Goal: Task Accomplishment & Management: Manage account settings

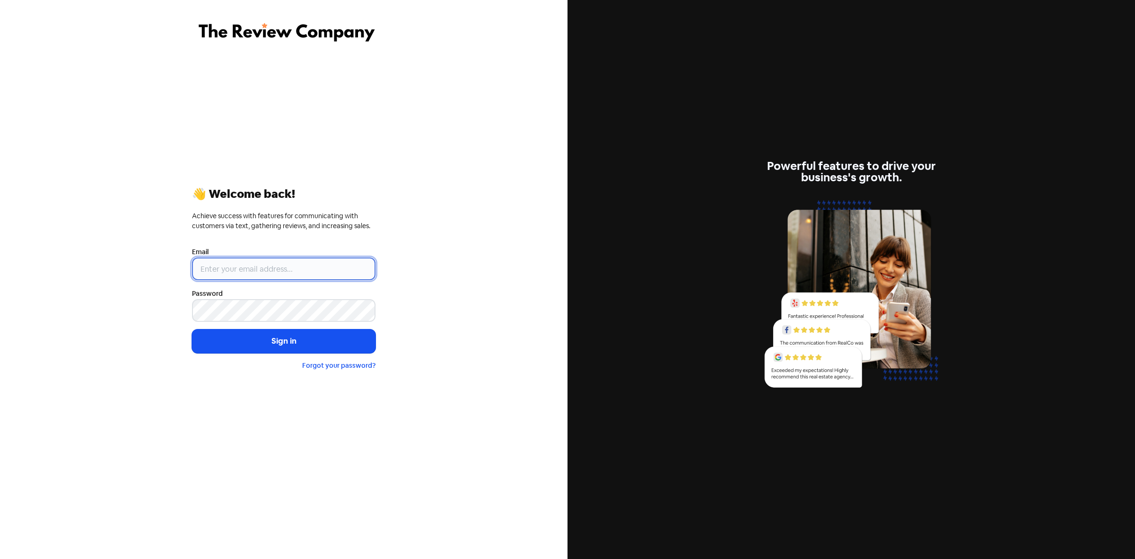
click at [263, 266] on input "email" at bounding box center [284, 268] width 184 height 23
type input "[PERSON_NAME][EMAIL_ADDRESS][DOMAIN_NAME]"
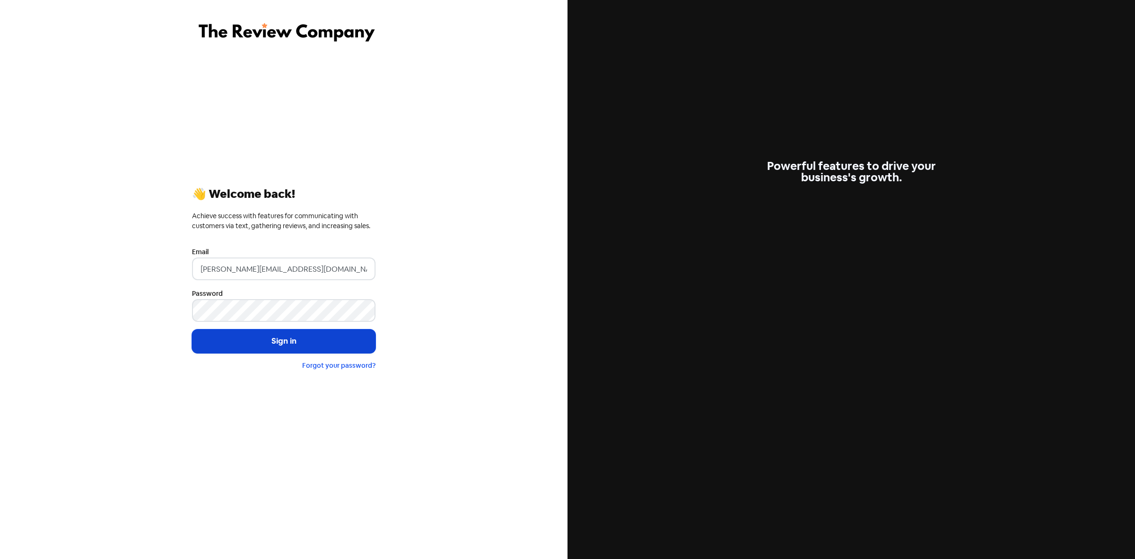
click at [292, 346] on button "Sign in" at bounding box center [284, 341] width 184 height 24
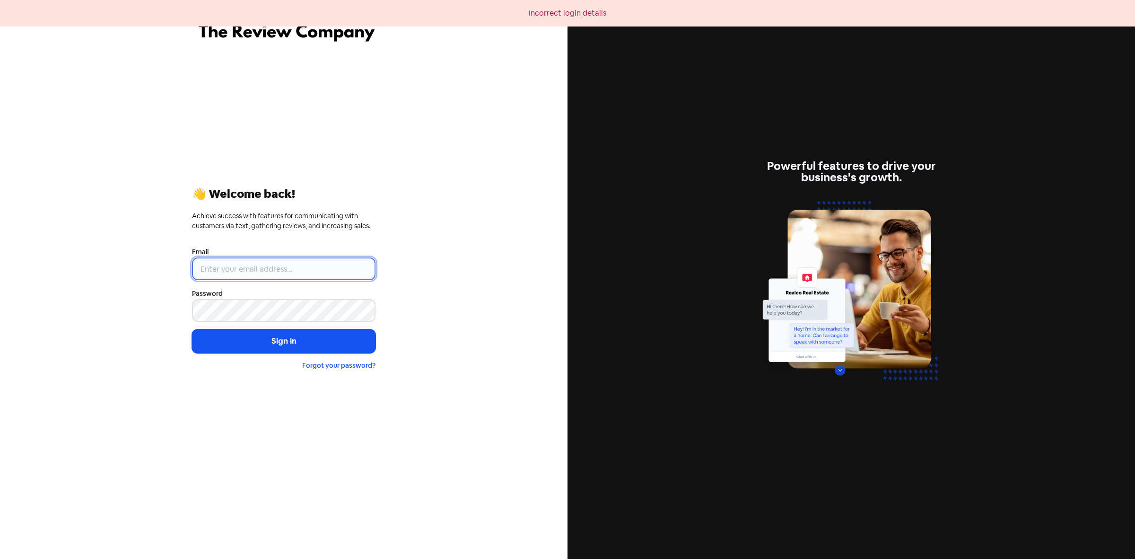
click at [221, 268] on input "email" at bounding box center [284, 268] width 184 height 23
type input "[PERSON_NAME][EMAIL_ADDRESS][DOMAIN_NAME]"
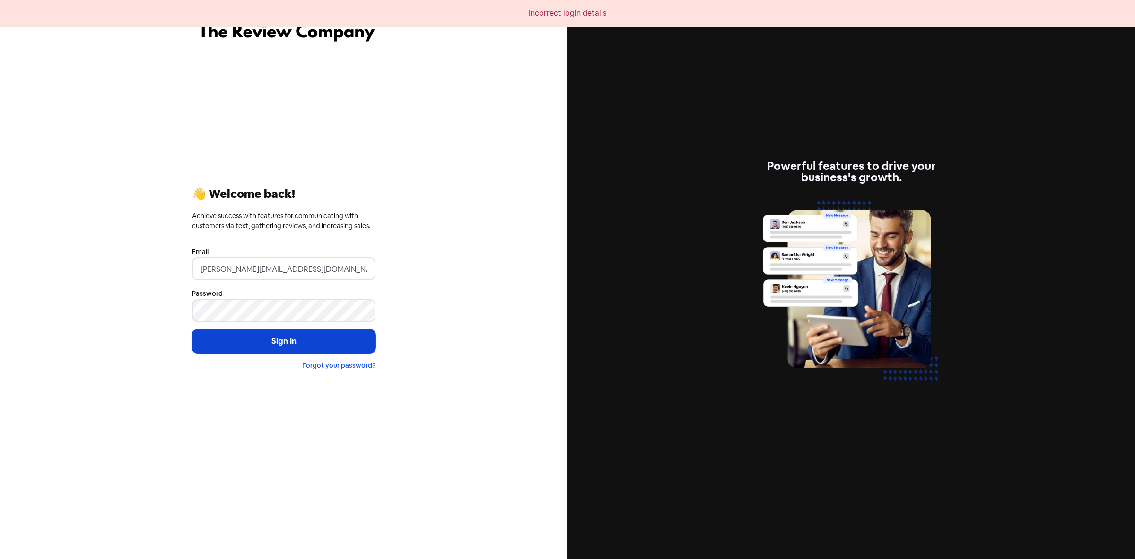
click at [289, 334] on button "Sign in" at bounding box center [284, 341] width 184 height 24
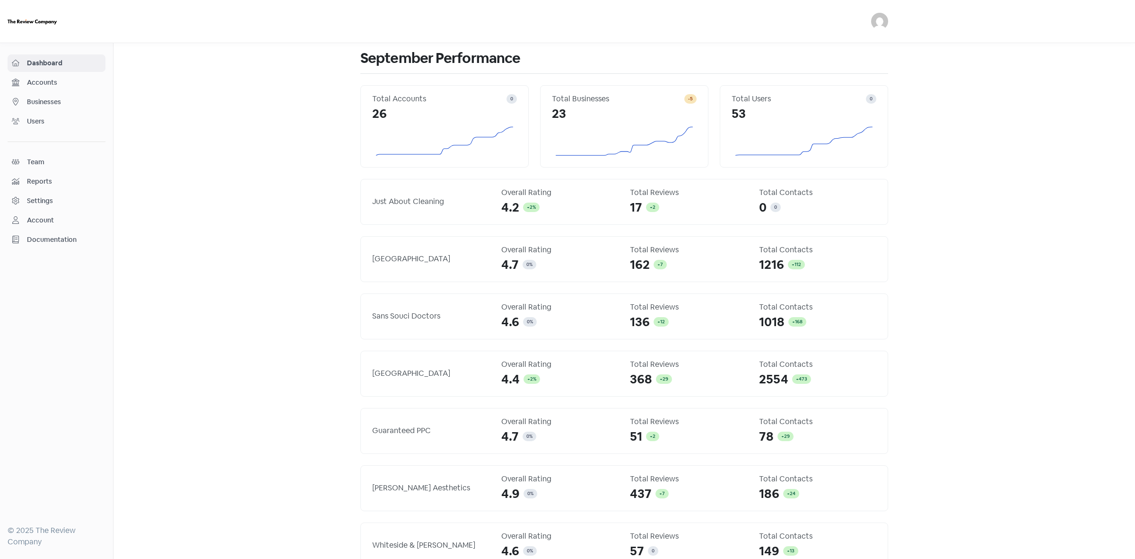
click at [57, 97] on span "Businesses" at bounding box center [64, 102] width 74 height 10
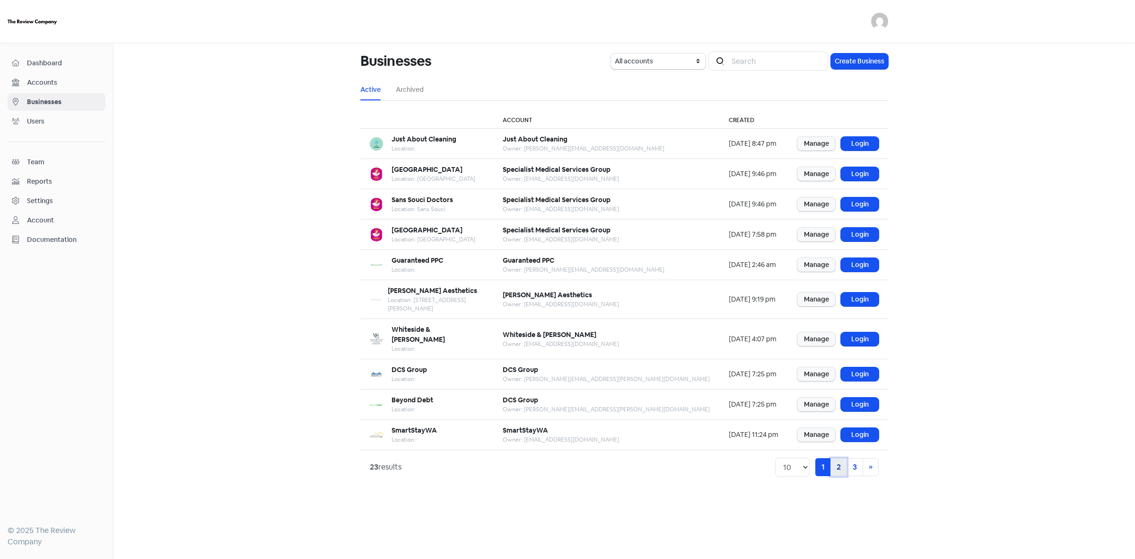
click at [838, 458] on link "2" at bounding box center [839, 467] width 17 height 18
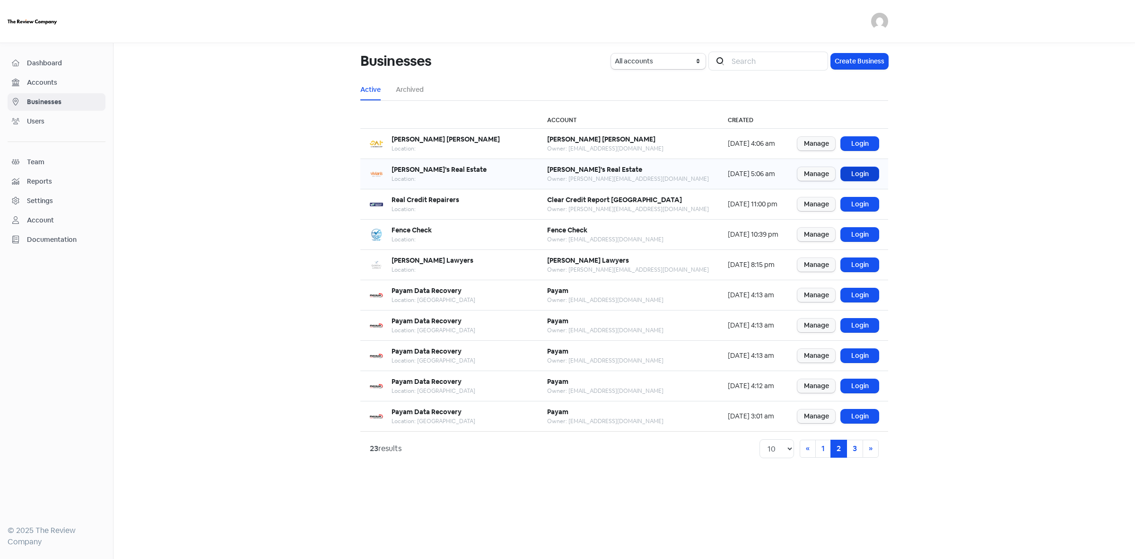
click at [870, 174] on link "Login" at bounding box center [860, 174] width 38 height 14
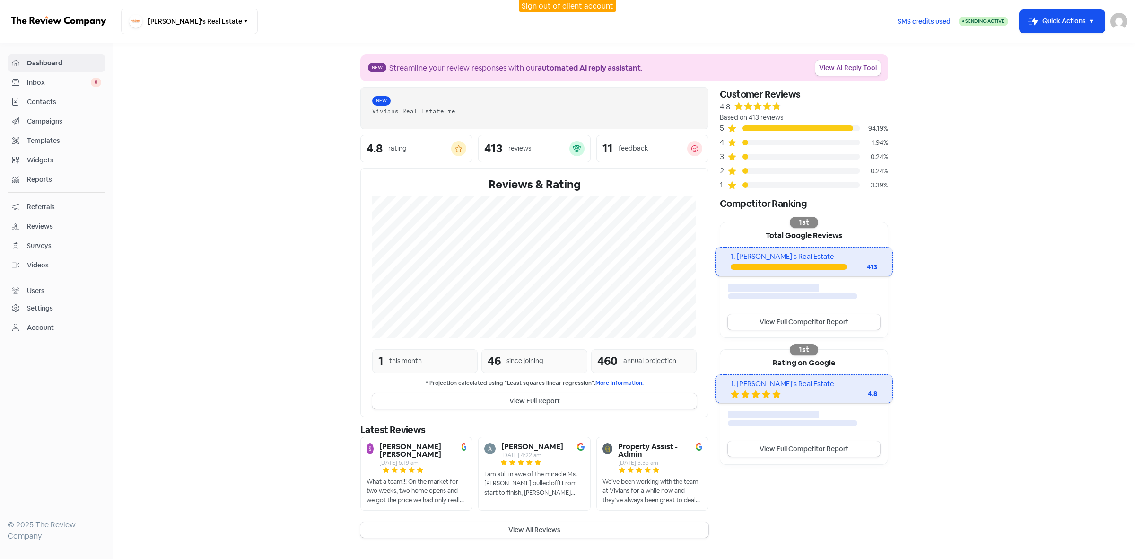
click at [45, 105] on span "Contacts" at bounding box center [64, 102] width 74 height 10
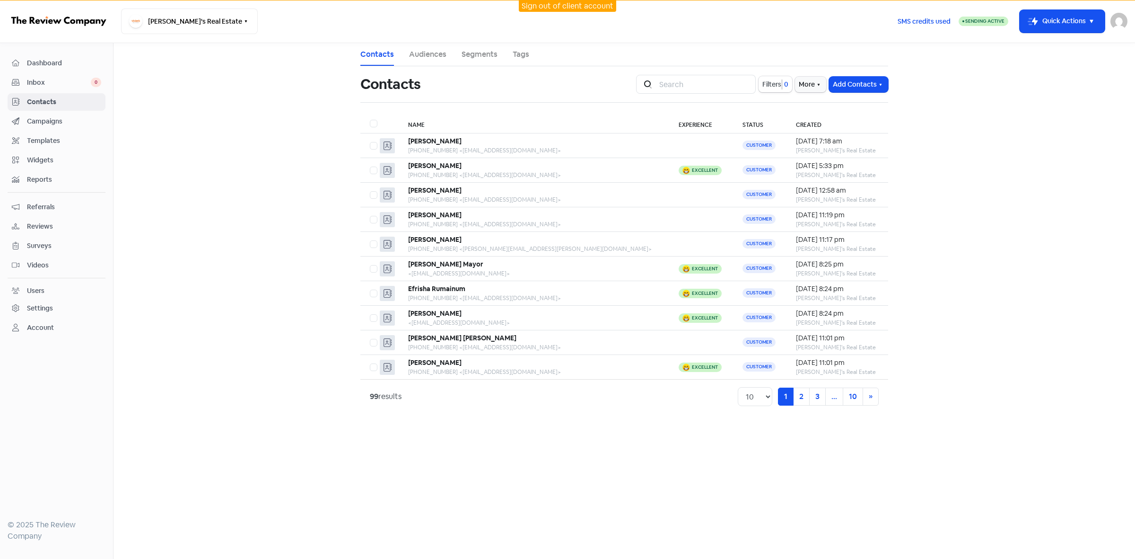
click at [421, 51] on link "Audiences" at bounding box center [427, 54] width 37 height 11
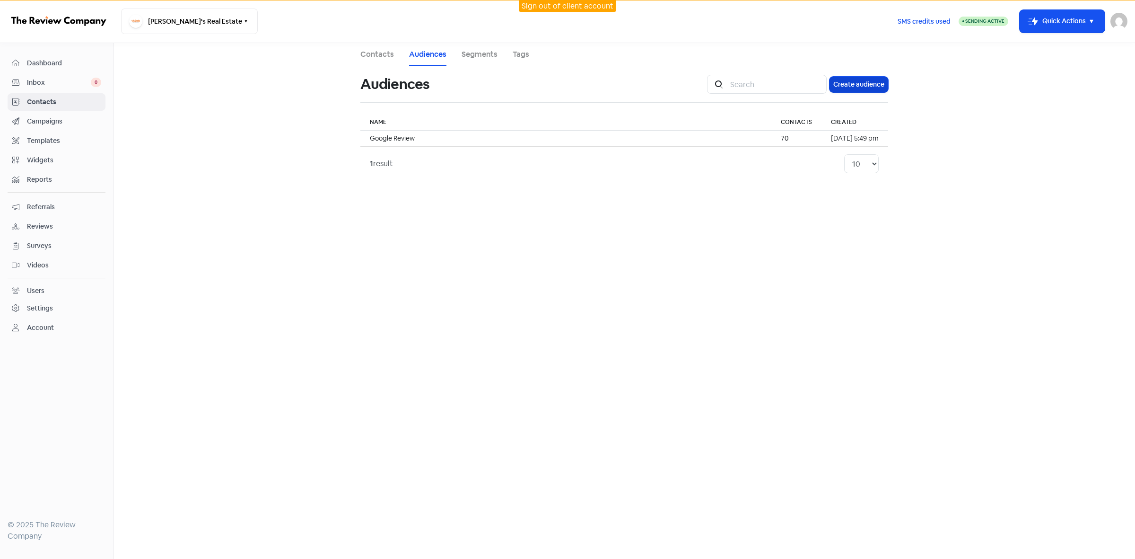
click at [866, 82] on button "Create audience" at bounding box center [859, 85] width 59 height 16
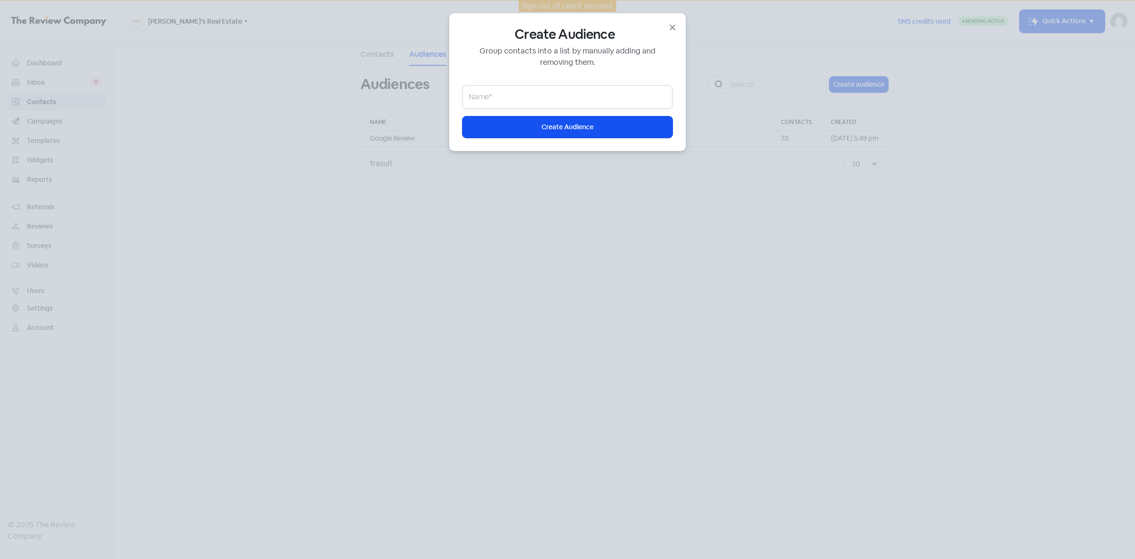
click at [488, 98] on input "email" at bounding box center [568, 97] width 210 height 24
paste input "Gillian Hussein"
type input "Gillian Hussein"
click at [569, 124] on span "Create Audience" at bounding box center [568, 127] width 52 height 10
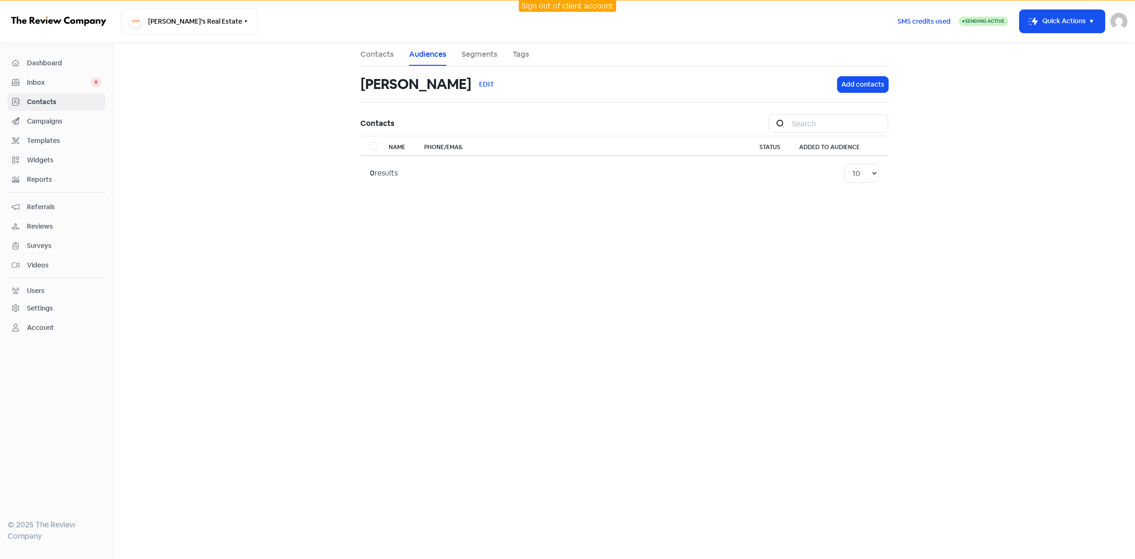
click at [384, 53] on link "Contacts" at bounding box center [377, 54] width 34 height 11
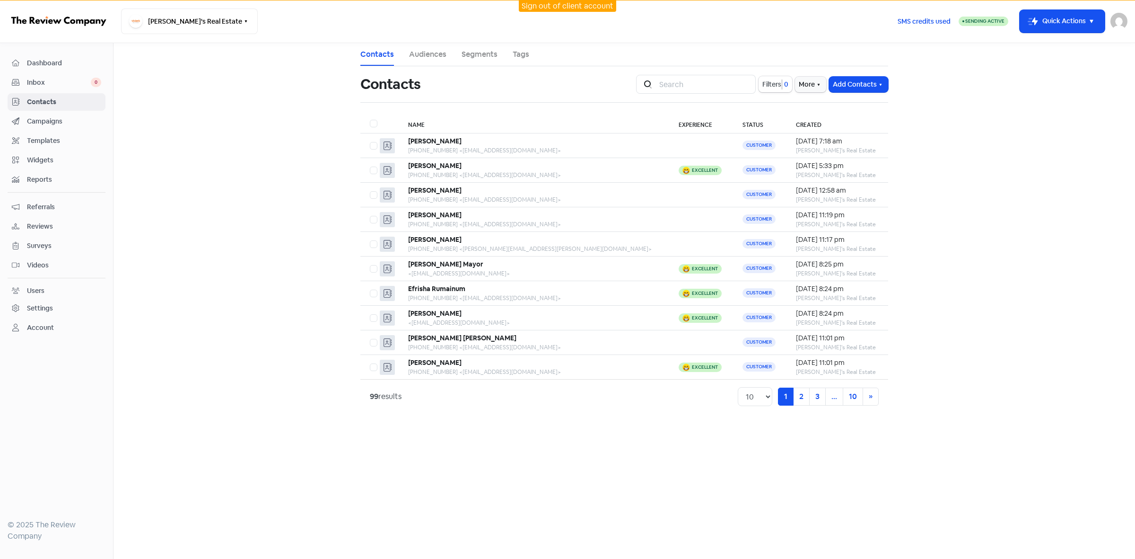
click at [434, 53] on link "Audiences" at bounding box center [427, 54] width 37 height 11
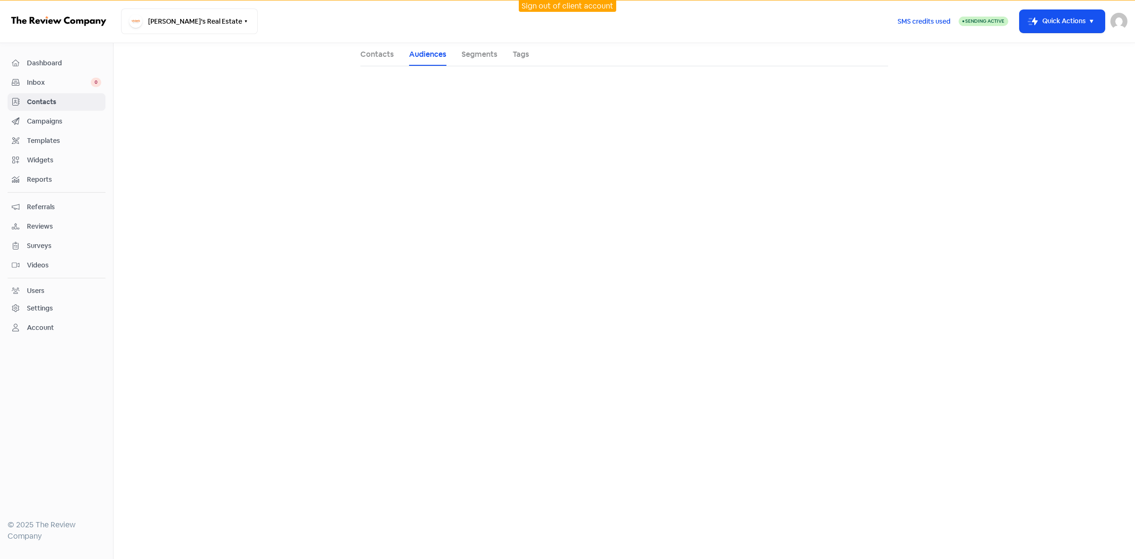
click at [476, 50] on link "Segments" at bounding box center [480, 54] width 36 height 11
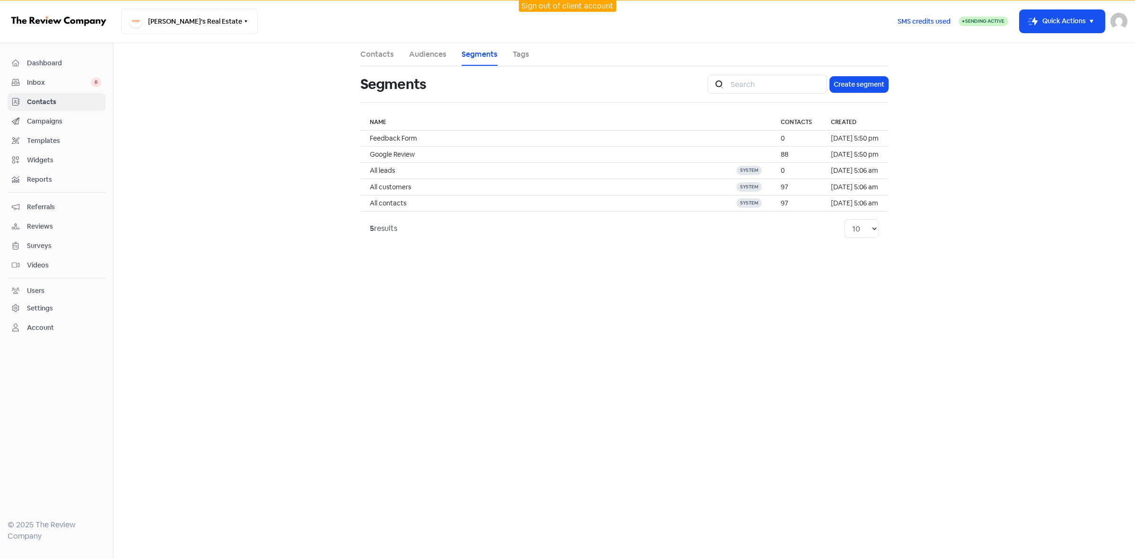
click at [429, 55] on link "Audiences" at bounding box center [427, 54] width 37 height 11
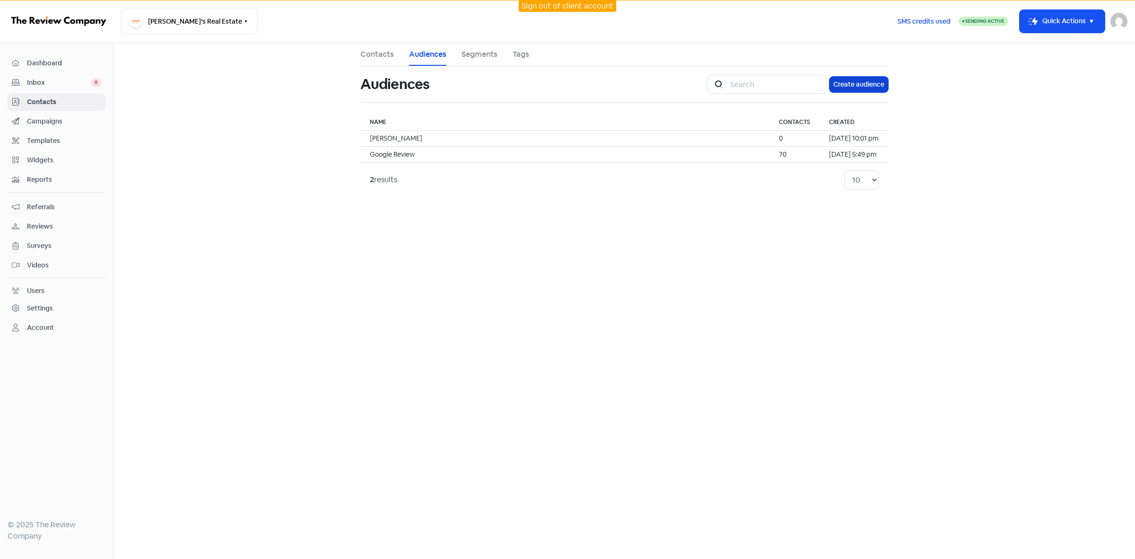
click at [862, 84] on button "Create audience" at bounding box center [859, 85] width 59 height 16
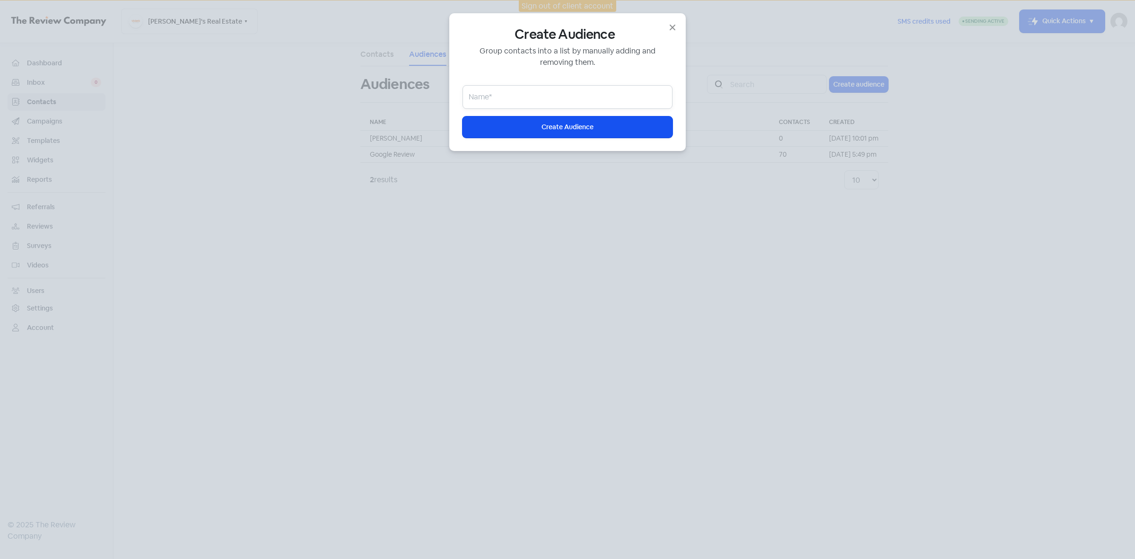
paste input "Gill Vivian"
type input "Gill Vivian"
click at [571, 126] on span "Create Audience" at bounding box center [568, 127] width 52 height 10
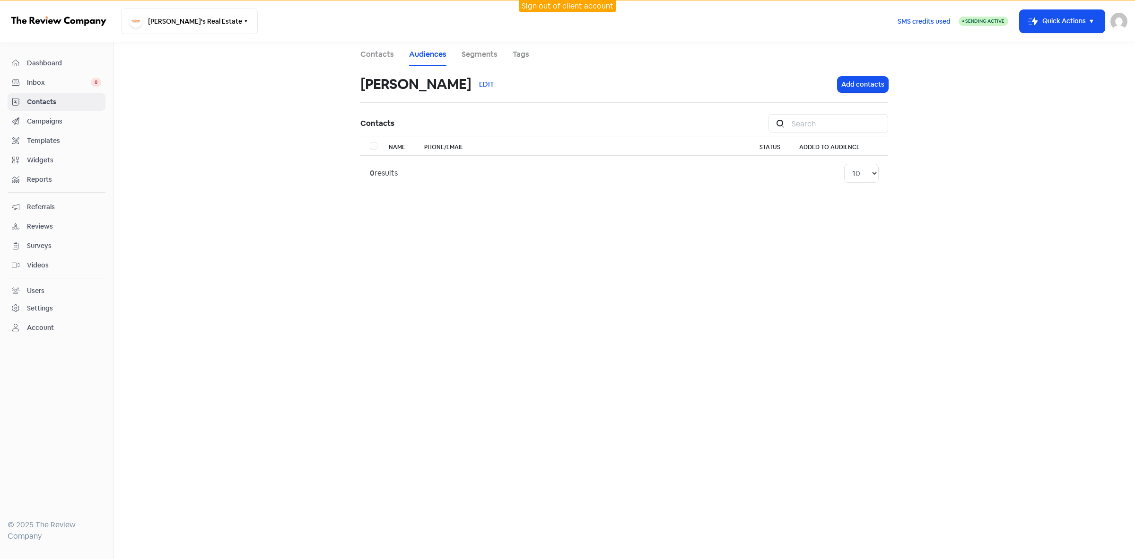
click at [429, 53] on link "Audiences" at bounding box center [427, 54] width 37 height 11
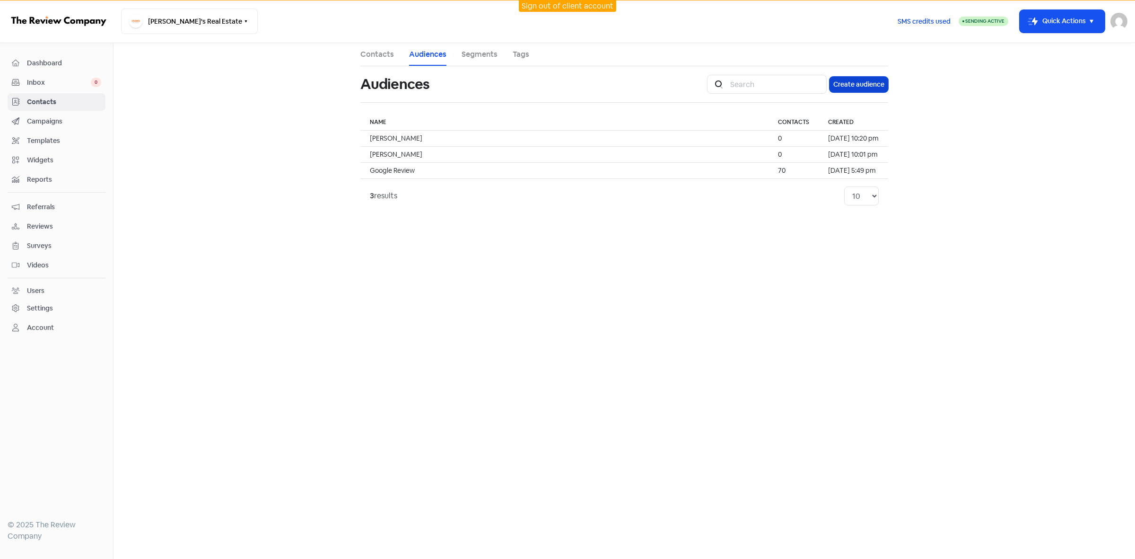
click at [866, 87] on button "Create audience" at bounding box center [859, 85] width 59 height 16
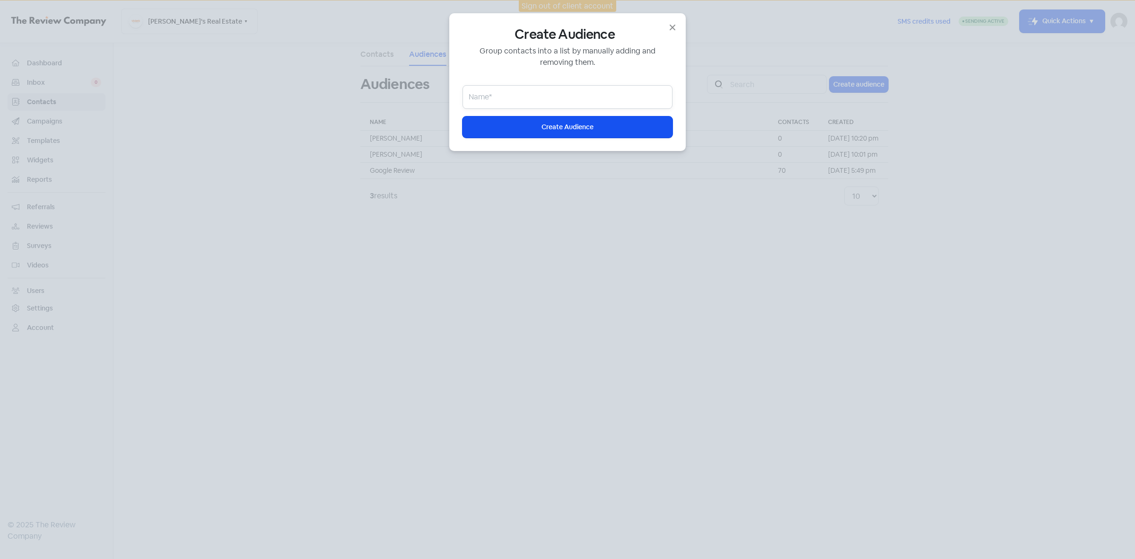
paste input "Trent Vivian"
type input "Trent Vivian"
click at [570, 126] on span "Create Audience" at bounding box center [568, 127] width 52 height 10
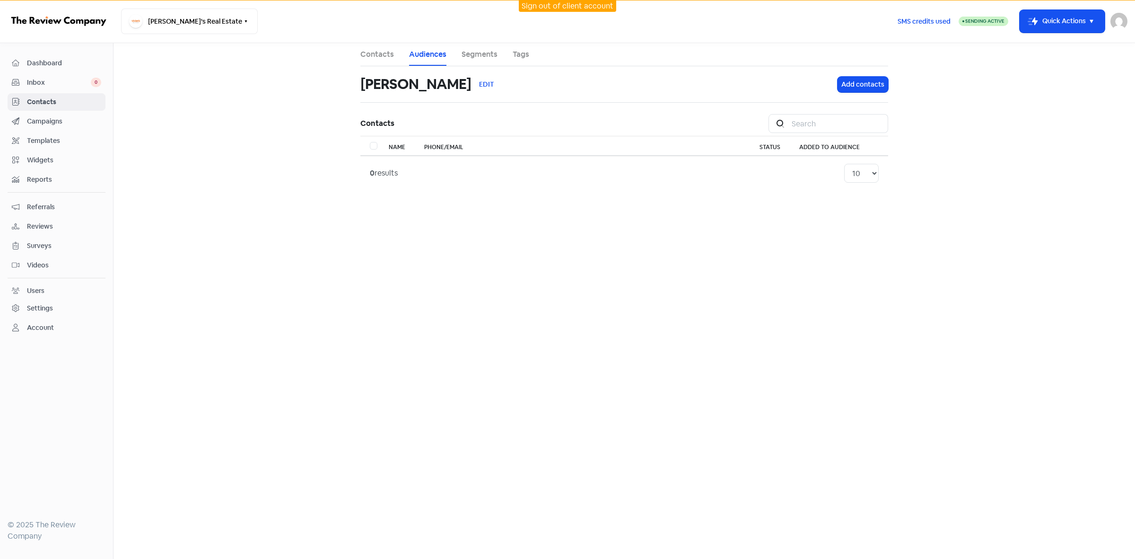
click at [429, 56] on link "Audiences" at bounding box center [427, 54] width 37 height 11
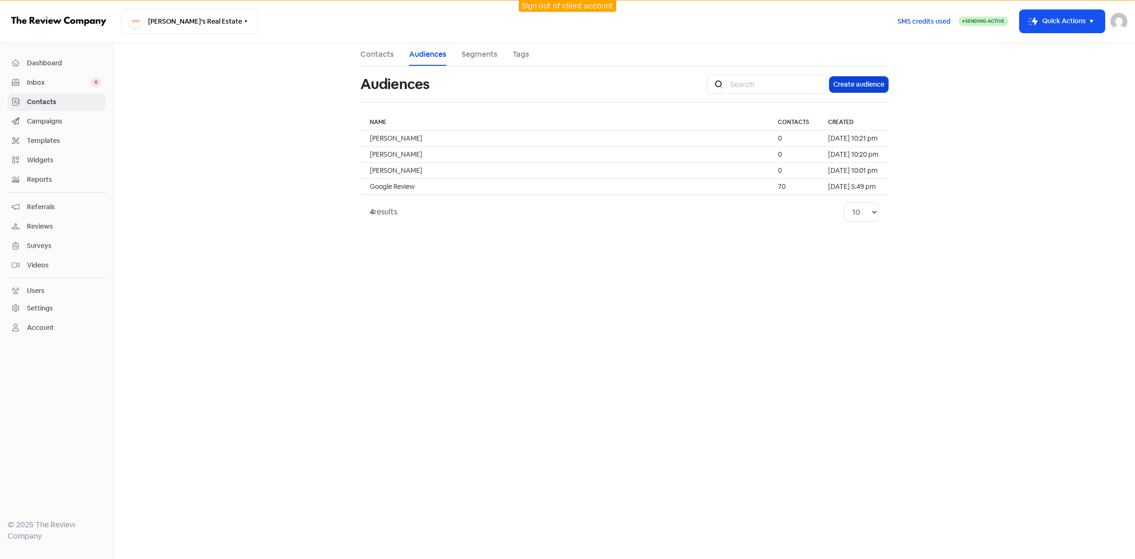
click at [846, 88] on button "Create audience" at bounding box center [859, 85] width 59 height 16
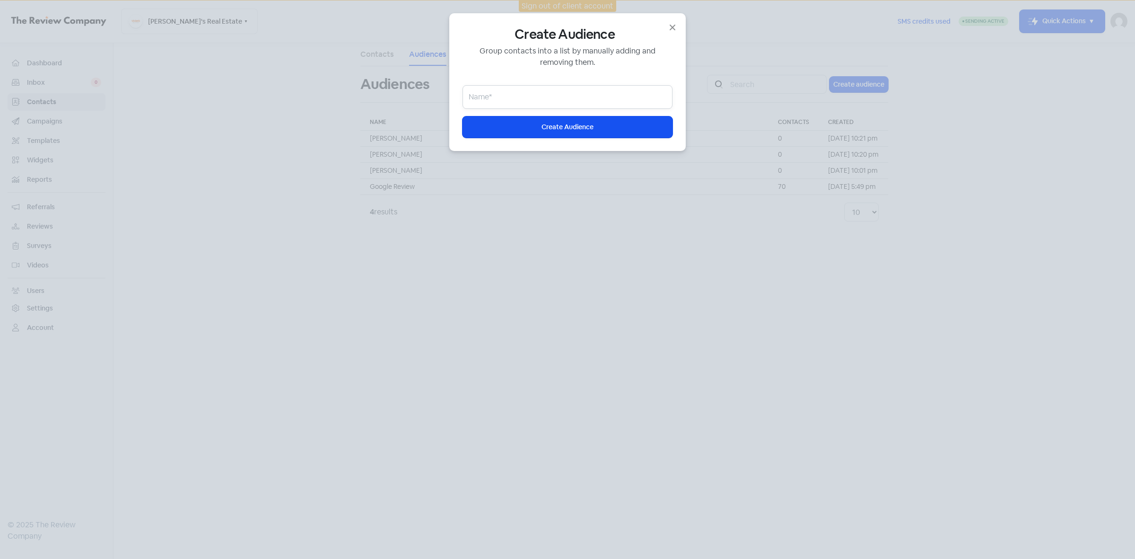
paste input "Keryn Weller"
type input "Keryn Weller"
click at [544, 116] on button "Icon For Loading Create Audience" at bounding box center [568, 126] width 210 height 21
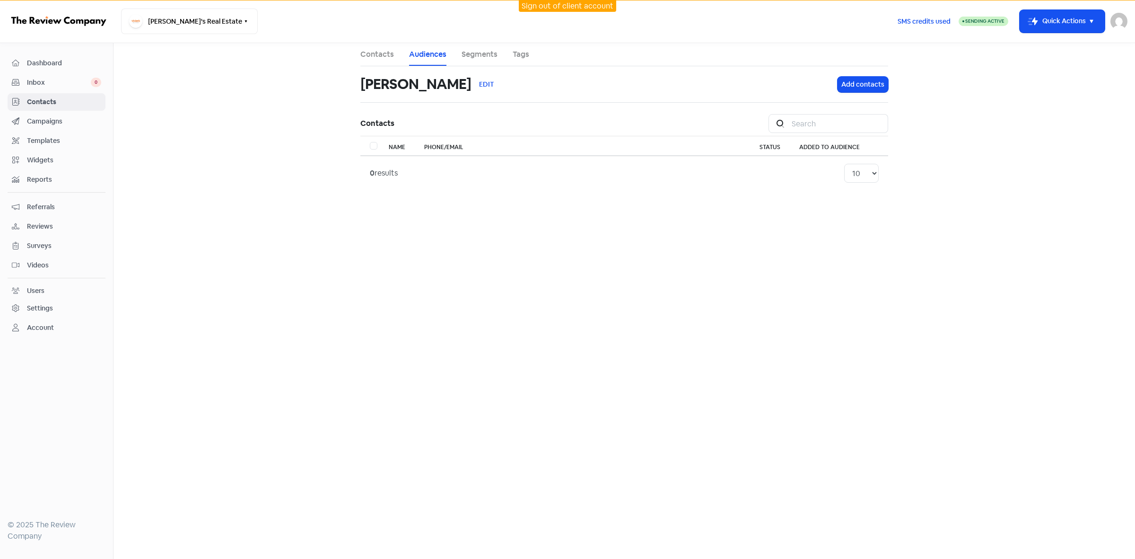
click at [420, 51] on link "Audiences" at bounding box center [427, 54] width 37 height 11
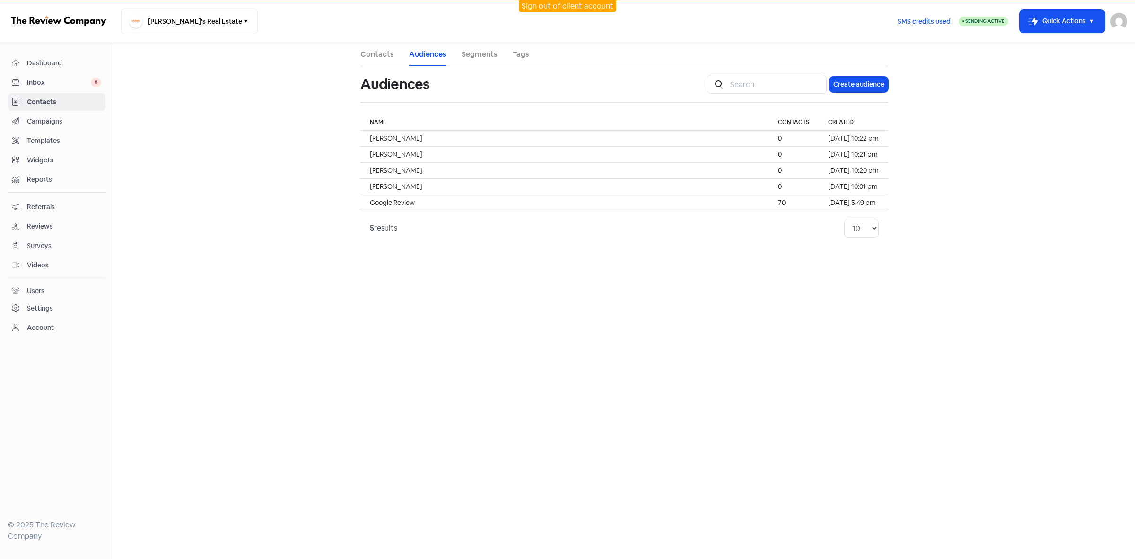
click at [585, 6] on link "Sign out of client account" at bounding box center [568, 6] width 92 height 10
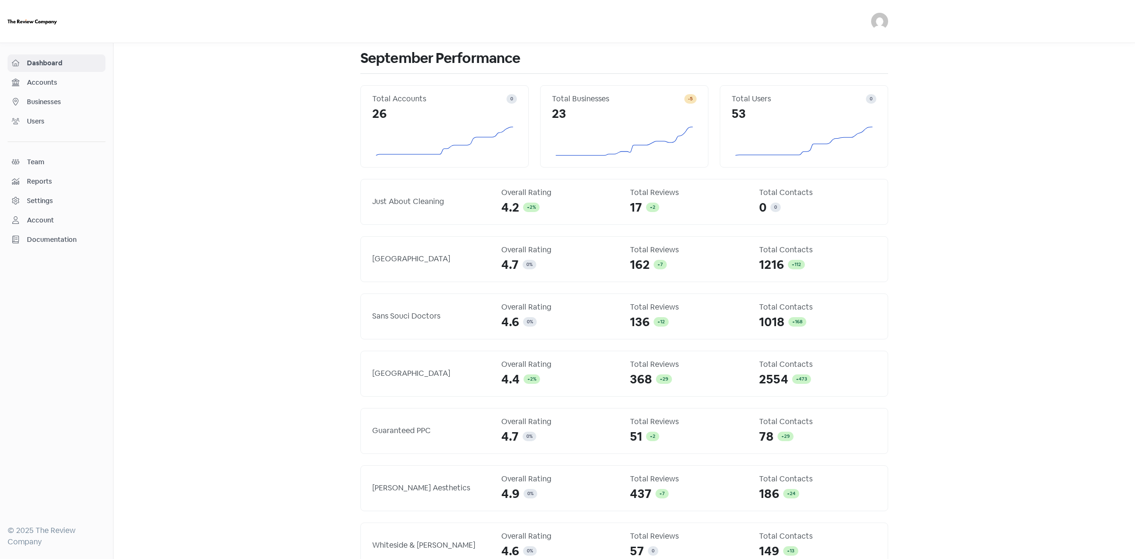
click at [49, 97] on span "Businesses" at bounding box center [64, 102] width 74 height 10
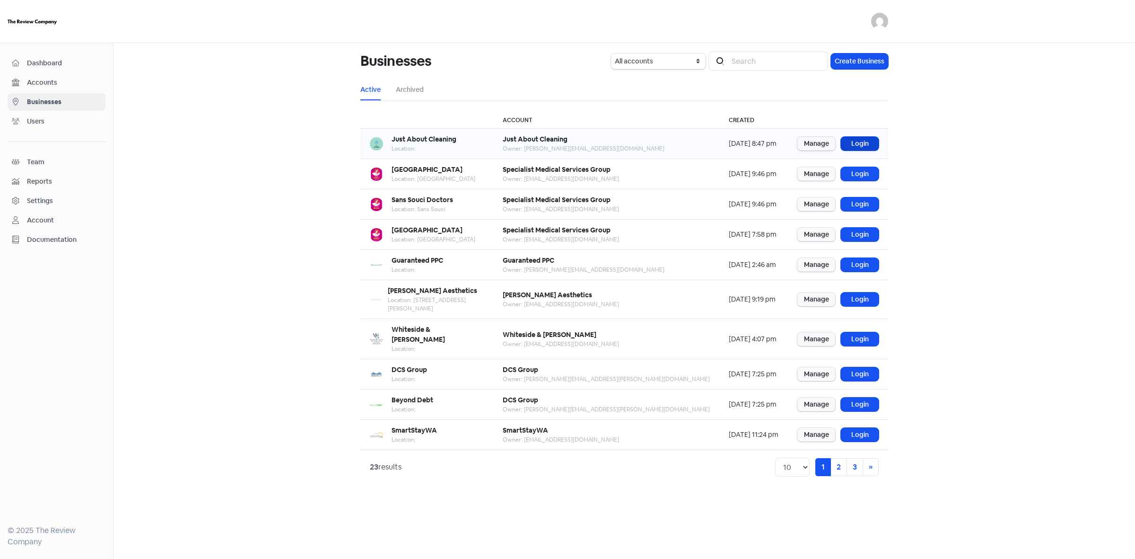
click at [860, 144] on link "Login" at bounding box center [860, 144] width 38 height 14
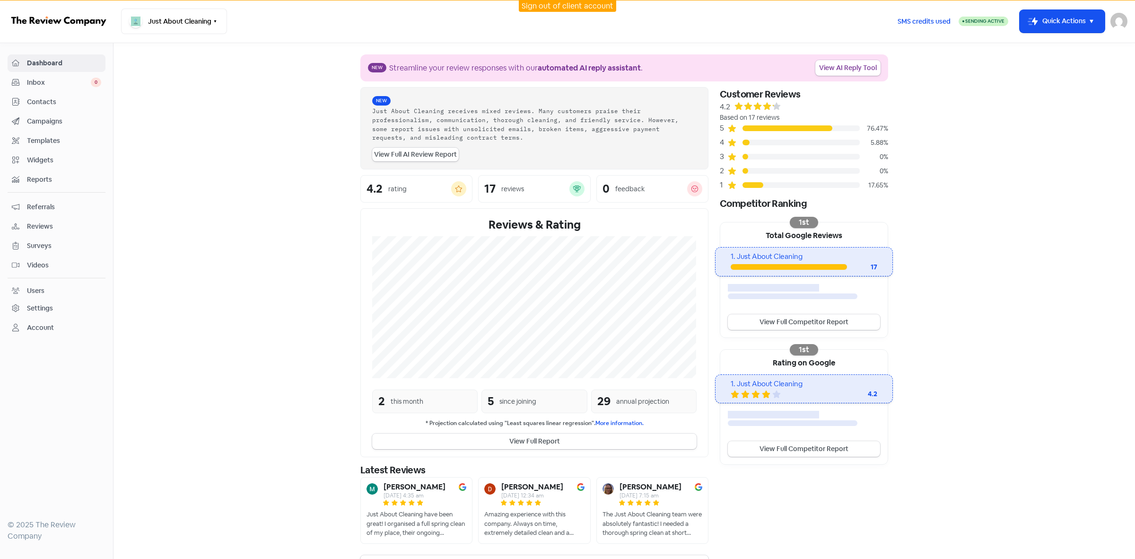
click at [48, 103] on span "Contacts" at bounding box center [64, 102] width 74 height 10
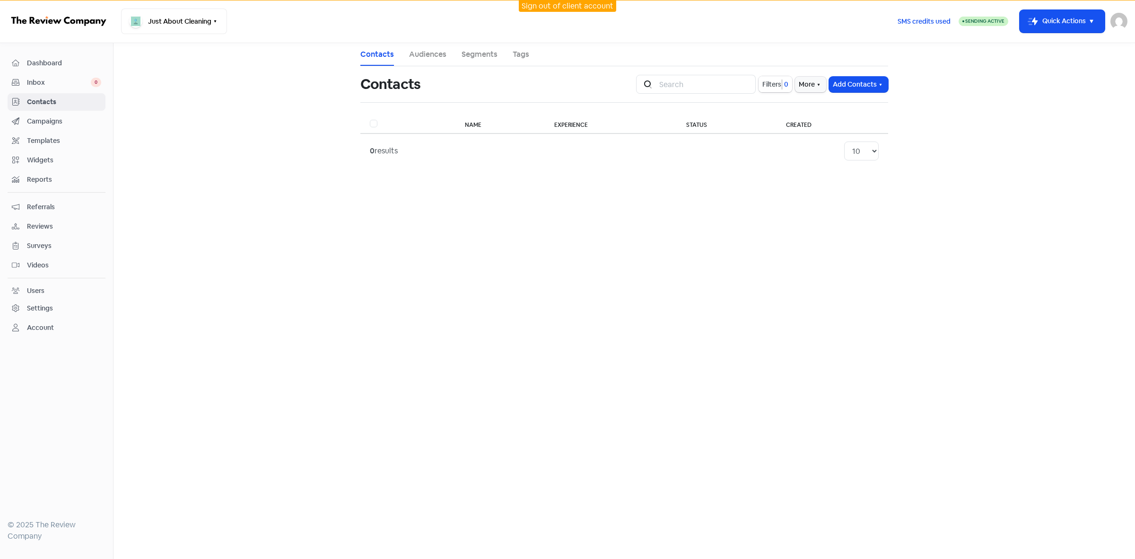
click at [768, 84] on span "Filters" at bounding box center [771, 84] width 19 height 10
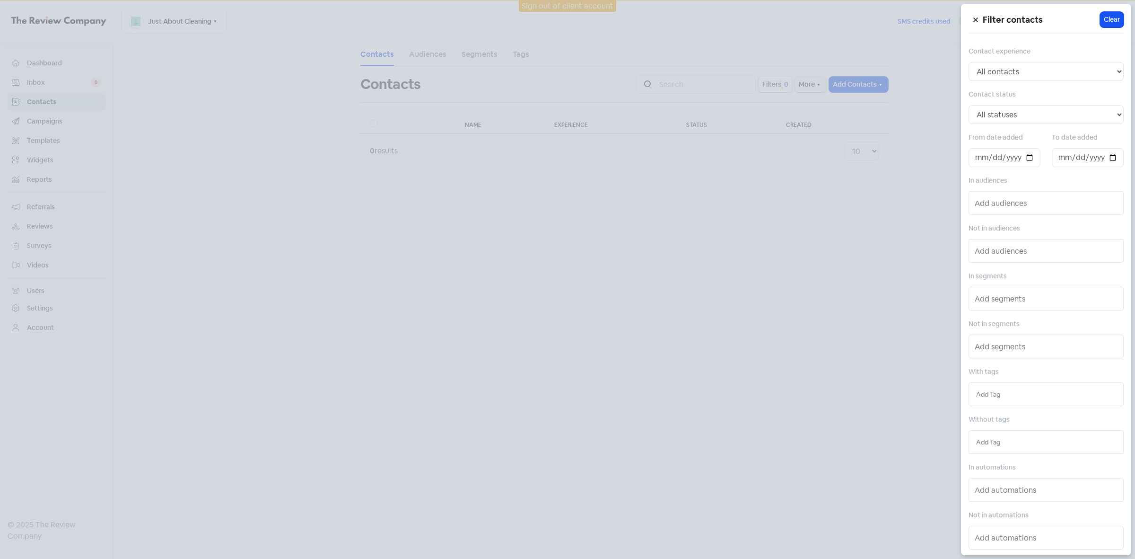
click at [698, 246] on div at bounding box center [567, 279] width 1135 height 559
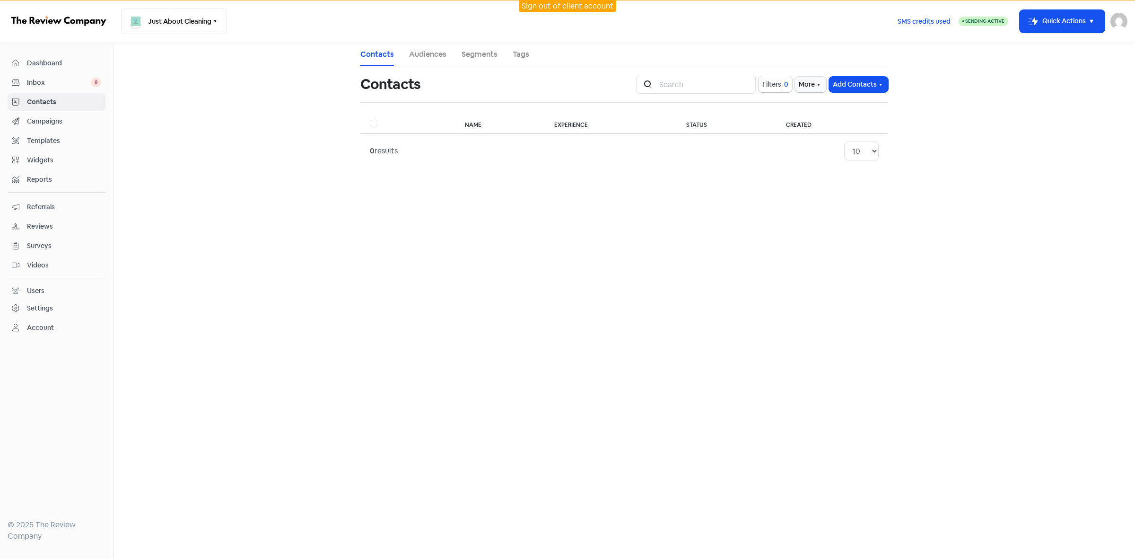
click at [570, 9] on link "Sign out of client account" at bounding box center [568, 6] width 92 height 10
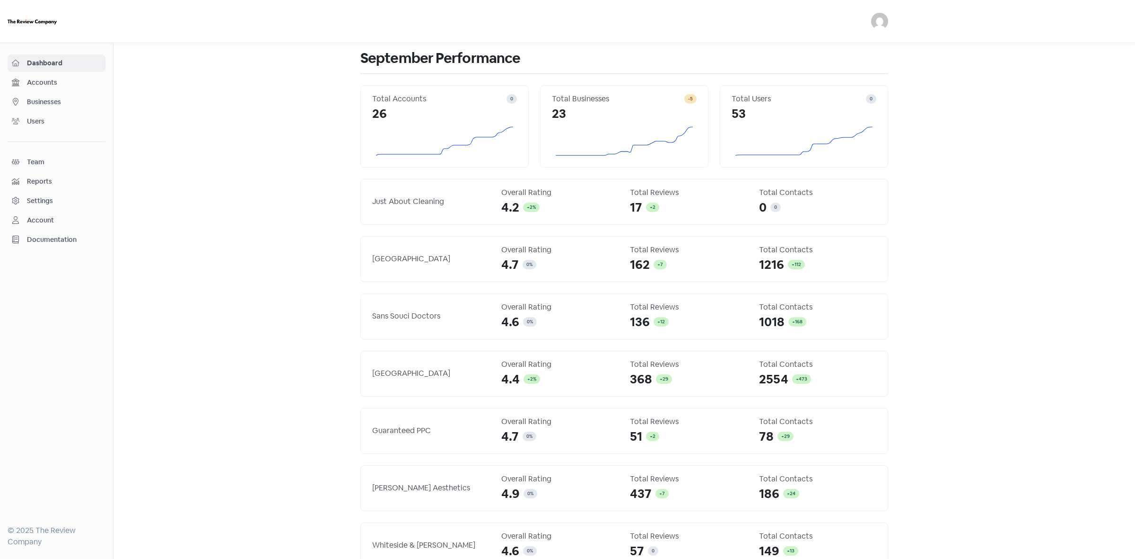
click at [53, 105] on span "Businesses" at bounding box center [64, 102] width 74 height 10
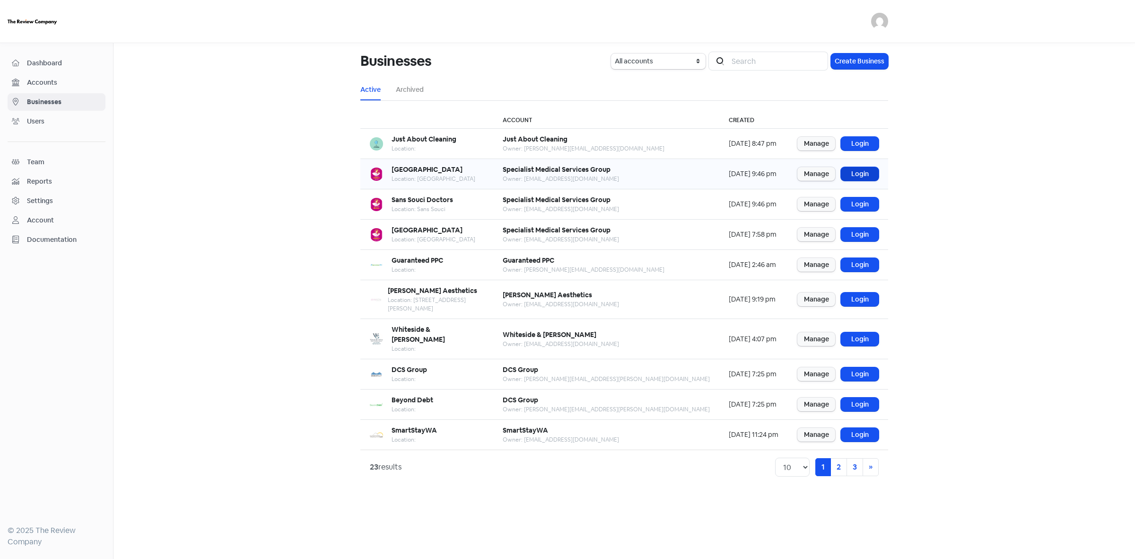
click at [859, 172] on link "Login" at bounding box center [860, 174] width 38 height 14
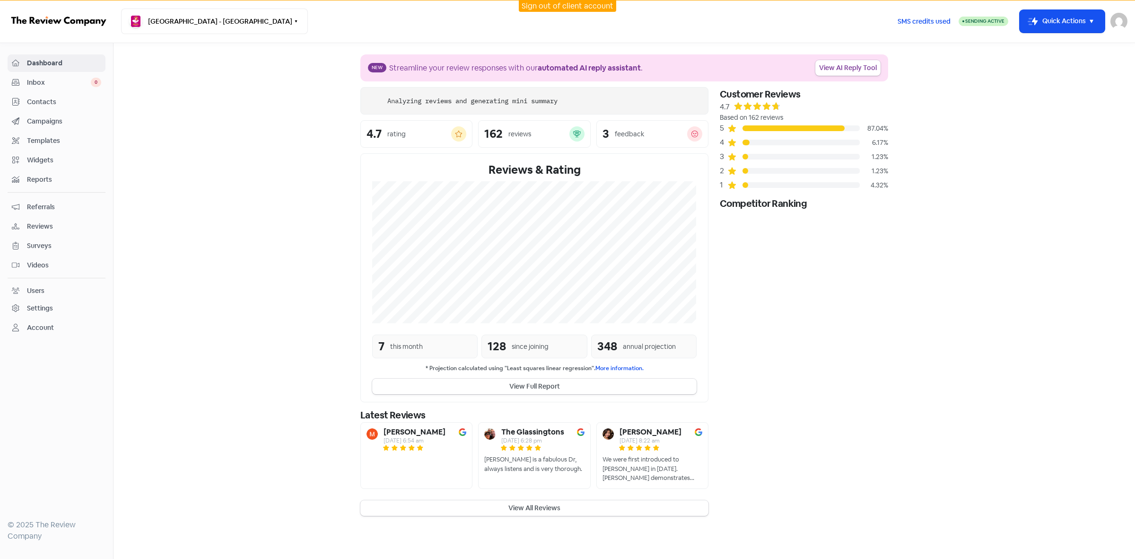
click at [40, 100] on span "Contacts" at bounding box center [64, 102] width 74 height 10
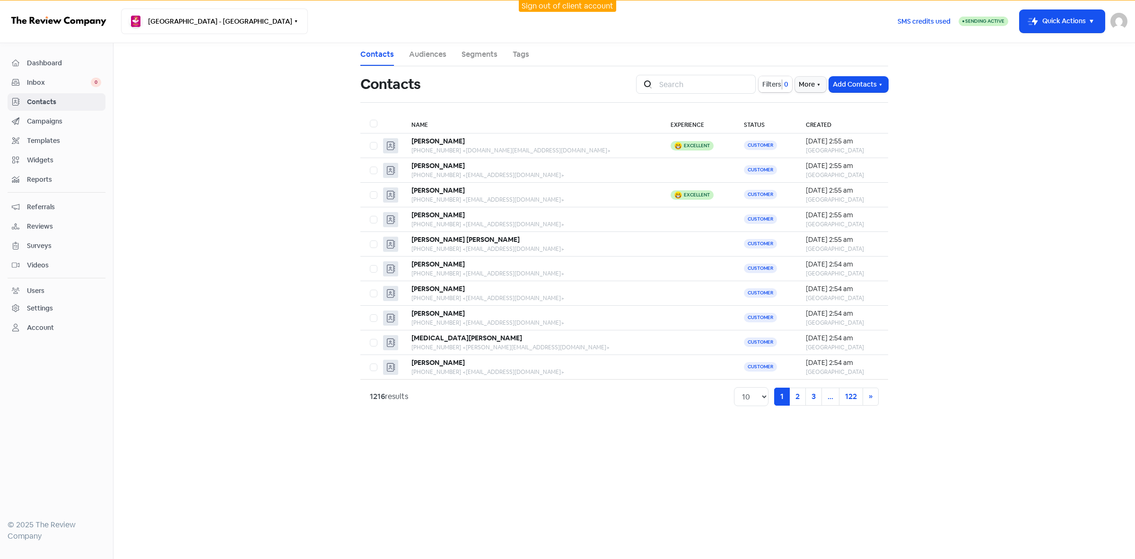
click at [768, 84] on span "Filters" at bounding box center [771, 84] width 19 height 10
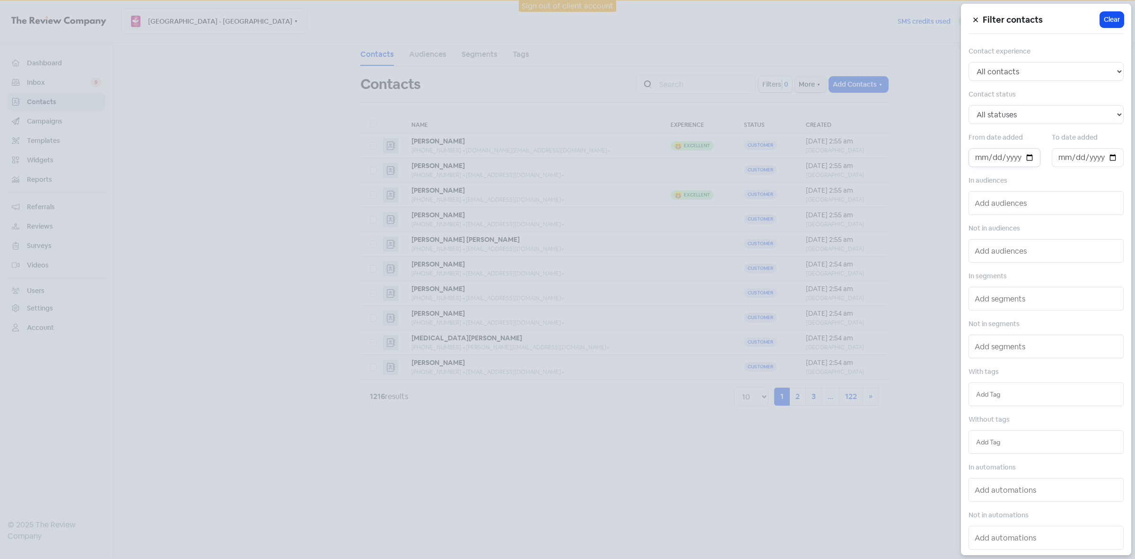
click at [1030, 155] on input "date" at bounding box center [1005, 157] width 72 height 19
type input "[DATE]"
click at [1100, 161] on input "date" at bounding box center [1088, 157] width 72 height 19
click at [1107, 158] on input "date" at bounding box center [1088, 157] width 72 height 19
type input "2025-09-10"
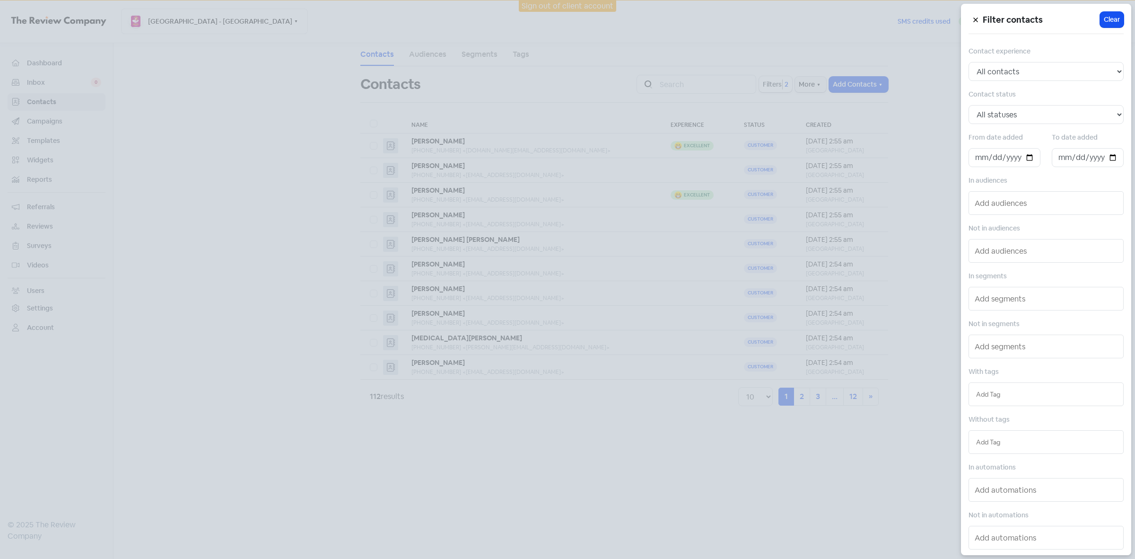
click at [292, 282] on div at bounding box center [567, 279] width 1135 height 559
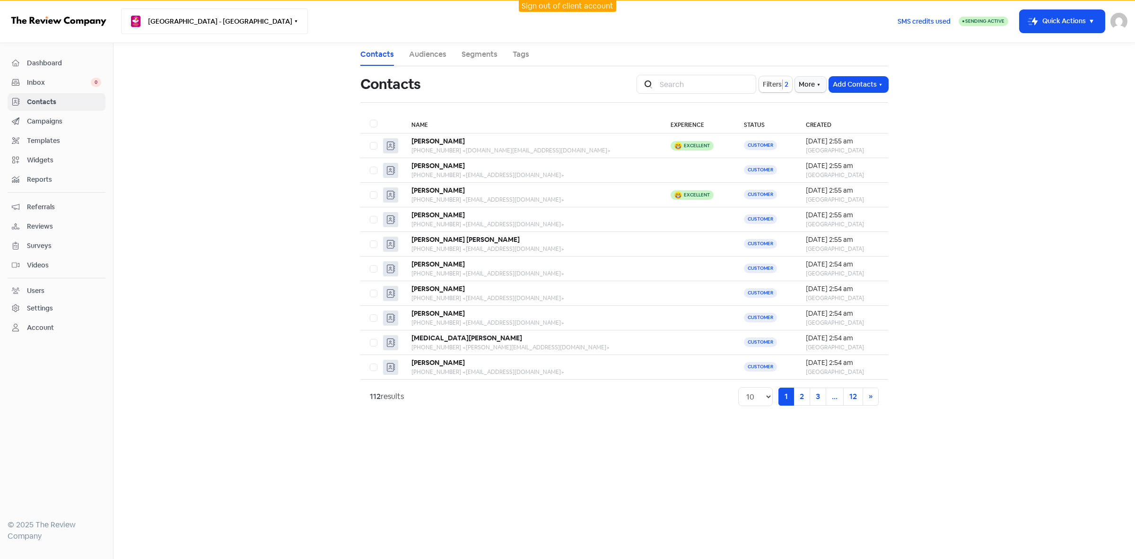
click at [236, 22] on button "Bangor Medical Centre - Bangor" at bounding box center [214, 22] width 187 height 26
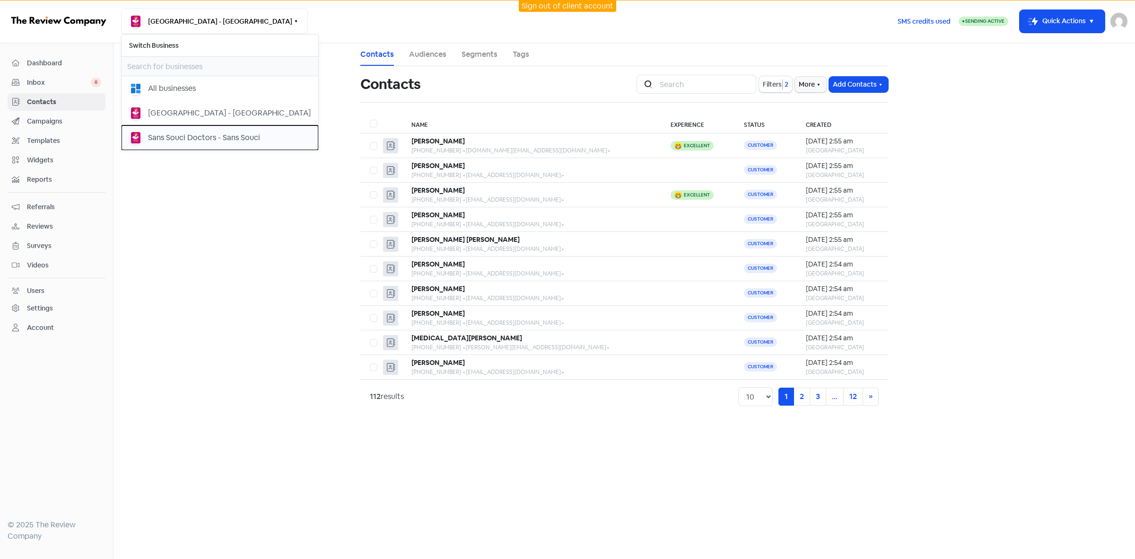
click at [247, 138] on div "Sans Souci Doctors - Sans Souci" at bounding box center [204, 137] width 112 height 11
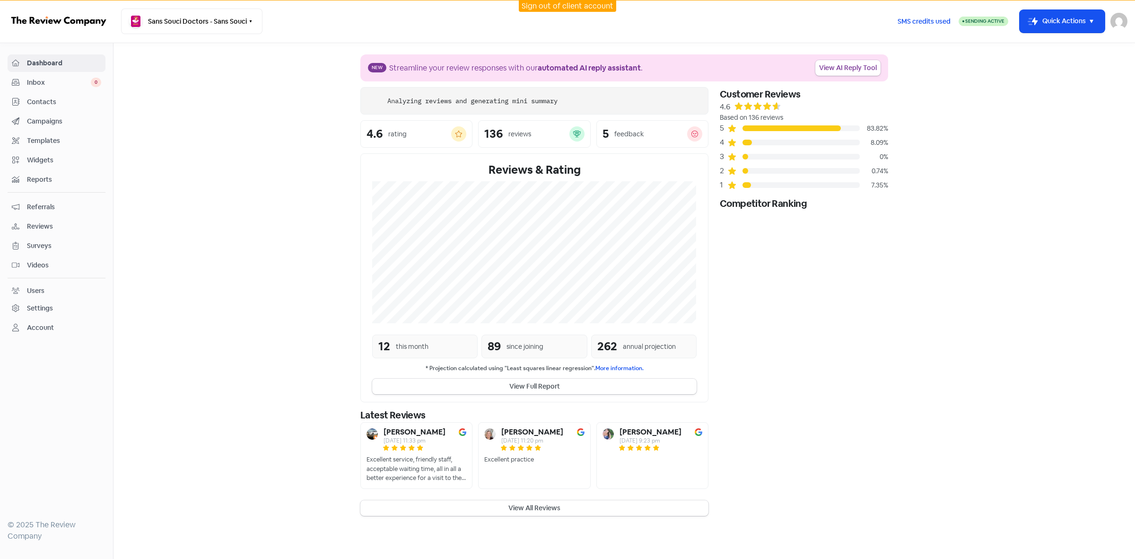
click at [38, 108] on link "Contacts" at bounding box center [57, 101] width 98 height 17
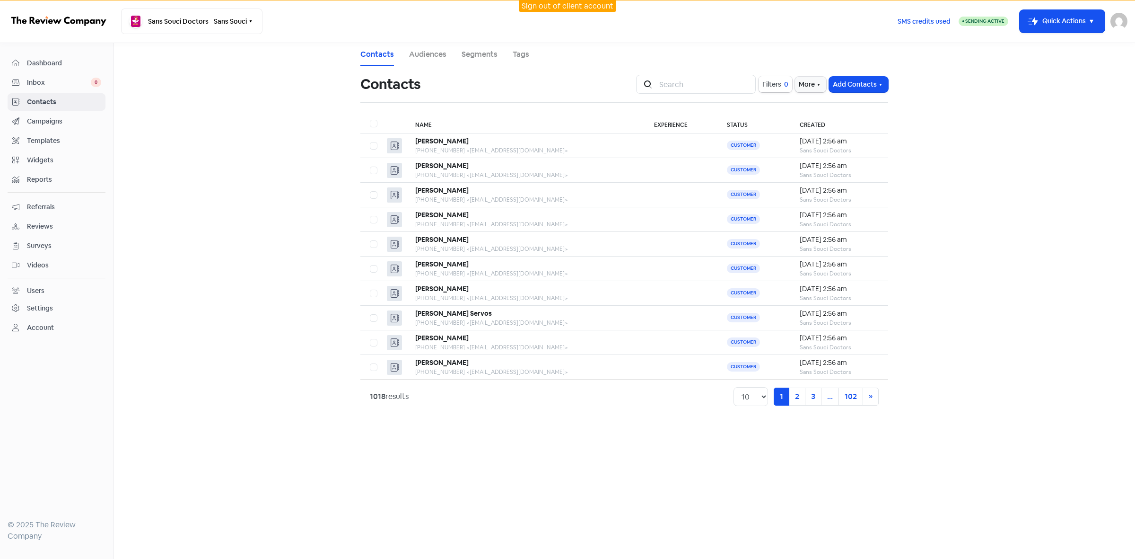
click at [774, 83] on span "Filters" at bounding box center [771, 84] width 19 height 10
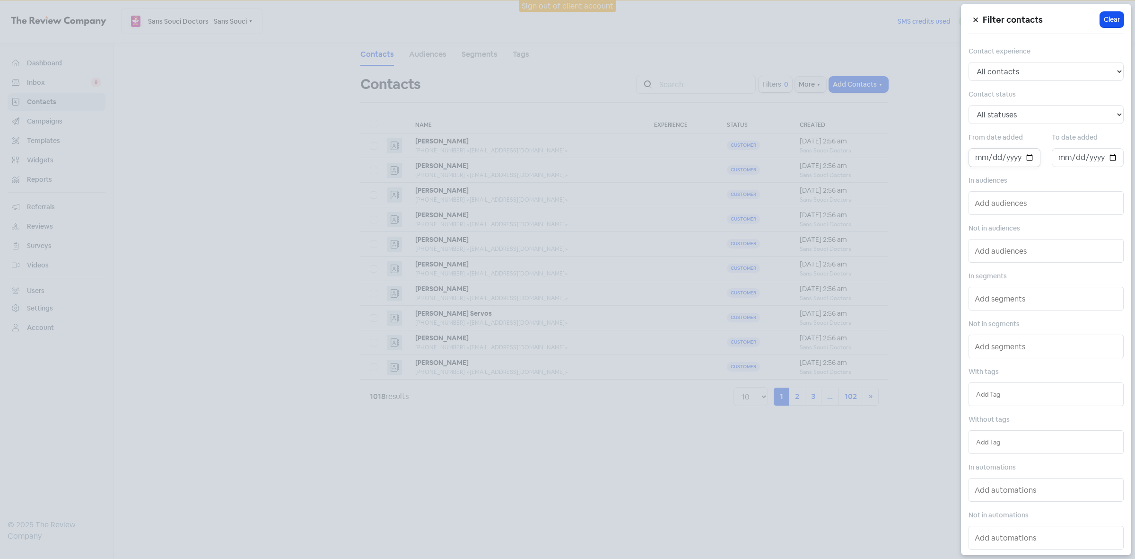
click at [1023, 157] on input "date" at bounding box center [1005, 157] width 72 height 19
type input "[DATE]"
click at [1108, 157] on input "date" at bounding box center [1088, 157] width 72 height 19
type input "[DATE]"
click at [703, 497] on div at bounding box center [567, 279] width 1135 height 559
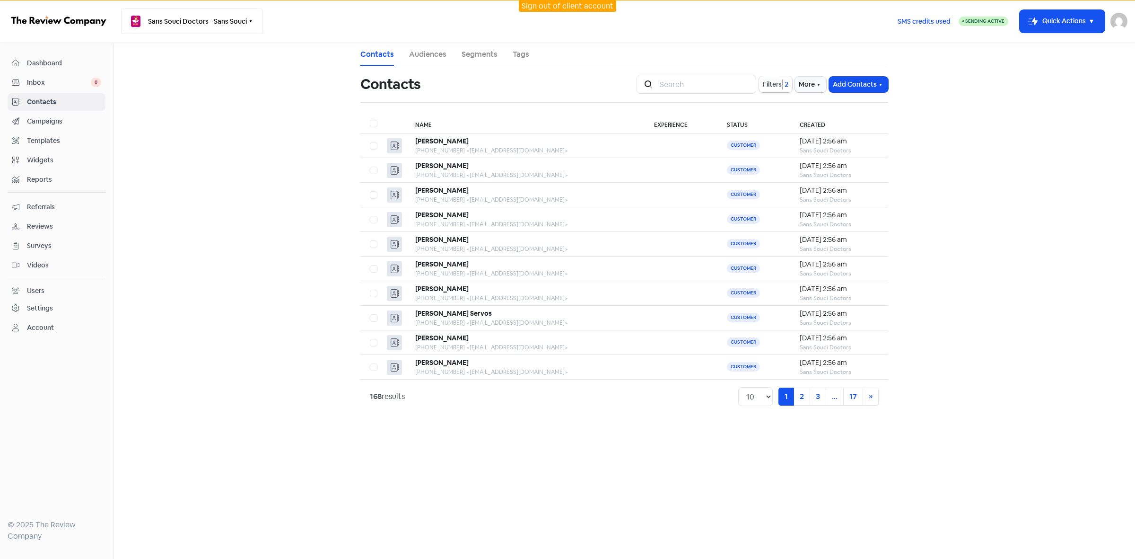
click at [237, 23] on button "Sans Souci Doctors - Sans Souci" at bounding box center [191, 22] width 141 height 26
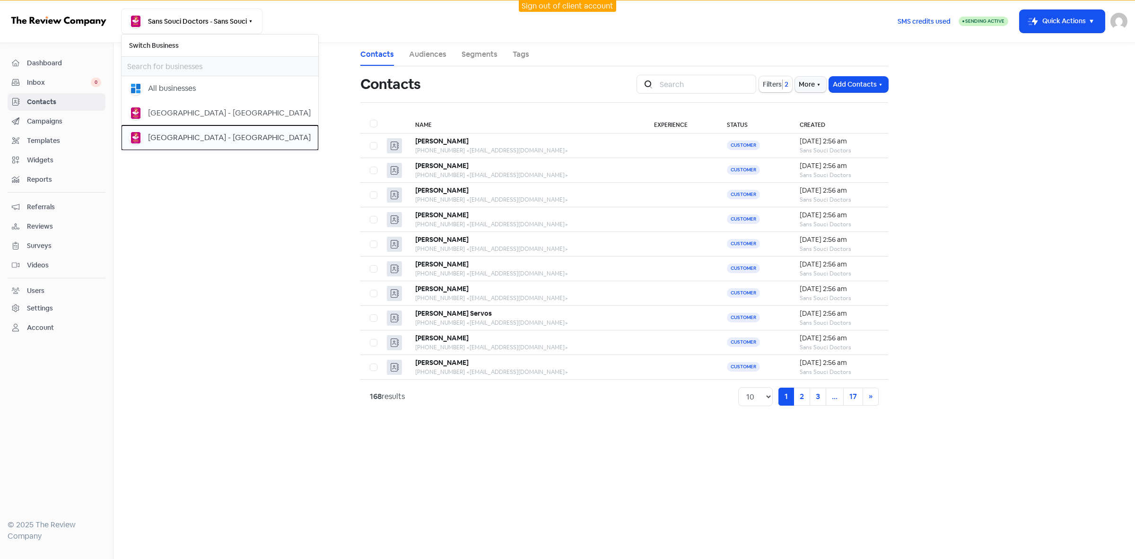
click at [210, 135] on div "[GEOGRAPHIC_DATA] - [GEOGRAPHIC_DATA]" at bounding box center [229, 137] width 163 height 11
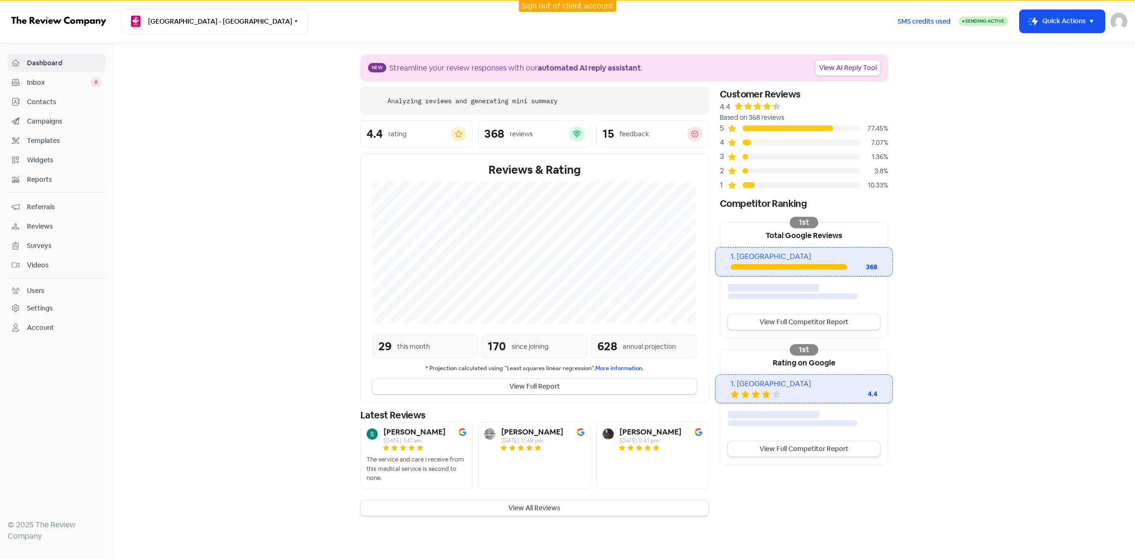
click at [50, 105] on span "Contacts" at bounding box center [64, 102] width 74 height 10
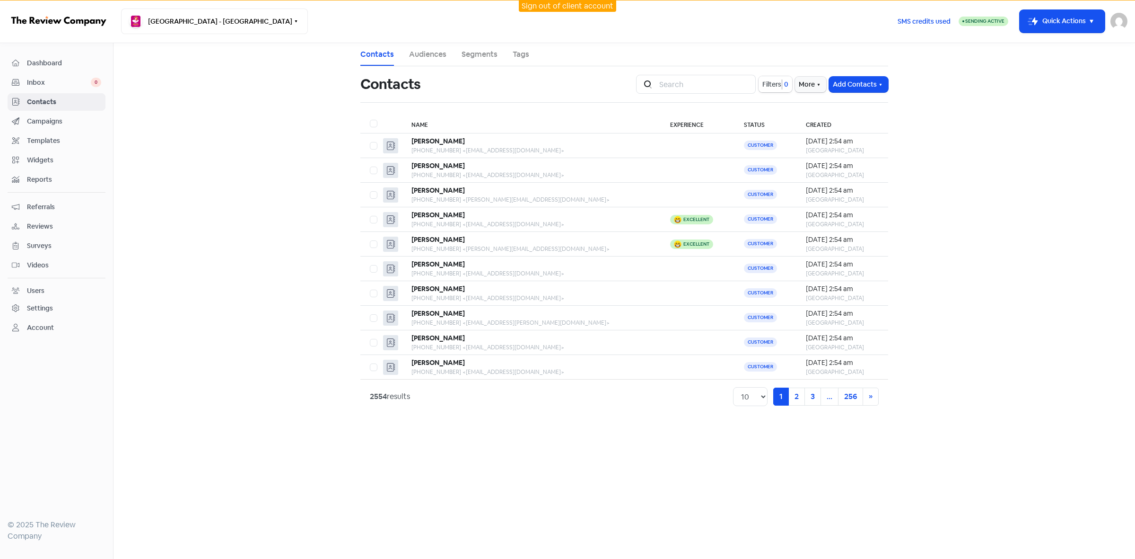
click at [773, 80] on span "Filters" at bounding box center [771, 84] width 19 height 10
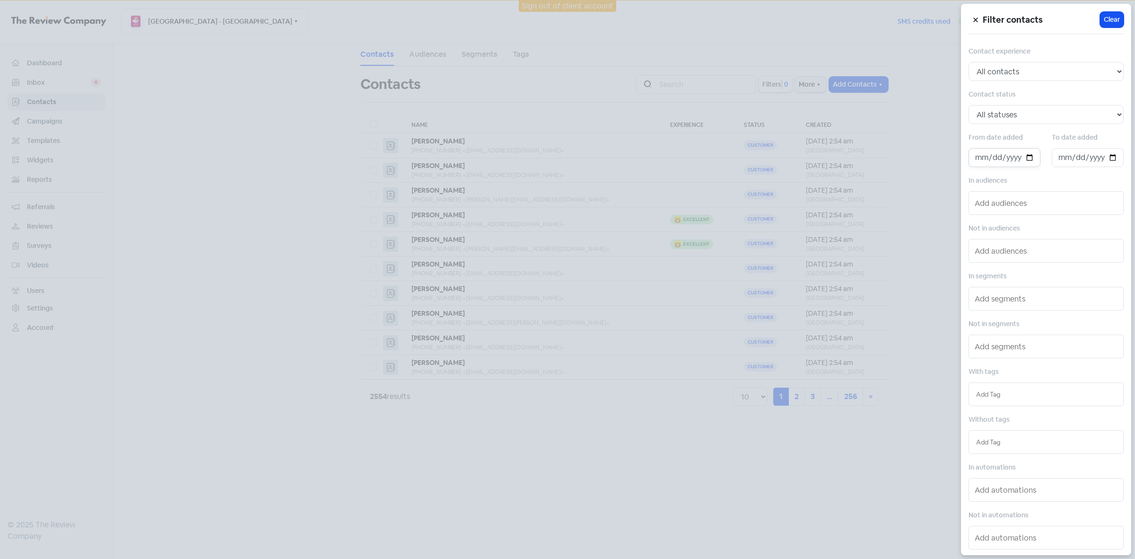
click at [1030, 154] on input "date" at bounding box center [1005, 157] width 72 height 19
type input "2025-09-03"
click at [1107, 157] on input "date" at bounding box center [1088, 157] width 72 height 19
type input "[DATE]"
click at [607, 504] on div at bounding box center [567, 279] width 1135 height 559
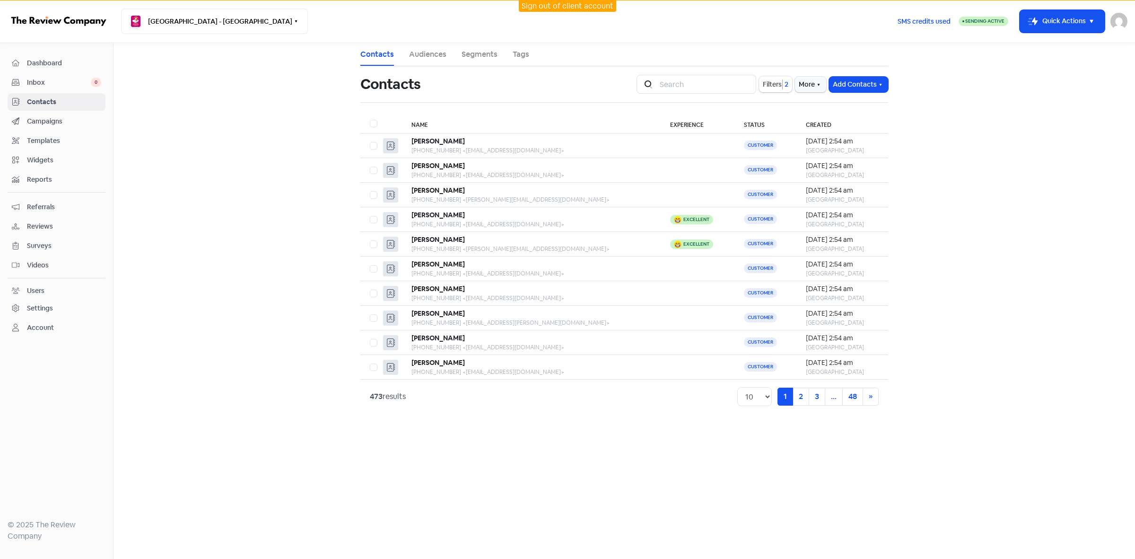
click at [551, 7] on link "Sign out of client account" at bounding box center [568, 6] width 92 height 10
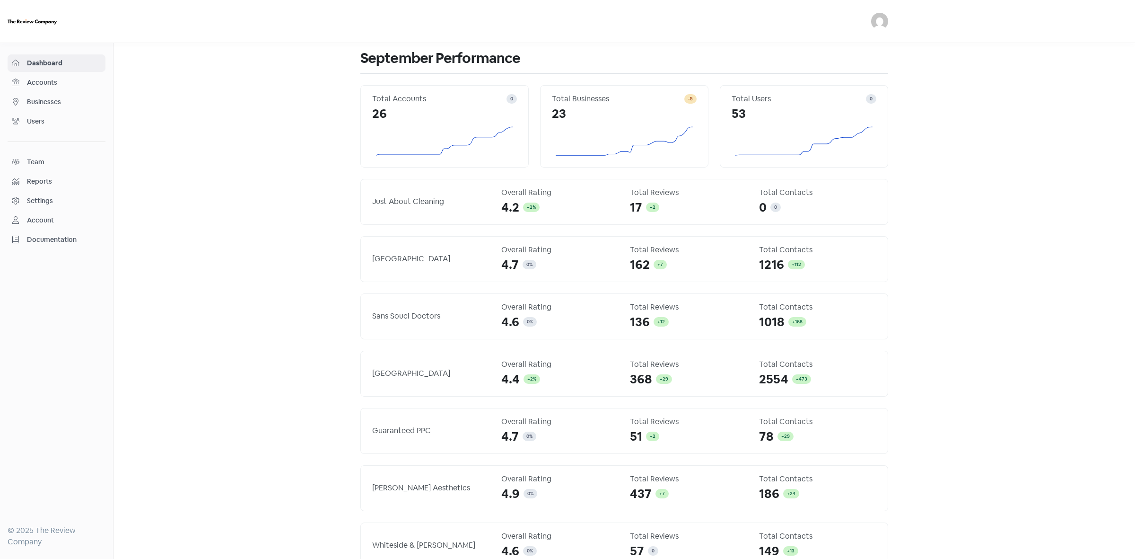
click at [44, 107] on div "Businesses" at bounding box center [56, 101] width 89 height 11
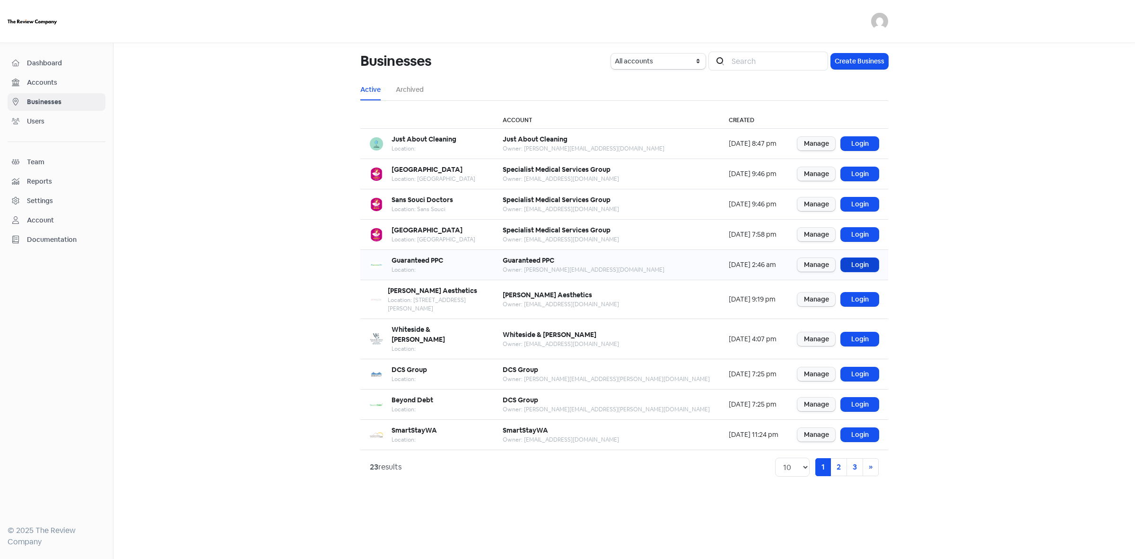
click at [842, 263] on link "Login" at bounding box center [860, 265] width 38 height 14
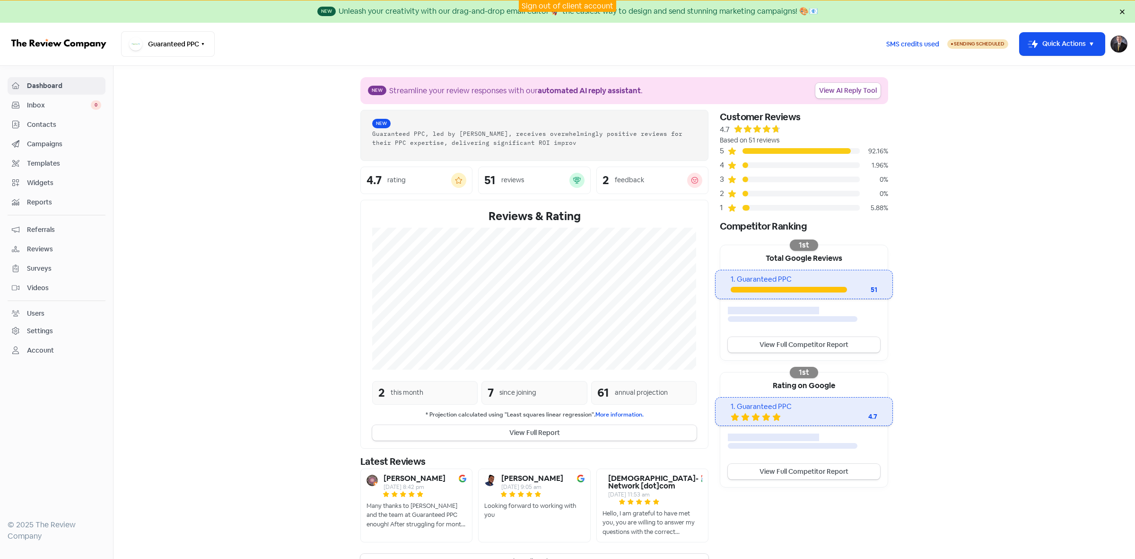
click at [48, 127] on span "Contacts" at bounding box center [64, 125] width 74 height 10
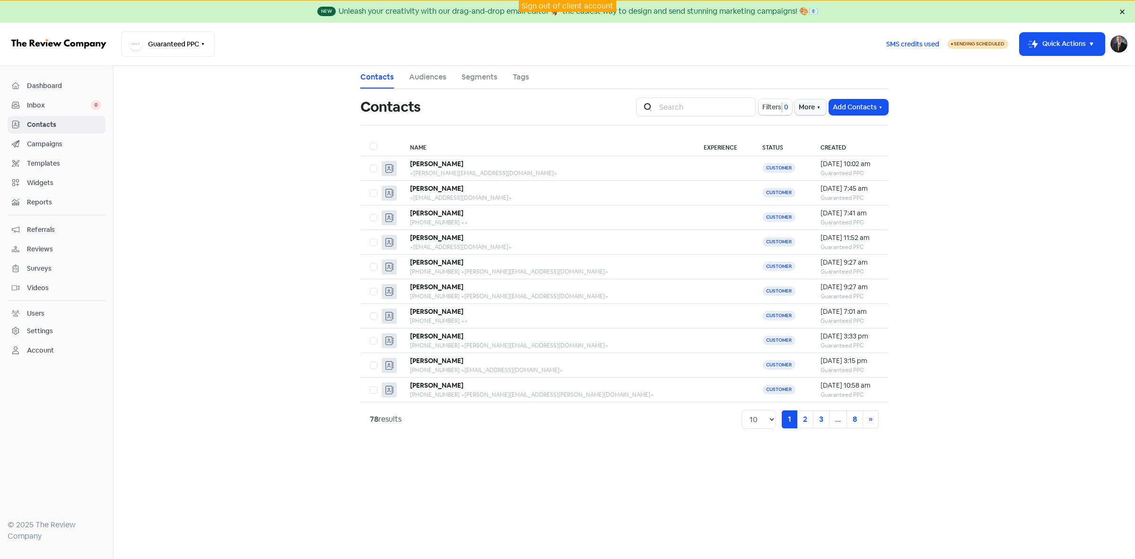
click at [773, 110] on span "Filters" at bounding box center [771, 107] width 19 height 10
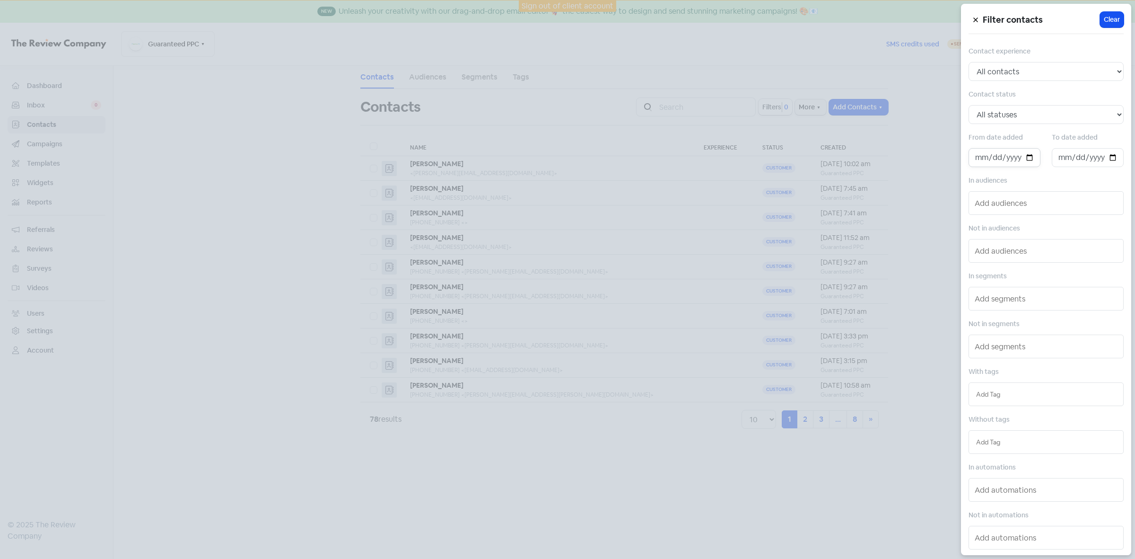
click at [1015, 159] on input "date" at bounding box center [1005, 157] width 72 height 19
click at [1025, 158] on input "date" at bounding box center [1005, 157] width 72 height 19
type input "[DATE]"
click at [1105, 159] on input "date" at bounding box center [1088, 157] width 72 height 19
type input "[DATE]"
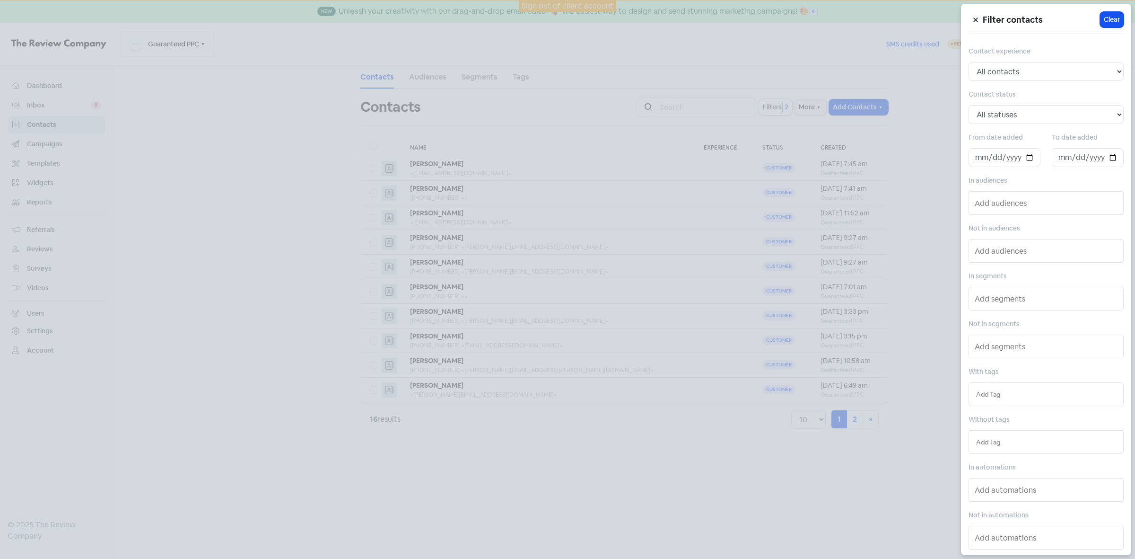
click at [663, 492] on div at bounding box center [567, 279] width 1135 height 559
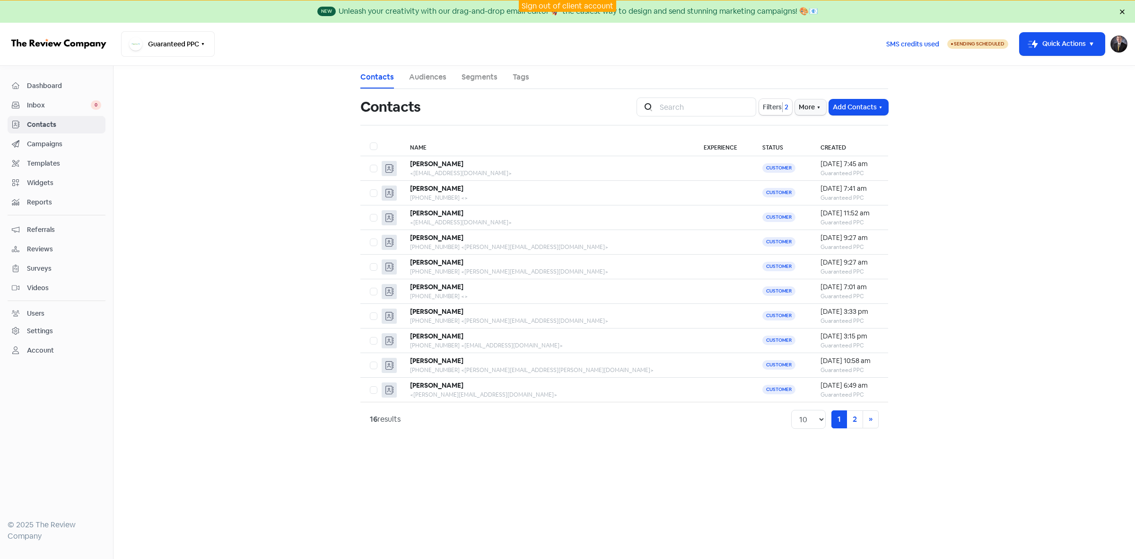
click at [542, 5] on link "Sign out of client account" at bounding box center [568, 6] width 92 height 10
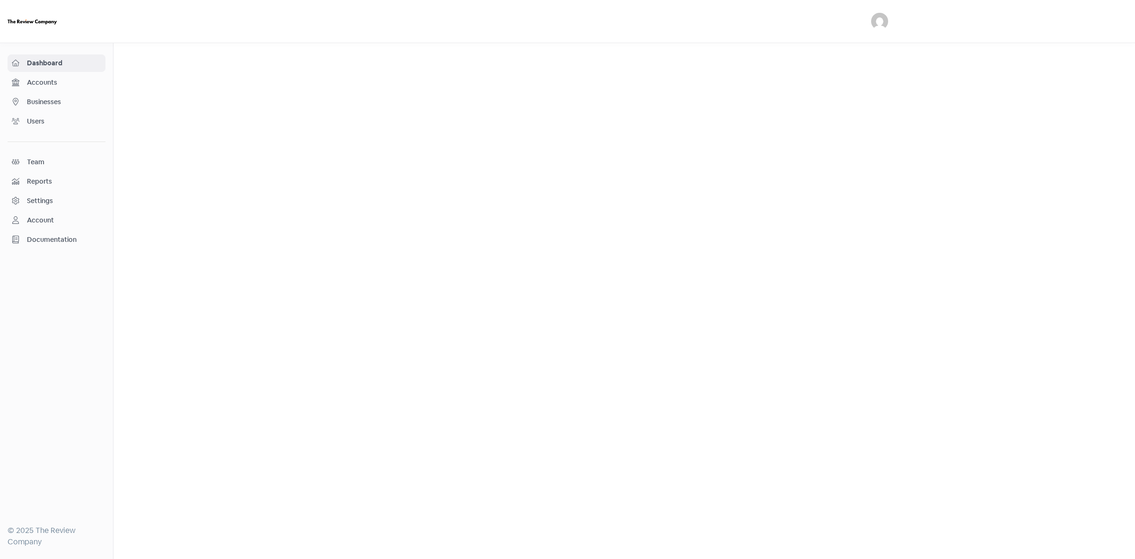
click at [50, 102] on span "Businesses" at bounding box center [64, 102] width 74 height 10
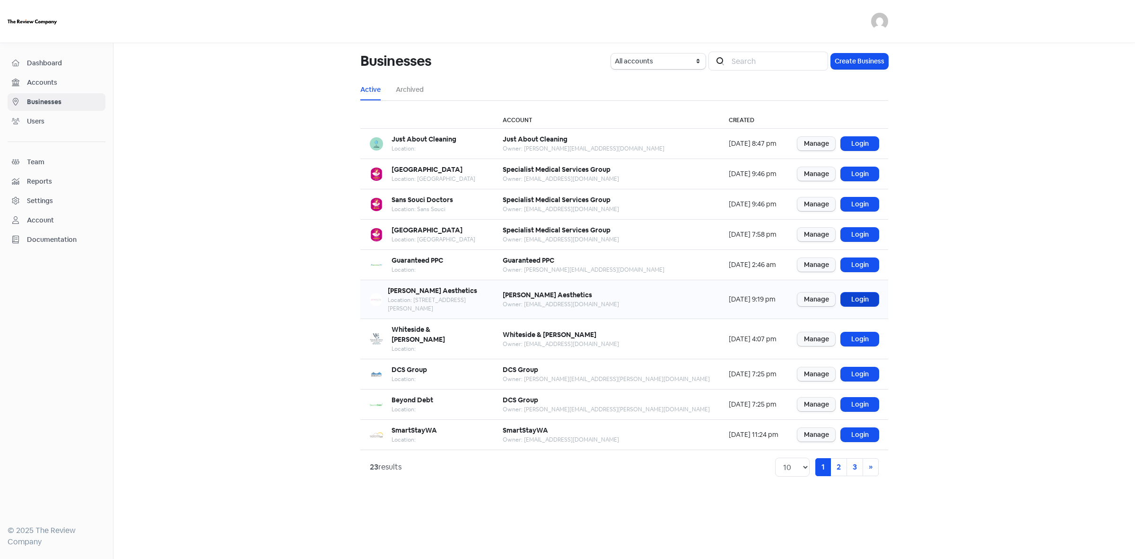
click at [864, 296] on link "Login" at bounding box center [860, 299] width 38 height 14
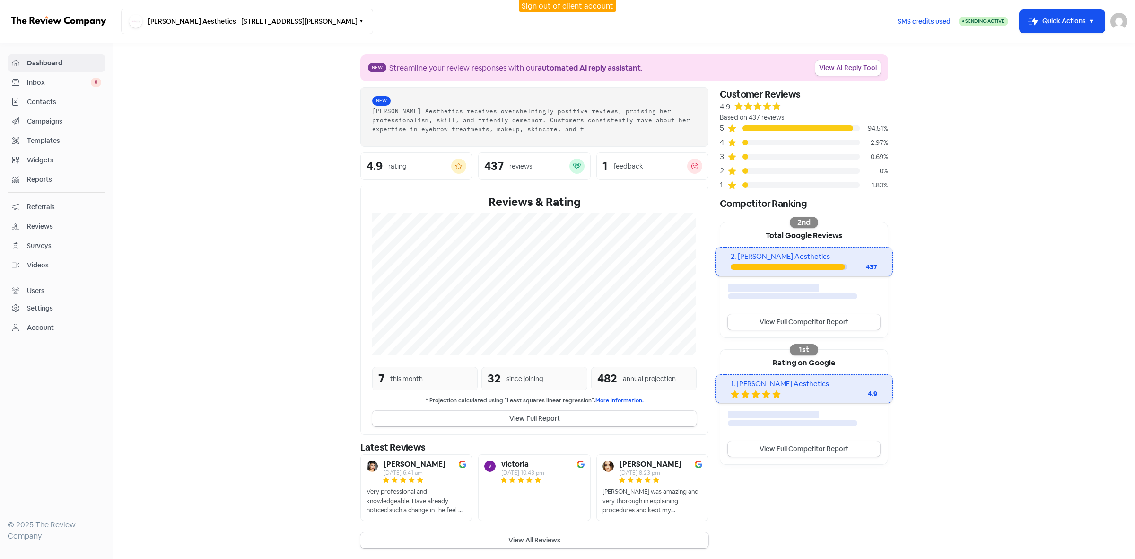
click at [50, 103] on span "Contacts" at bounding box center [64, 102] width 74 height 10
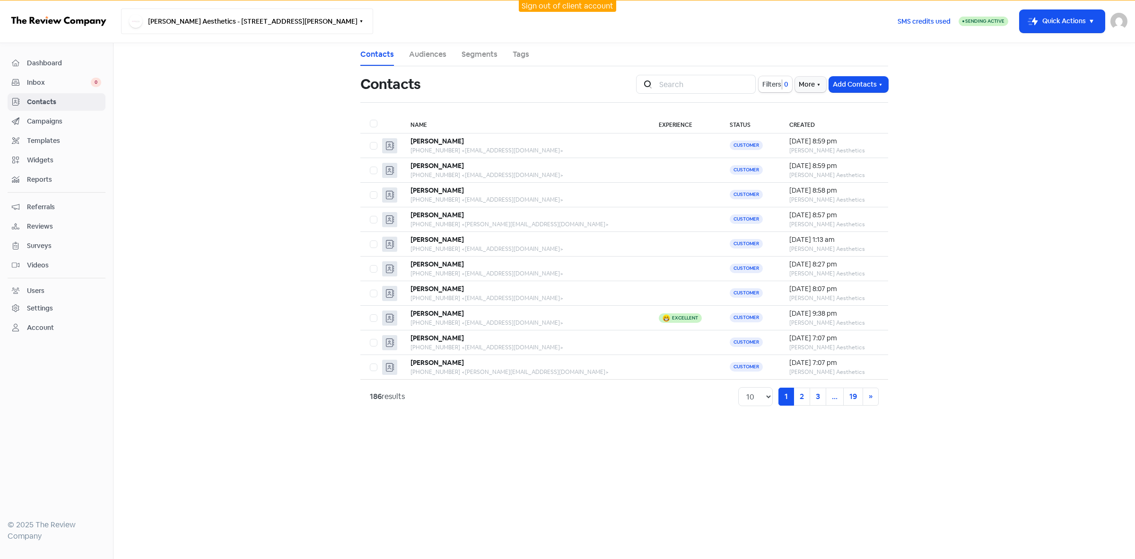
click at [362, 17] on button "Alexia Rocha Aesthetics - 80 King William Road , GOODWOOD SA 5034" at bounding box center [247, 22] width 252 height 26
click at [362, 18] on button "Alexia Rocha Aesthetics - 80 King William Road , GOODWOOD SA 5034" at bounding box center [247, 22] width 252 height 26
click at [774, 86] on span "Filters" at bounding box center [771, 84] width 19 height 10
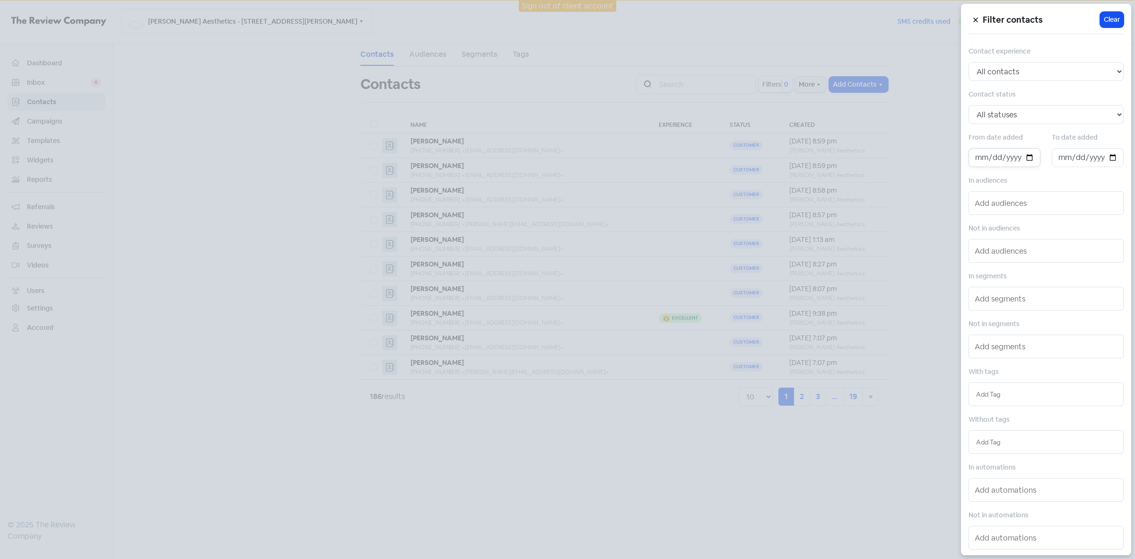
click at [1019, 160] on input "date" at bounding box center [1005, 157] width 72 height 19
click at [1027, 157] on input "date" at bounding box center [1005, 157] width 72 height 19
type input "2025-09-03"
click at [1107, 157] on input "date" at bounding box center [1088, 157] width 72 height 19
type input "2025-09-10"
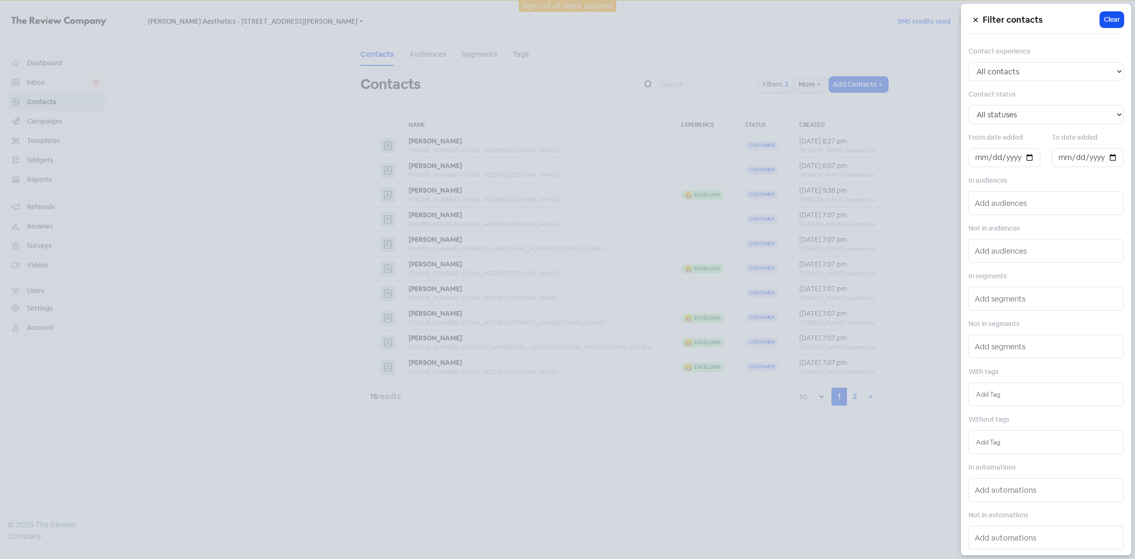
click at [734, 491] on div at bounding box center [567, 279] width 1135 height 559
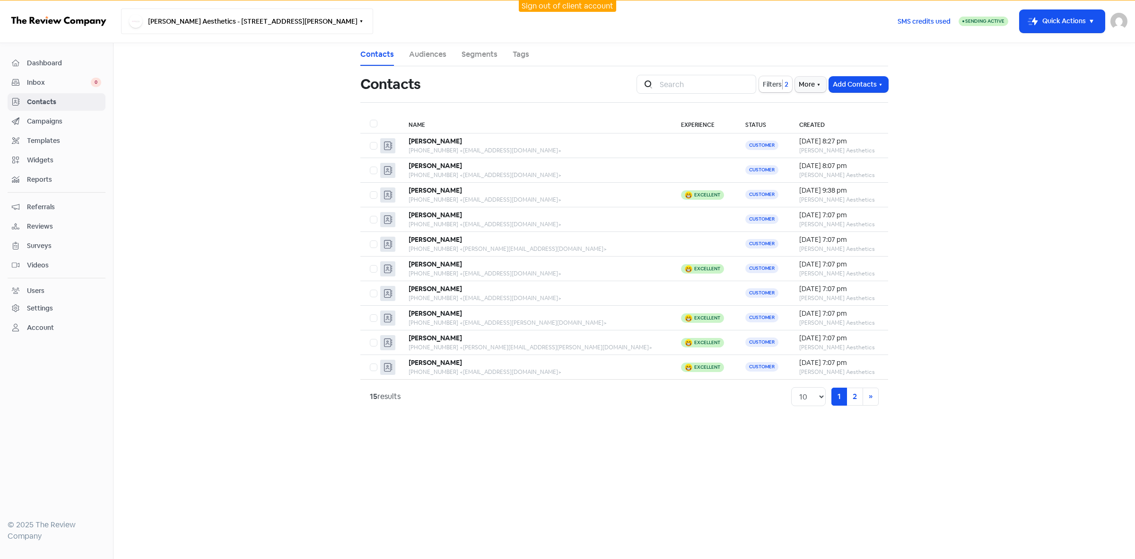
click at [333, 24] on button "Alexia Rocha Aesthetics - 80 King William Road , GOODWOOD SA 5034" at bounding box center [247, 22] width 252 height 26
click at [601, 8] on link "Sign out of client account" at bounding box center [568, 6] width 92 height 10
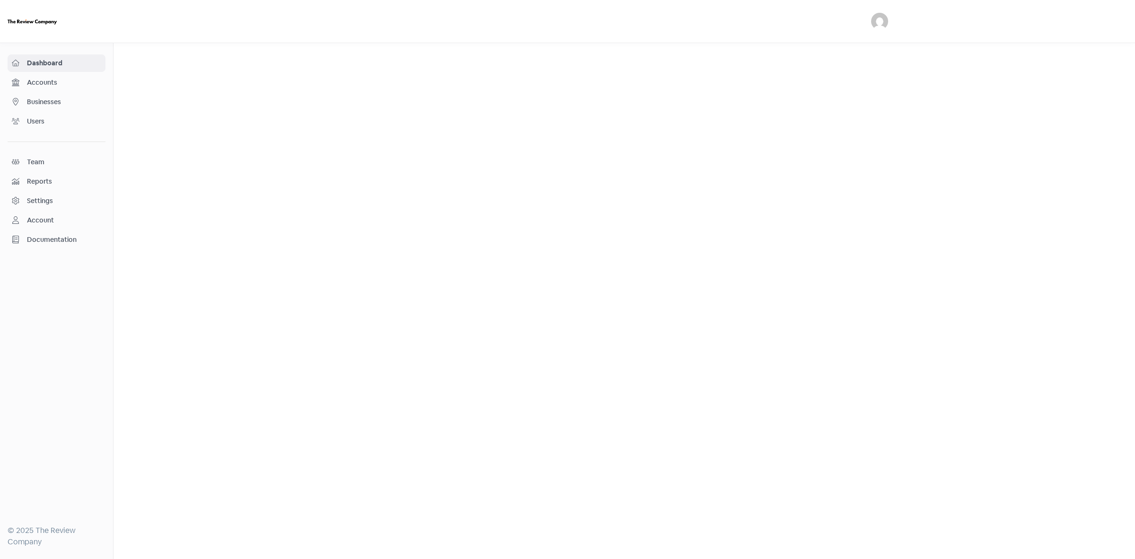
click at [48, 109] on link "Businesses" at bounding box center [57, 101] width 98 height 17
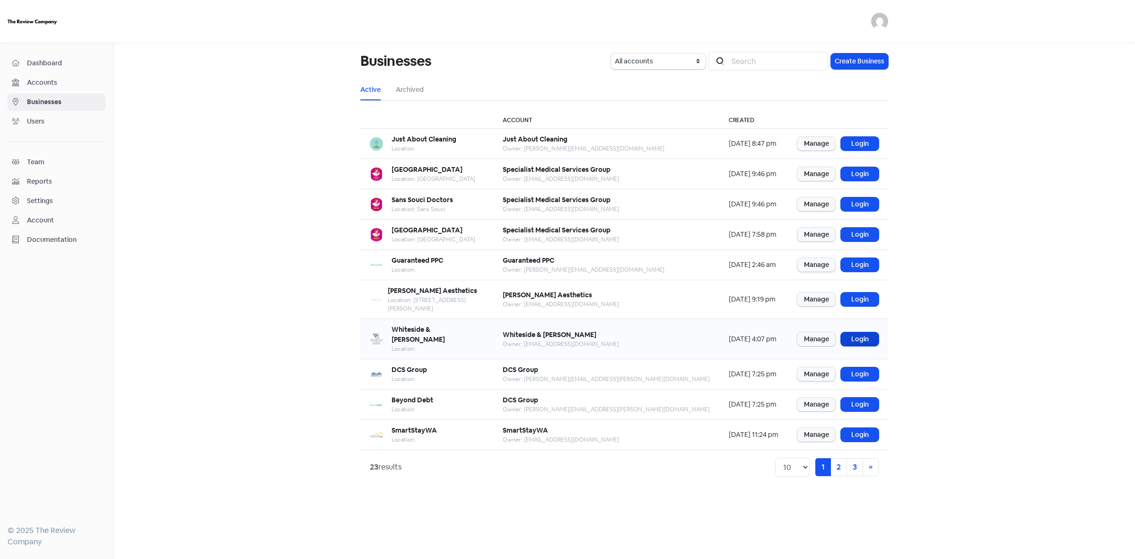
click at [855, 332] on link "Login" at bounding box center [860, 339] width 38 height 14
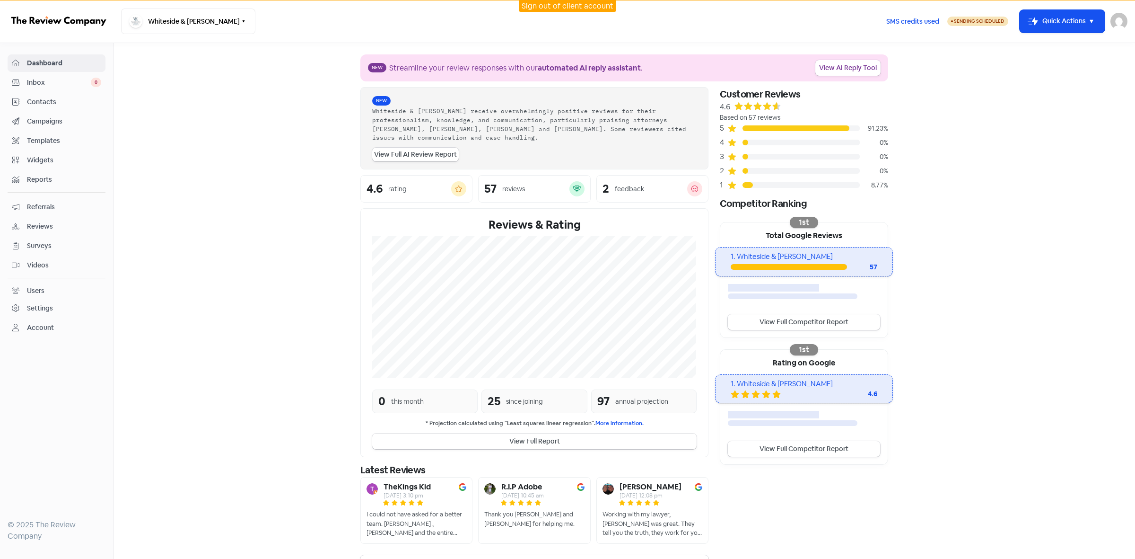
click at [41, 103] on span "Contacts" at bounding box center [64, 102] width 74 height 10
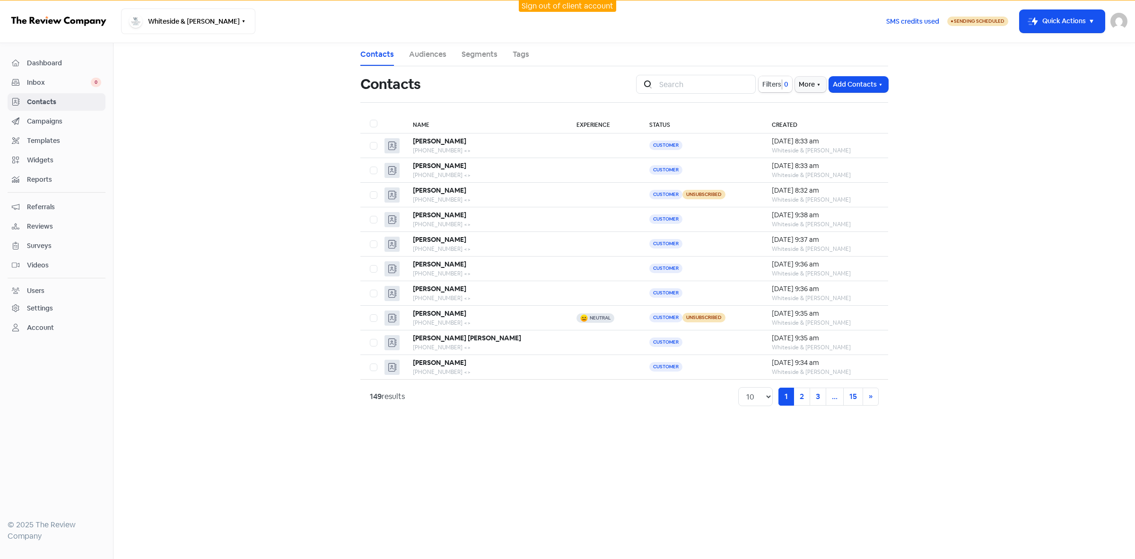
click at [770, 84] on span "Filters" at bounding box center [771, 84] width 19 height 10
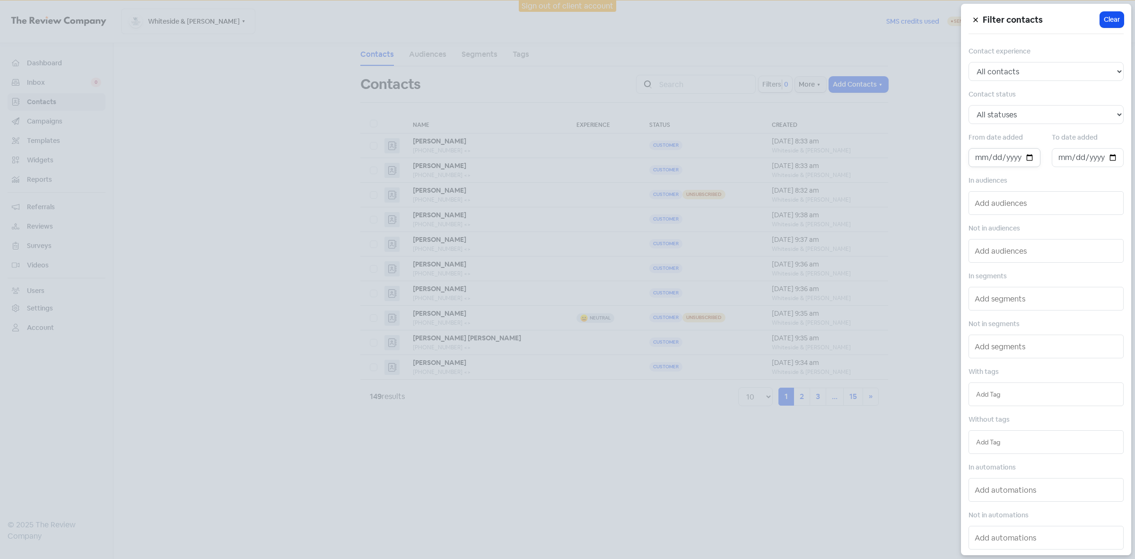
click at [1011, 164] on input "date" at bounding box center [1005, 157] width 72 height 19
click at [1029, 160] on input "date" at bounding box center [1005, 157] width 72 height 19
type input "[DATE]"
click at [1105, 158] on input "date" at bounding box center [1088, 157] width 72 height 19
type input "[DATE]"
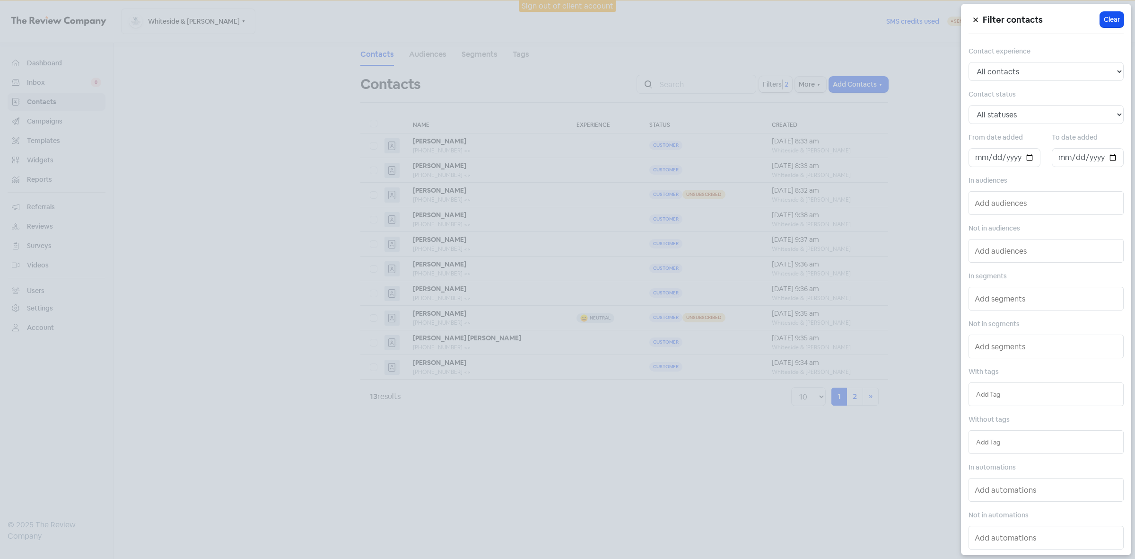
click at [596, 490] on div at bounding box center [567, 279] width 1135 height 559
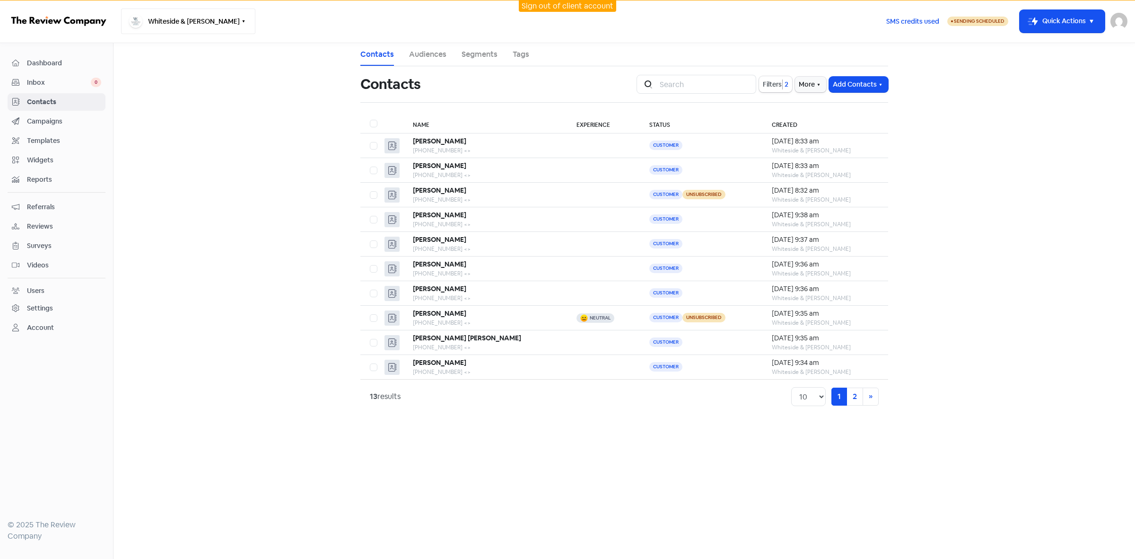
click at [187, 17] on button "Whiteside & [PERSON_NAME]" at bounding box center [188, 22] width 134 height 26
click at [577, 6] on link "Sign out of client account" at bounding box center [568, 6] width 92 height 10
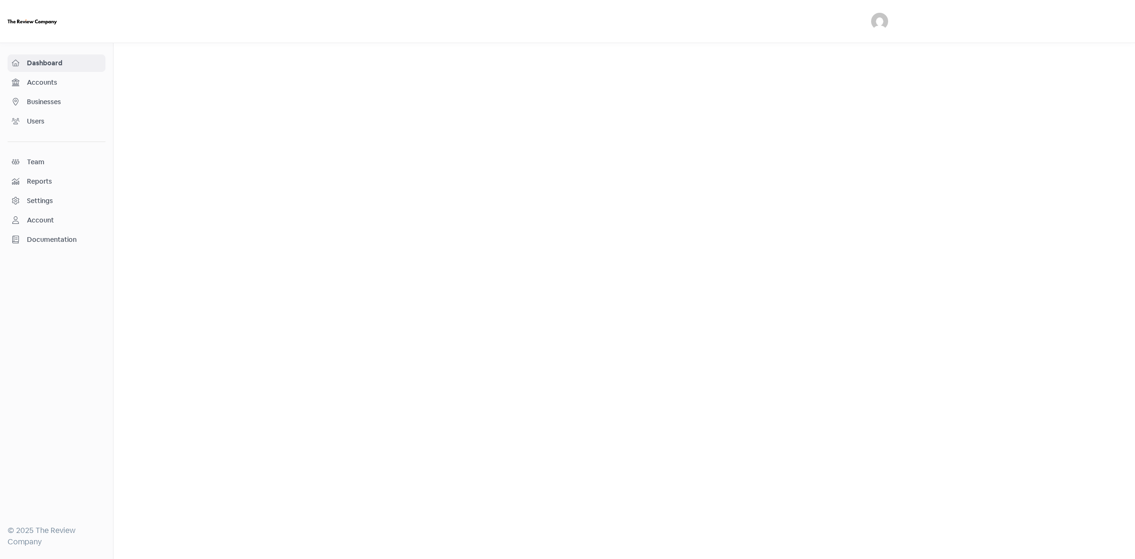
click at [47, 107] on div "Businesses" at bounding box center [56, 101] width 89 height 11
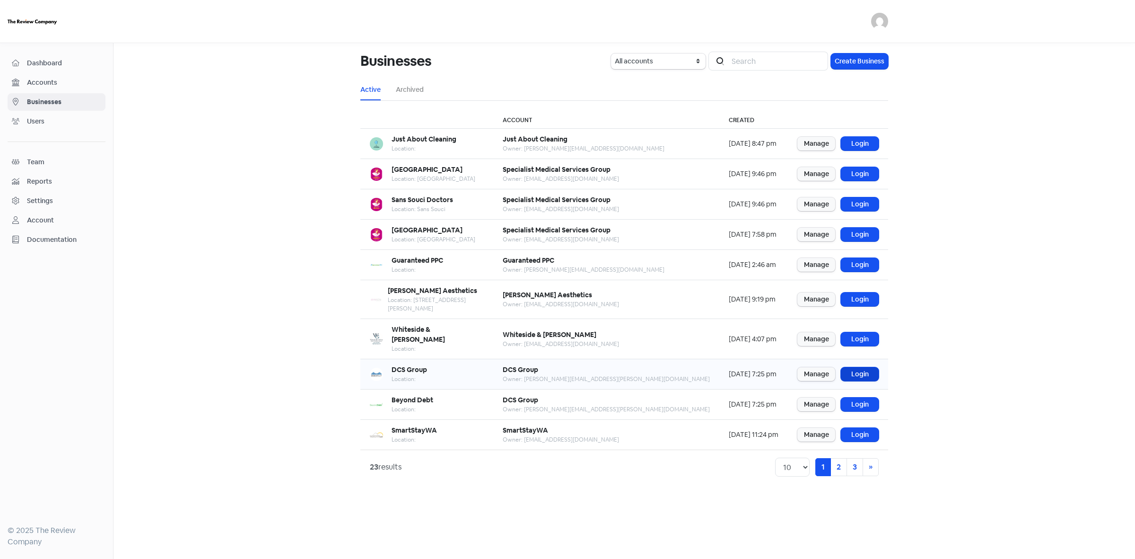
click at [876, 367] on link "Login" at bounding box center [860, 374] width 38 height 14
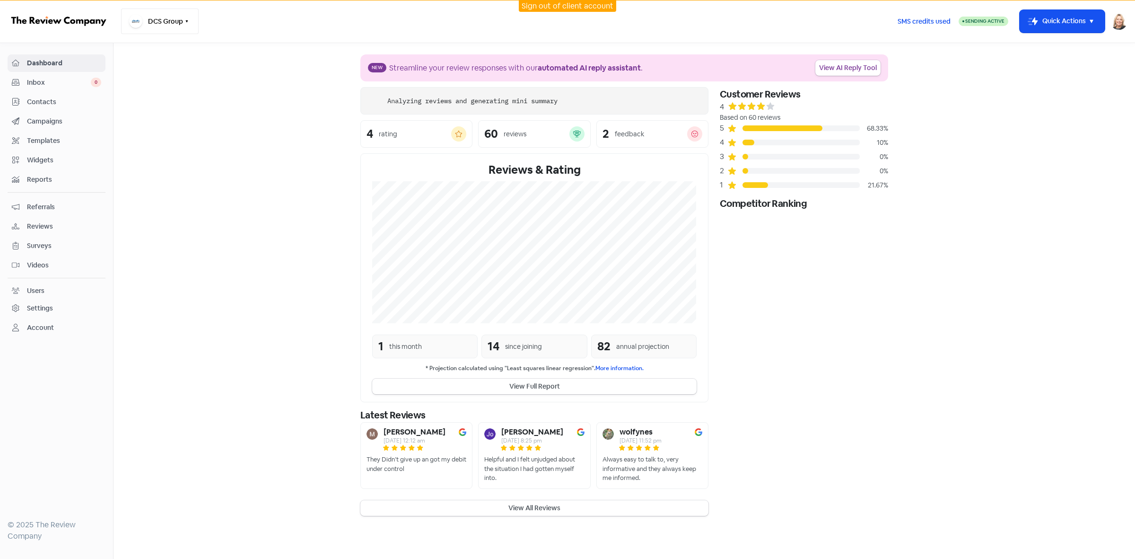
click at [168, 18] on button "DCS Group" at bounding box center [160, 22] width 78 height 26
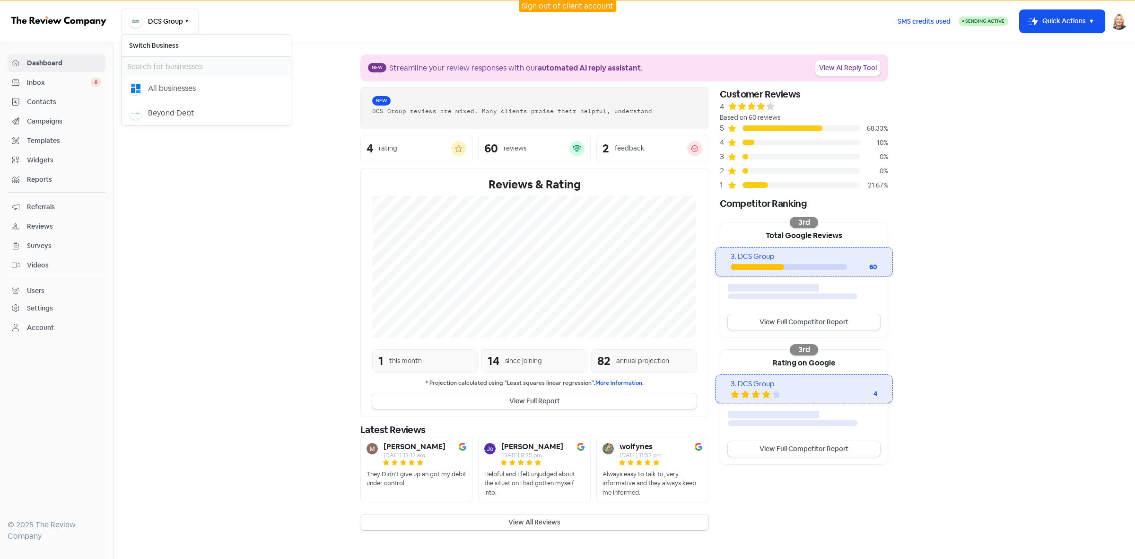
click at [271, 29] on div "DCS Group Switch Business All businesses Beyond Debt" at bounding box center [505, 22] width 769 height 26
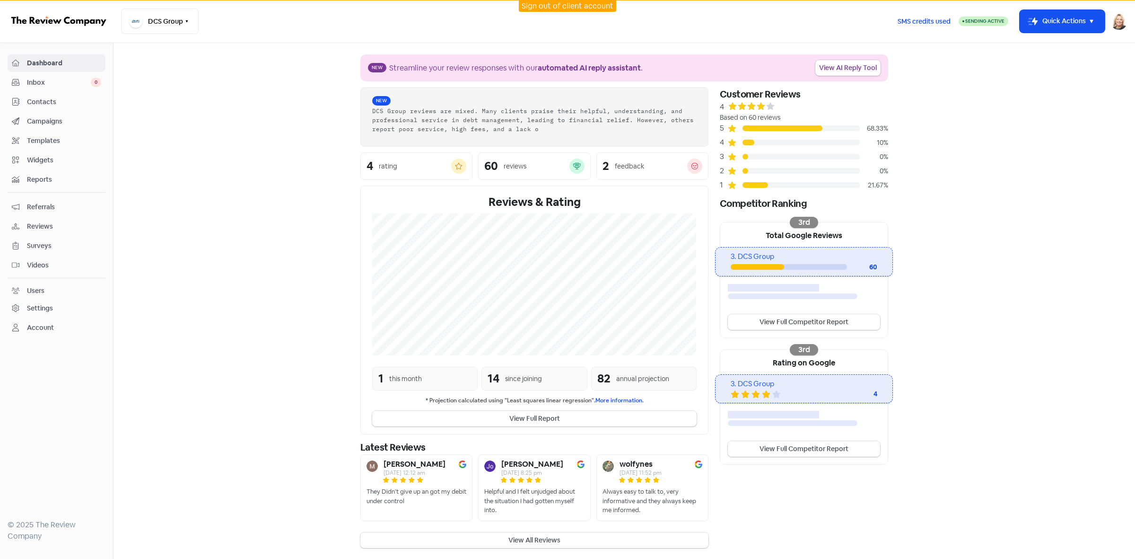
click at [58, 105] on span "Contacts" at bounding box center [64, 102] width 74 height 10
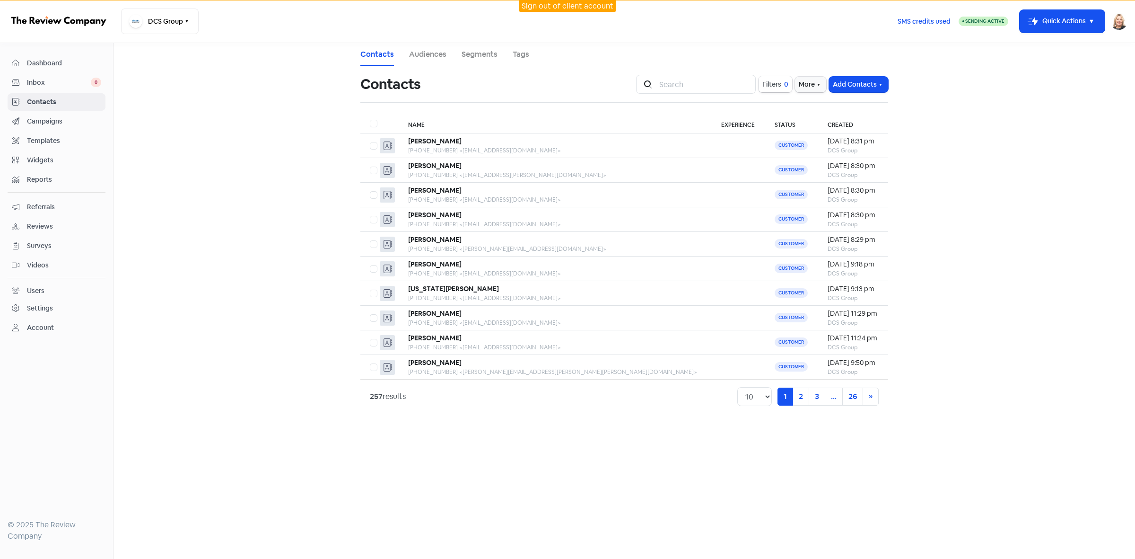
click at [777, 88] on span "Filters" at bounding box center [771, 84] width 19 height 10
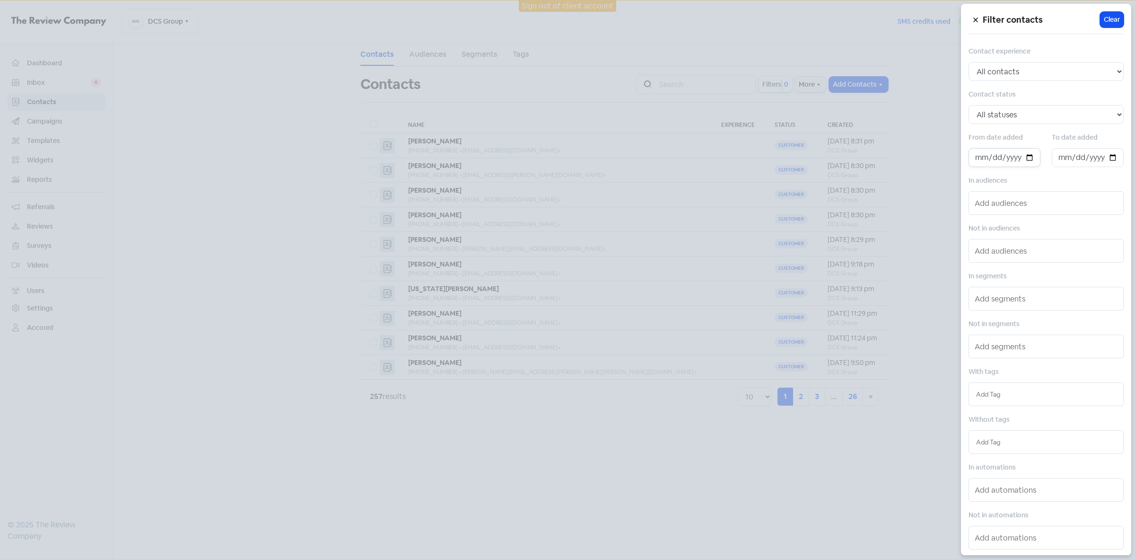
click at [1028, 156] on input "date" at bounding box center [1005, 157] width 72 height 19
type input "[DATE]"
click at [1110, 158] on input "date" at bounding box center [1088, 157] width 72 height 19
type input "[DATE]"
click at [386, 466] on div at bounding box center [567, 279] width 1135 height 559
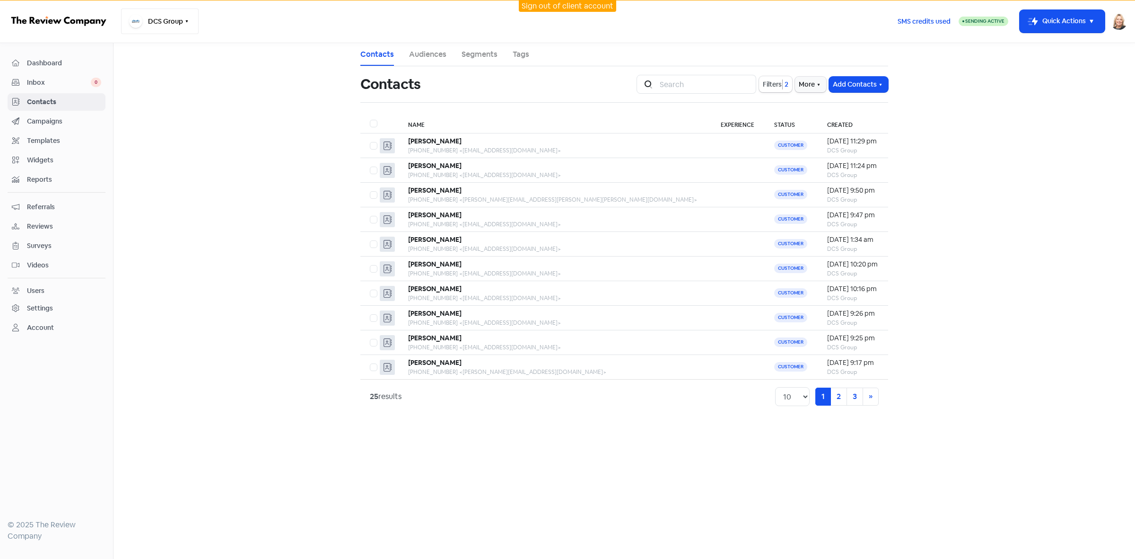
click at [175, 21] on button "DCS Group" at bounding box center [160, 22] width 78 height 26
click at [186, 116] on div "Beyond Debt" at bounding box center [171, 112] width 46 height 11
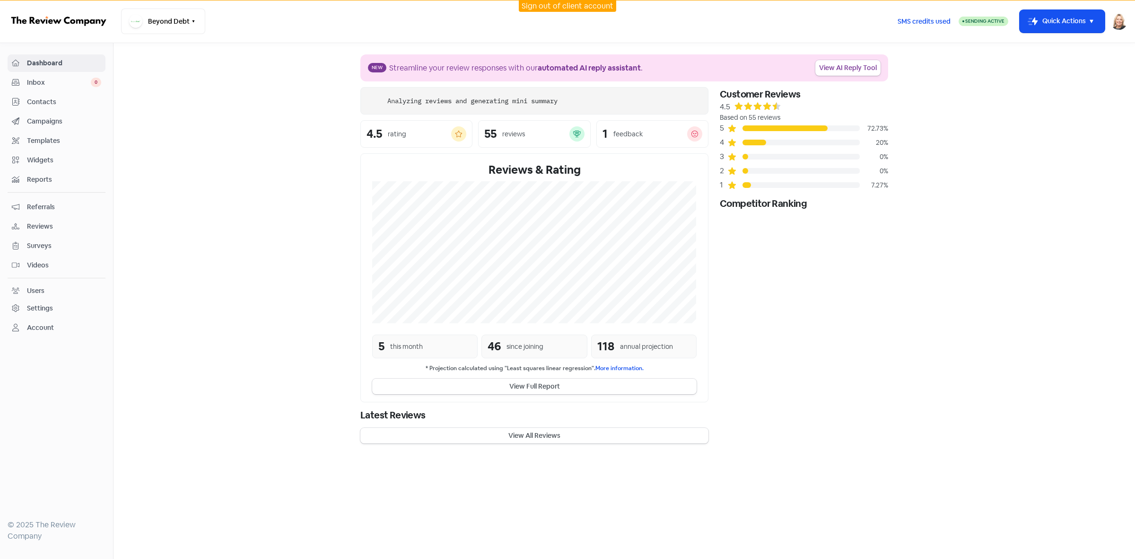
click at [39, 105] on span "Contacts" at bounding box center [64, 102] width 74 height 10
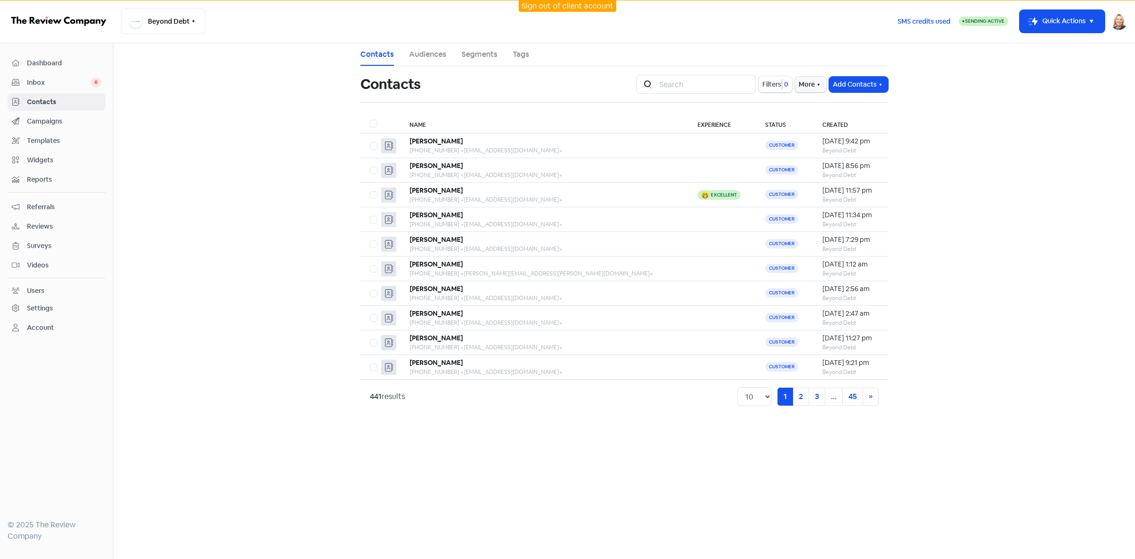
click at [765, 83] on span "Filters" at bounding box center [771, 84] width 19 height 10
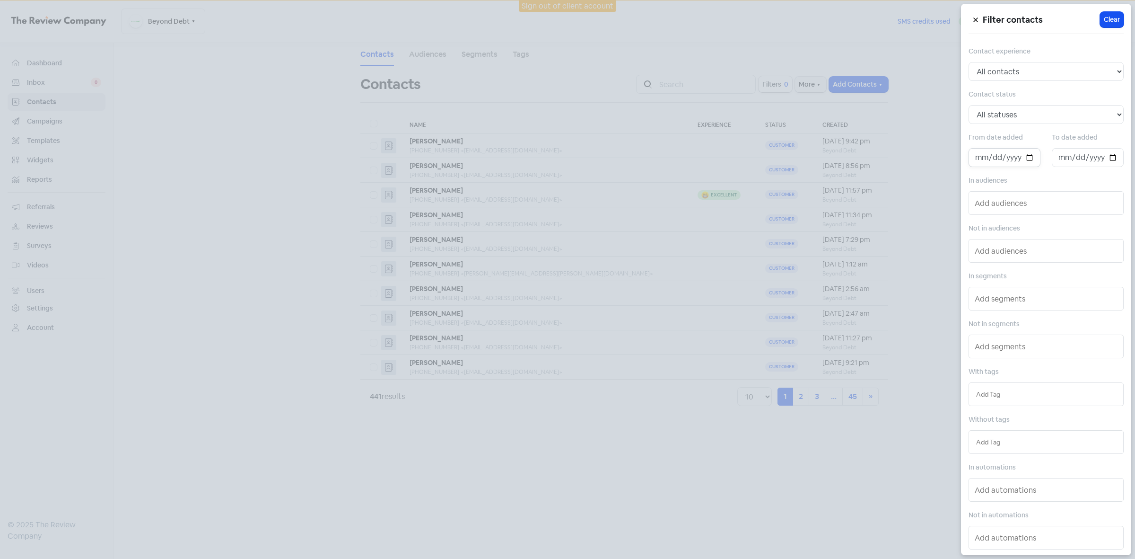
click at [1027, 156] on input "date" at bounding box center [1005, 157] width 72 height 19
type input "[DATE]"
click at [1107, 159] on input "date" at bounding box center [1088, 157] width 72 height 19
type input "[DATE]"
click at [787, 487] on div at bounding box center [567, 279] width 1135 height 559
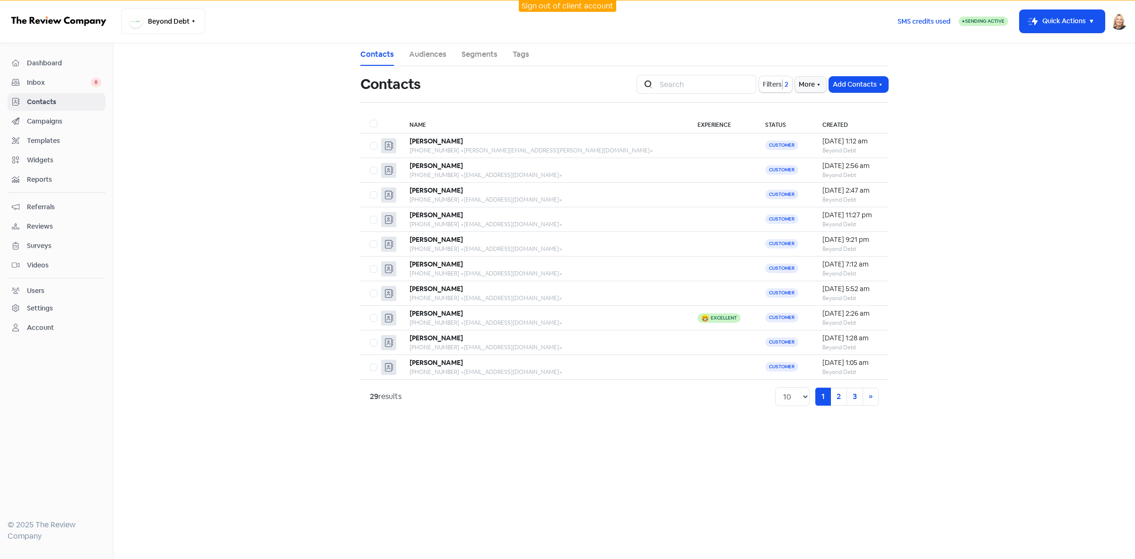
click at [558, 8] on link "Sign out of client account" at bounding box center [568, 6] width 92 height 10
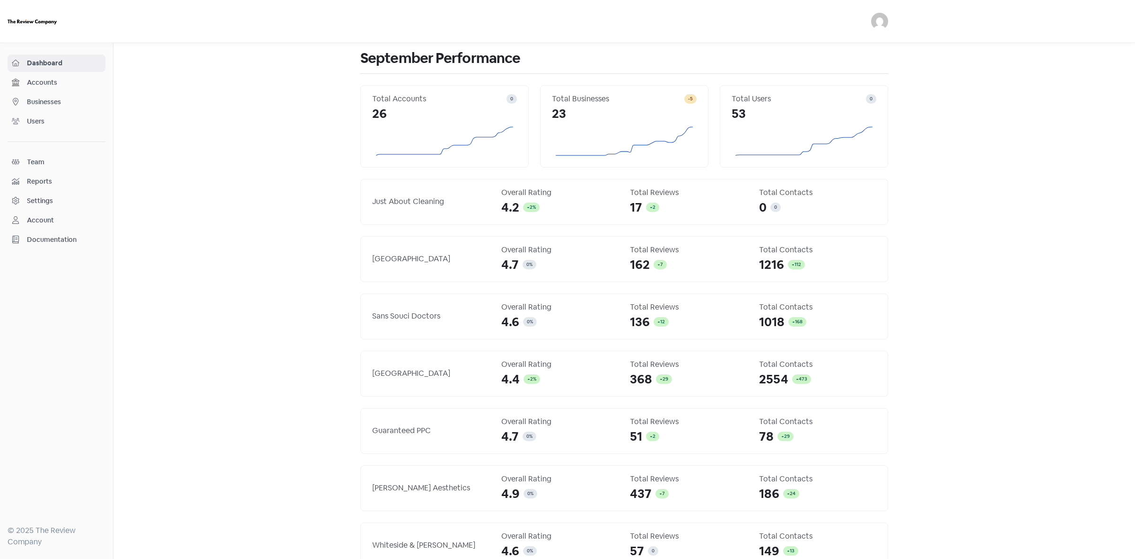
click at [42, 105] on span "Businesses" at bounding box center [64, 102] width 74 height 10
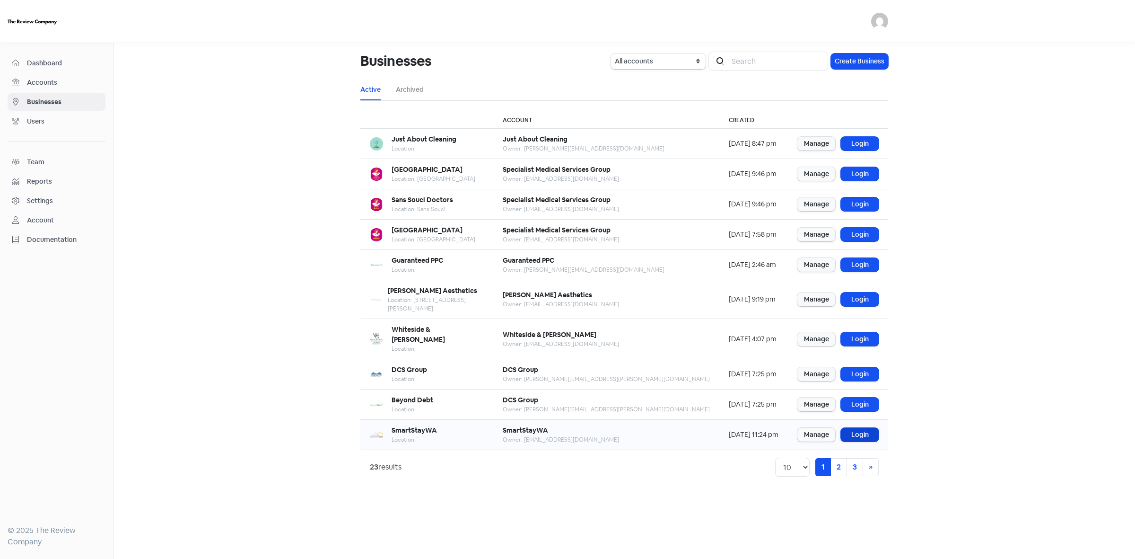
click at [869, 428] on link "Login" at bounding box center [860, 435] width 38 height 14
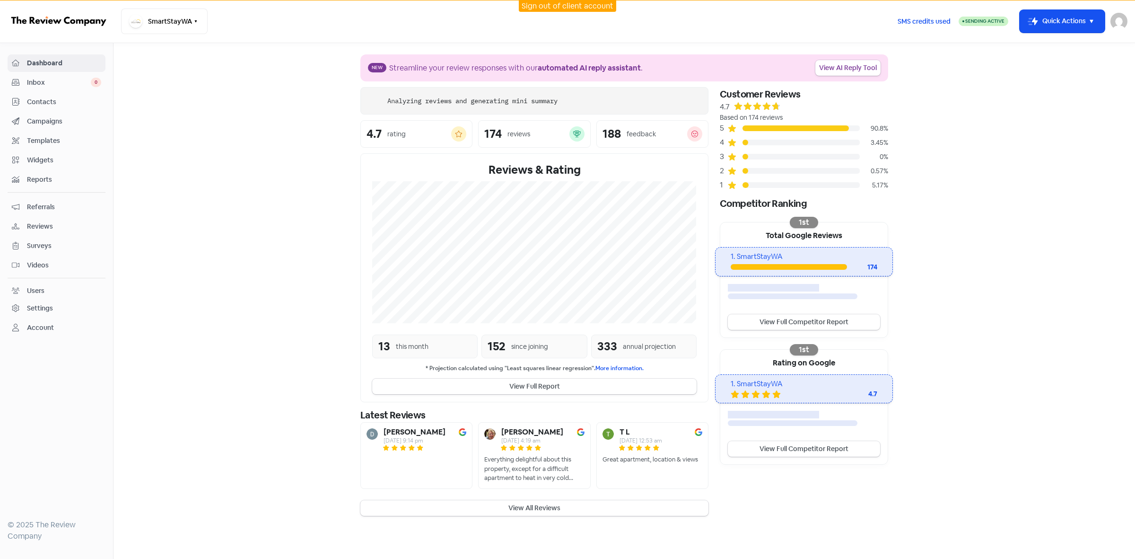
click at [39, 102] on span "Contacts" at bounding box center [64, 102] width 74 height 10
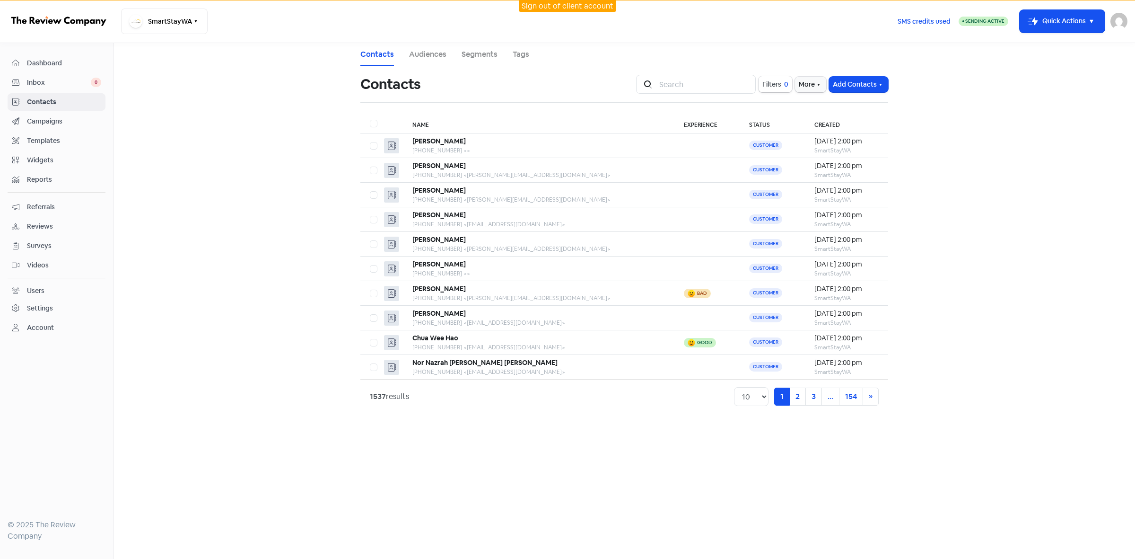
click at [434, 57] on link "Audiences" at bounding box center [427, 54] width 37 height 11
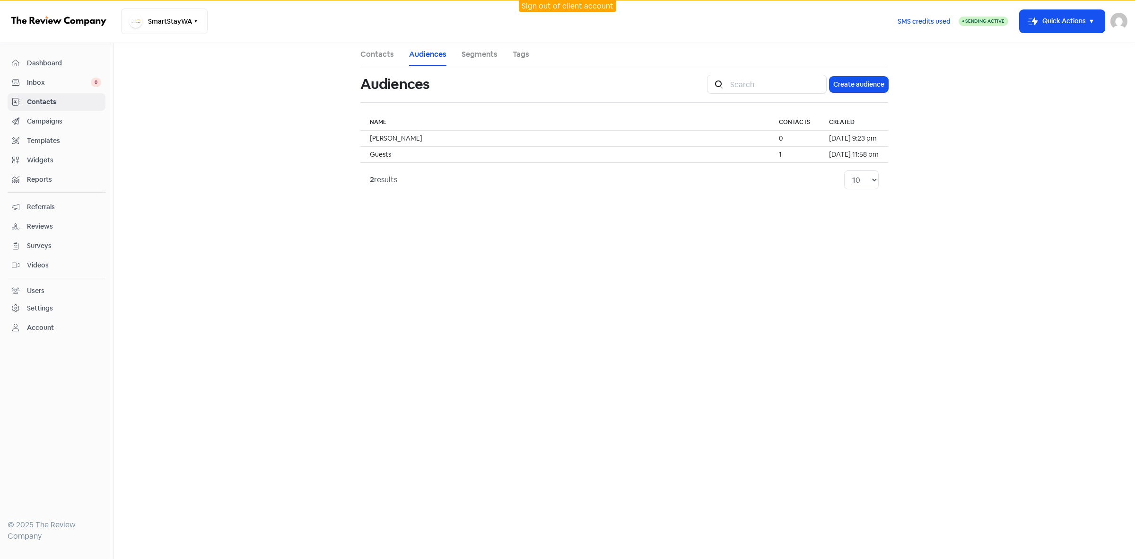
click at [365, 55] on link "Contacts" at bounding box center [377, 54] width 34 height 11
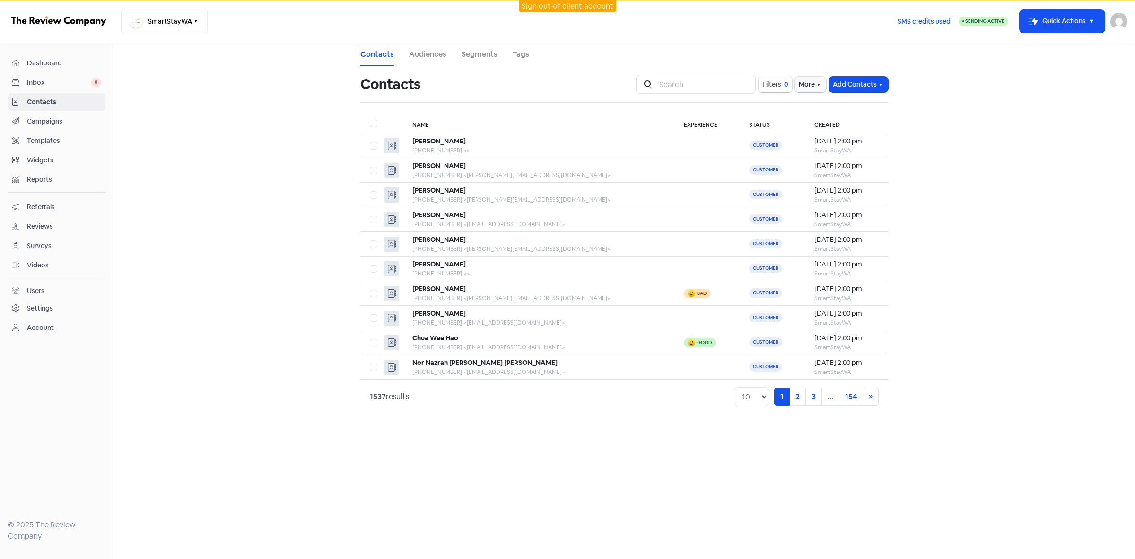
click at [777, 86] on span "Filters" at bounding box center [771, 84] width 19 height 10
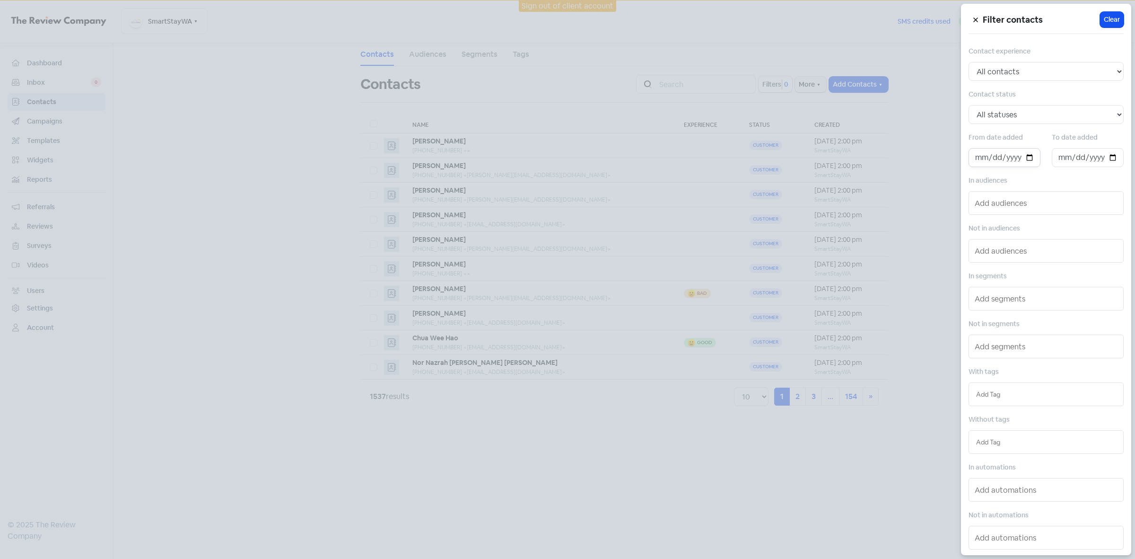
click at [1027, 159] on input "date" at bounding box center [1005, 157] width 72 height 19
type input "[DATE]"
click at [1107, 157] on input "date" at bounding box center [1088, 157] width 72 height 19
type input "[DATE]"
click at [691, 482] on div at bounding box center [567, 279] width 1135 height 559
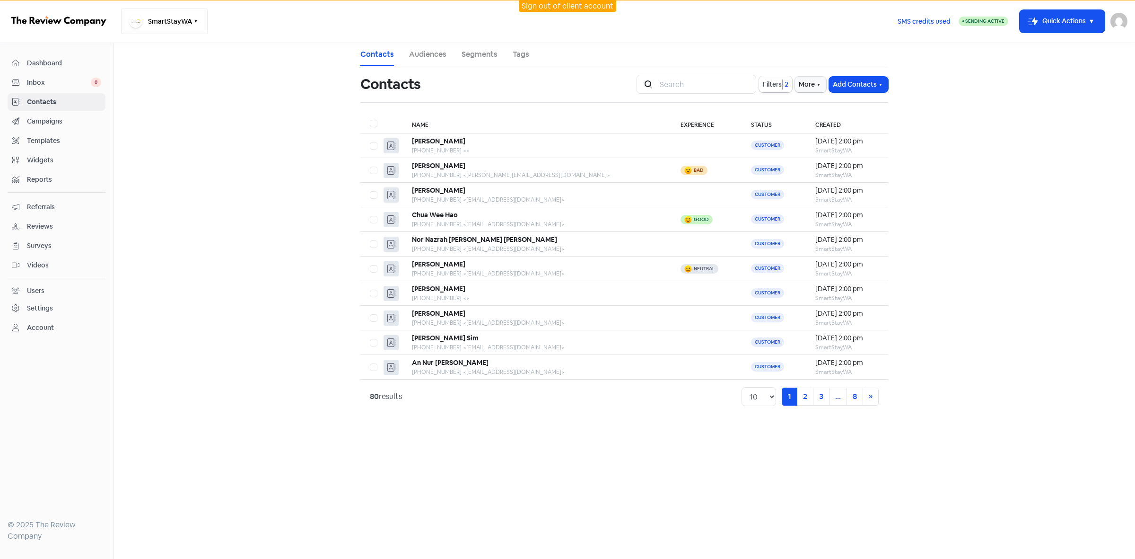
click at [150, 22] on button "SmartStayWA" at bounding box center [164, 22] width 87 height 26
click at [594, 9] on link "Sign out of client account" at bounding box center [568, 6] width 92 height 10
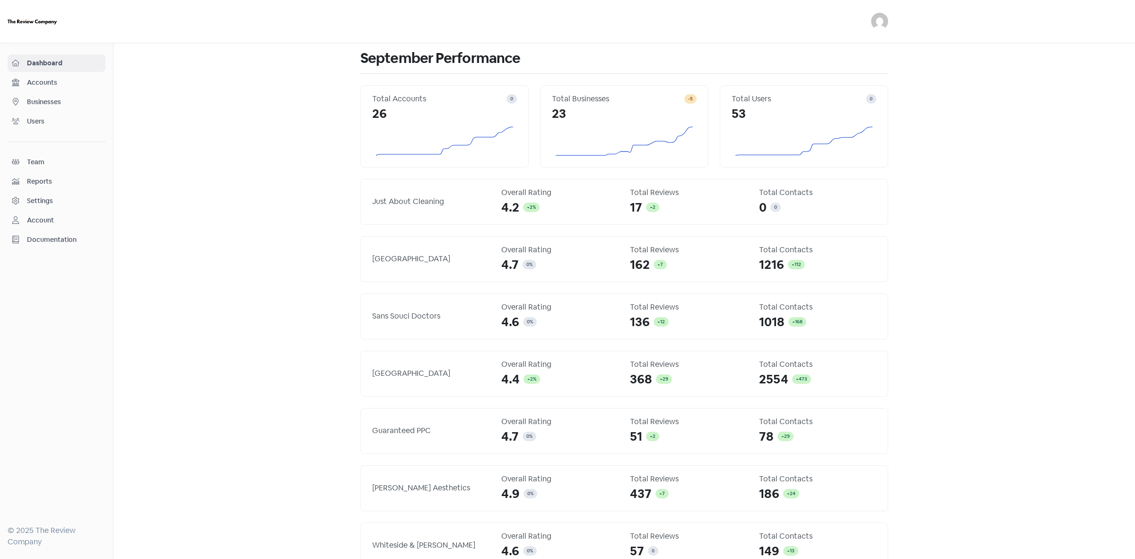
click at [55, 107] on div "Businesses" at bounding box center [56, 101] width 89 height 11
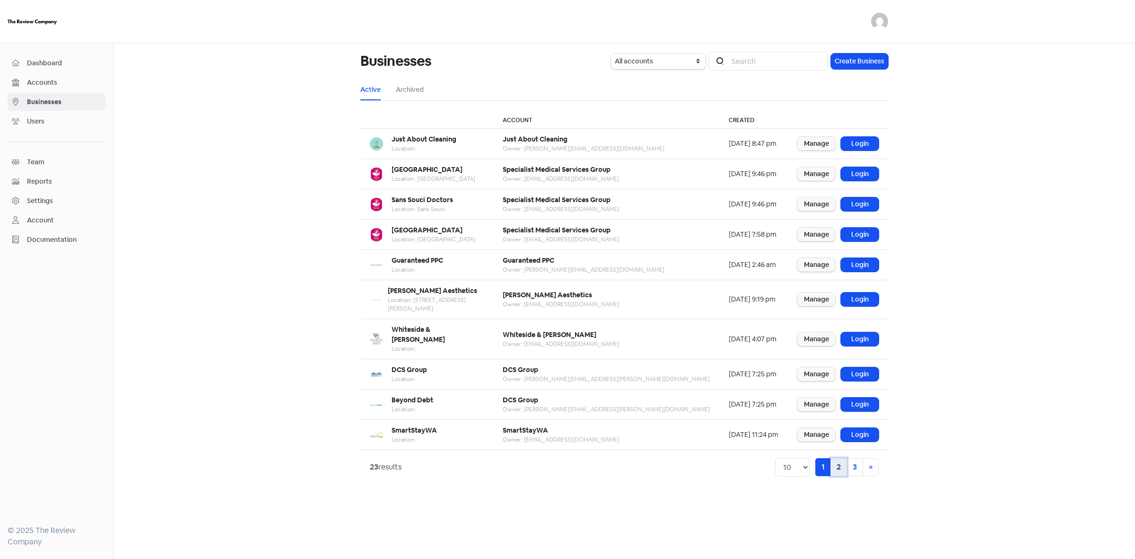
click at [840, 458] on link "2" at bounding box center [839, 467] width 17 height 18
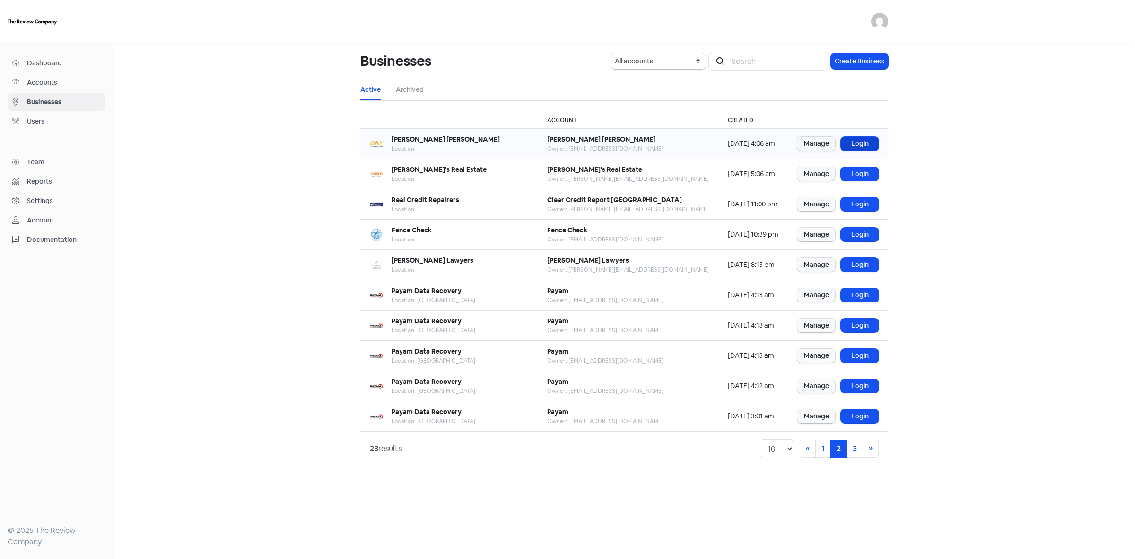
click at [873, 144] on link "Login" at bounding box center [860, 144] width 38 height 14
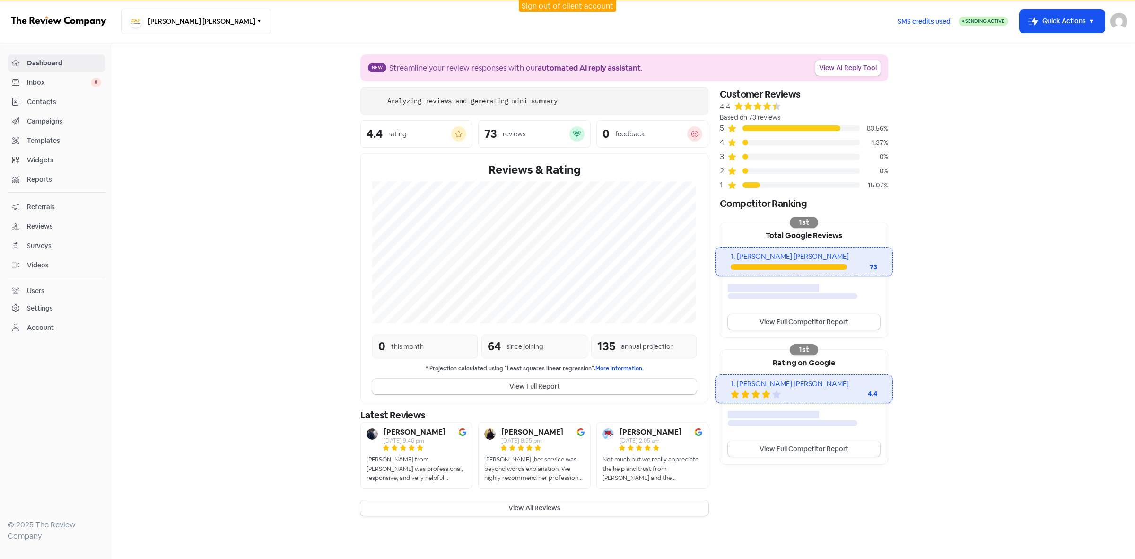
click at [37, 106] on span "Contacts" at bounding box center [64, 102] width 74 height 10
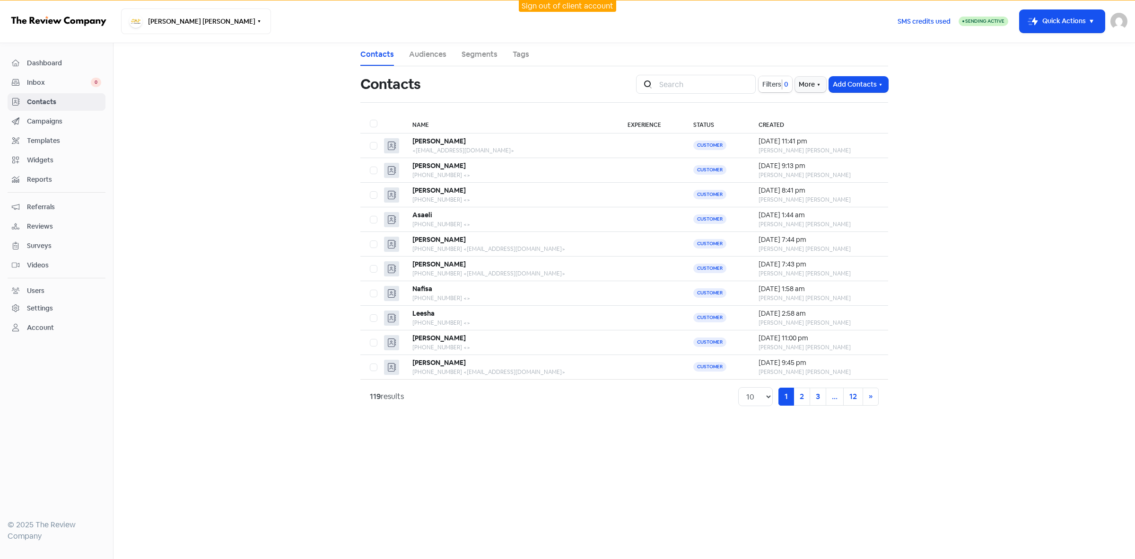
click at [770, 87] on span "Filters" at bounding box center [771, 84] width 19 height 10
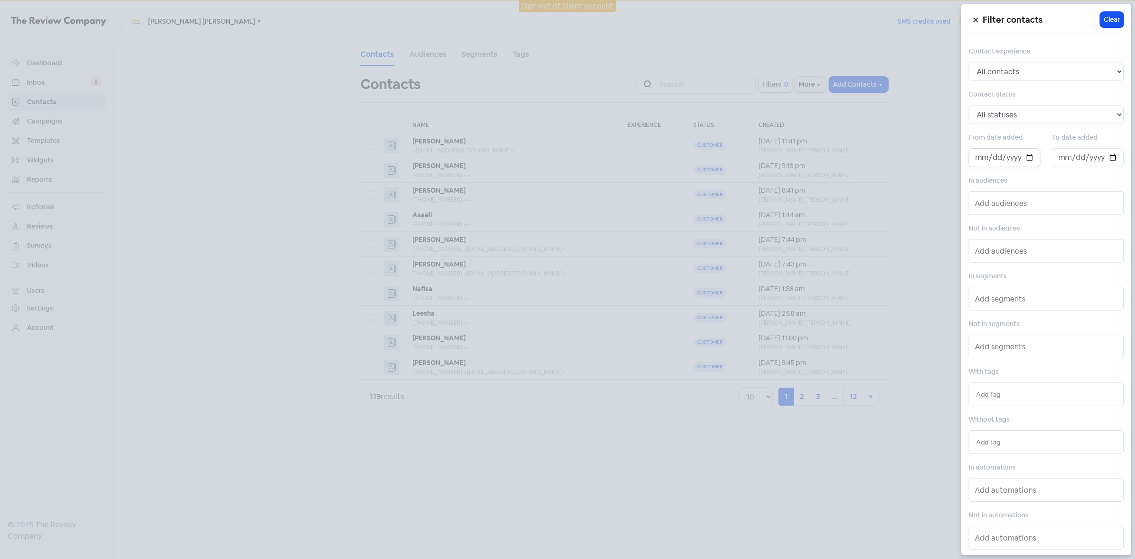
click at [1027, 157] on input "date" at bounding box center [1005, 157] width 72 height 19
type input "[DATE]"
click at [1106, 155] on input "date" at bounding box center [1088, 157] width 72 height 19
type input "[DATE]"
click at [736, 429] on div at bounding box center [567, 279] width 1135 height 559
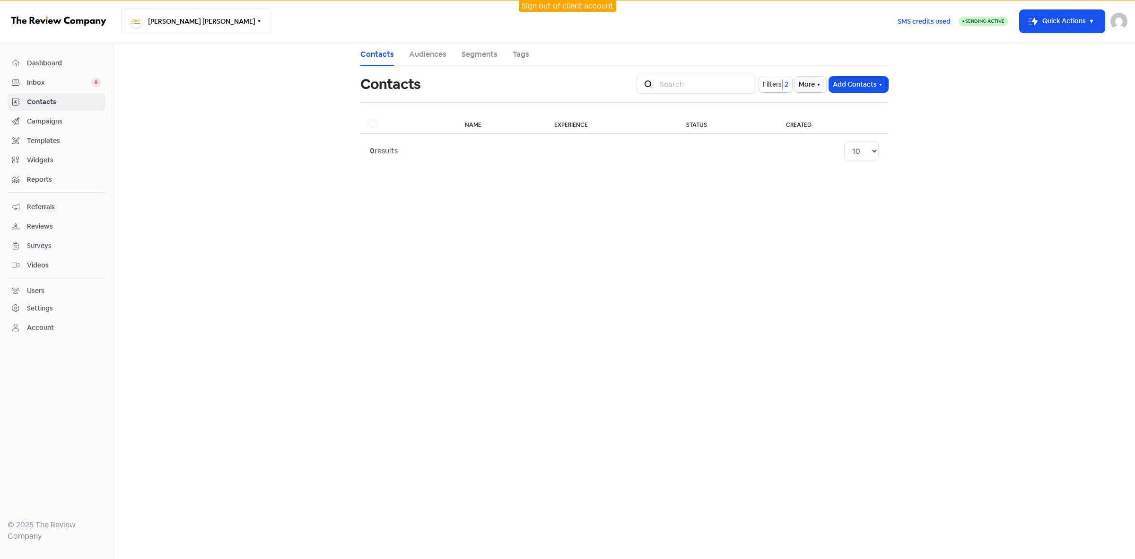
click at [184, 24] on button "[PERSON_NAME] [PERSON_NAME]" at bounding box center [196, 22] width 150 height 26
click at [582, 8] on link "Sign out of client account" at bounding box center [568, 6] width 92 height 10
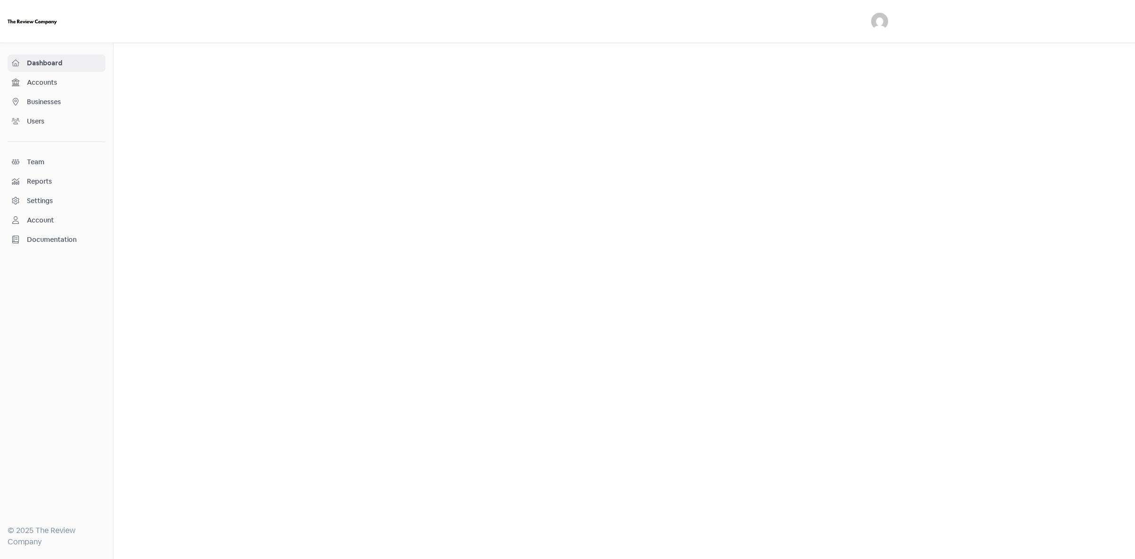
click at [52, 103] on span "Businesses" at bounding box center [64, 102] width 74 height 10
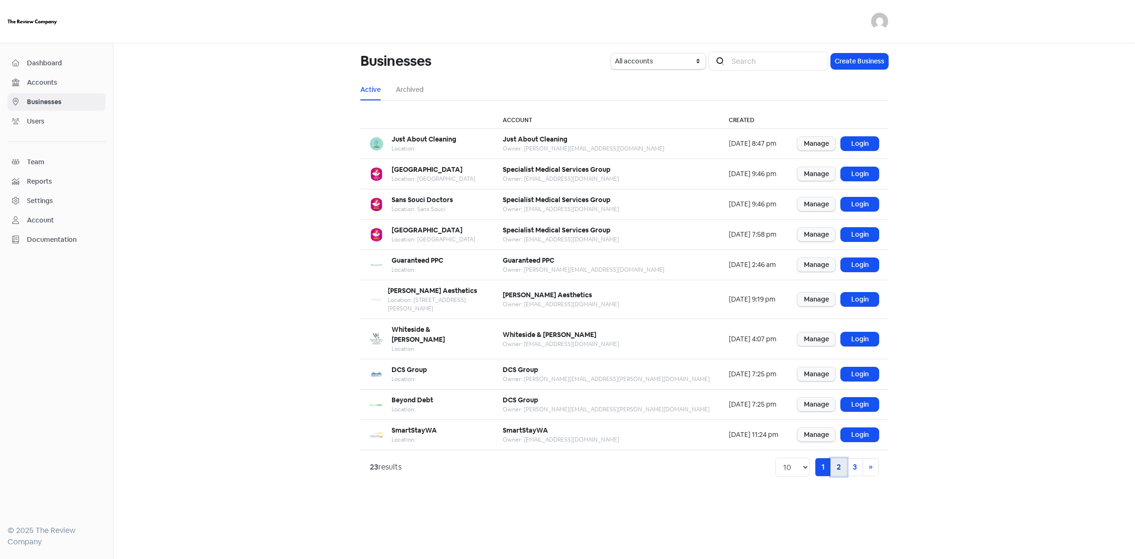
click at [846, 458] on link "2" at bounding box center [839, 467] width 17 height 18
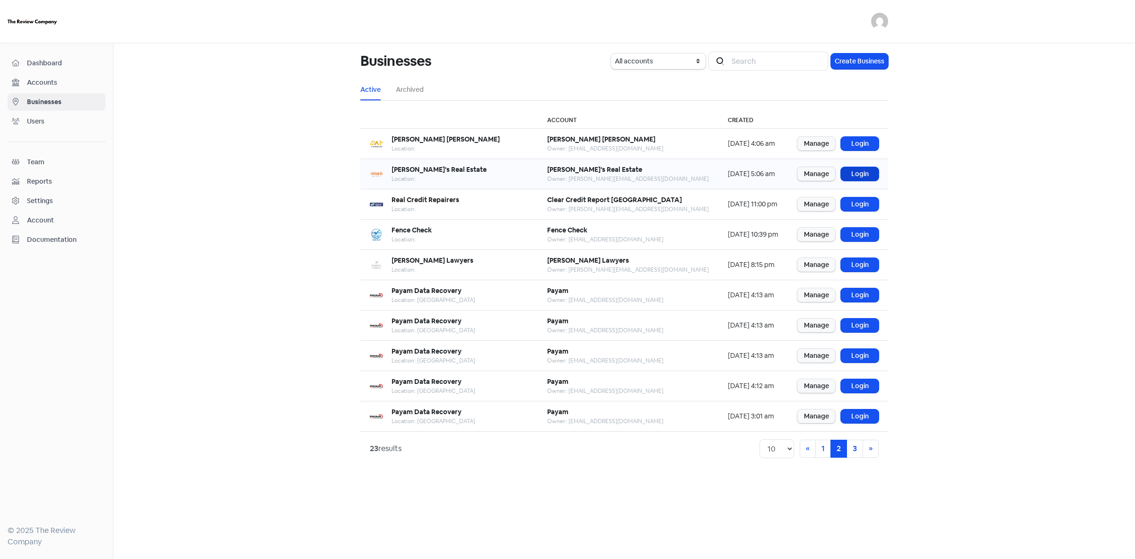
click at [859, 169] on link "Login" at bounding box center [860, 174] width 38 height 14
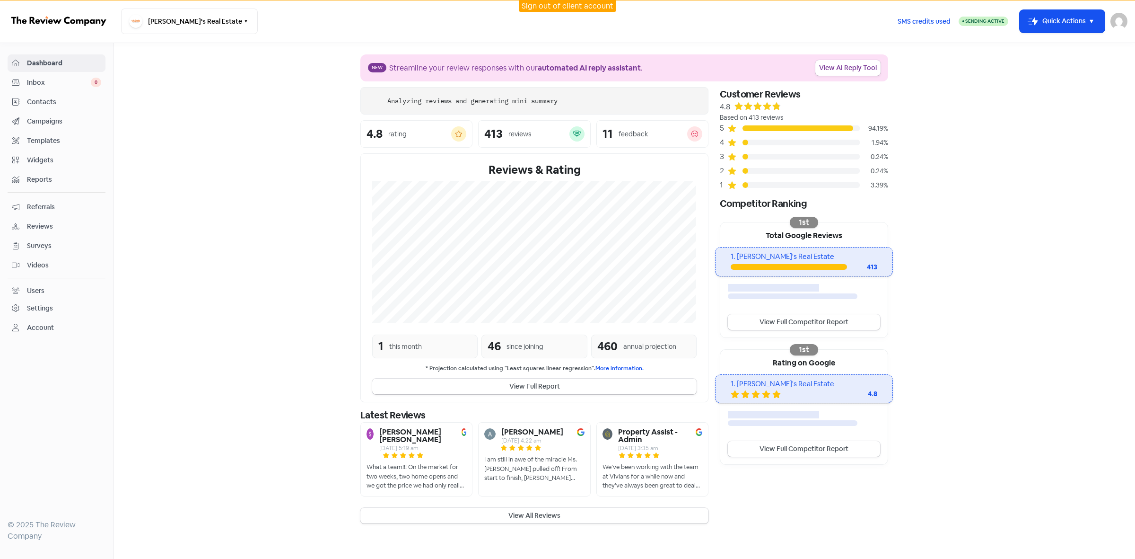
click at [39, 102] on span "Contacts" at bounding box center [64, 102] width 74 height 10
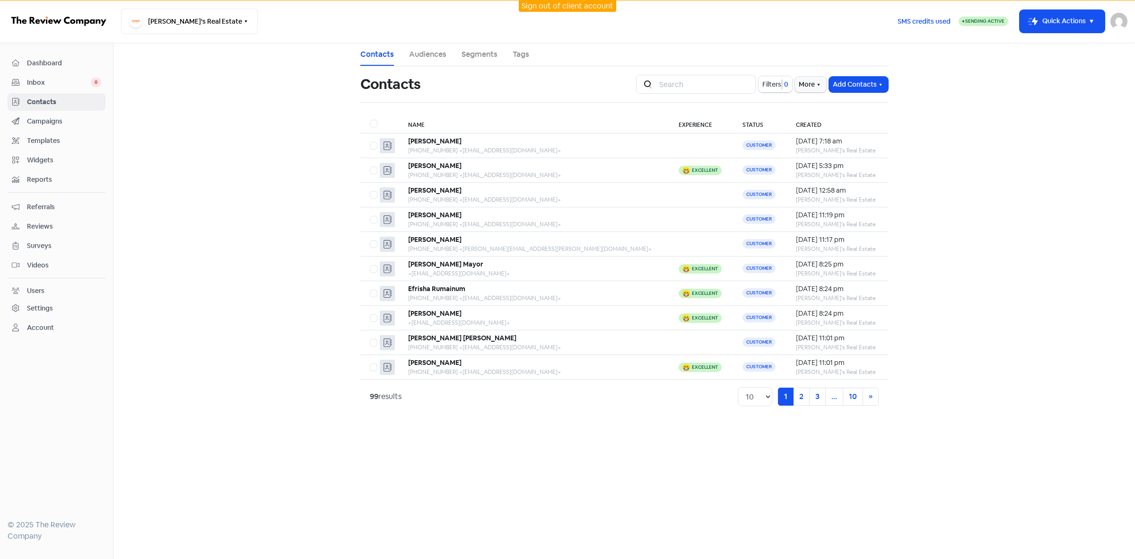
click at [770, 85] on span "Filters" at bounding box center [771, 84] width 19 height 10
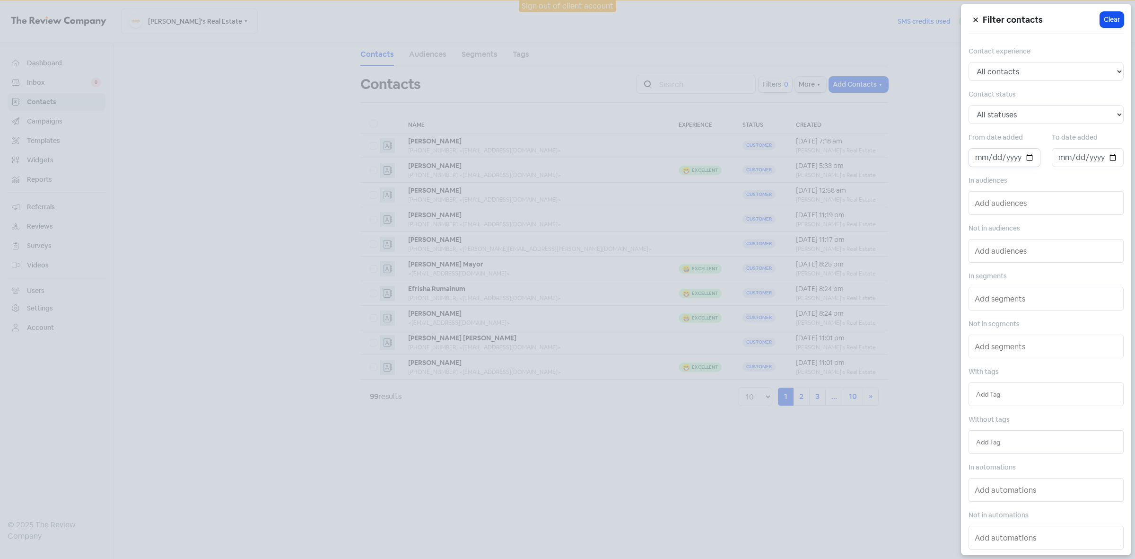
click at [1024, 157] on input "date" at bounding box center [1005, 157] width 72 height 19
type input "2025-09-03"
click at [1107, 159] on input "date" at bounding box center [1088, 157] width 72 height 19
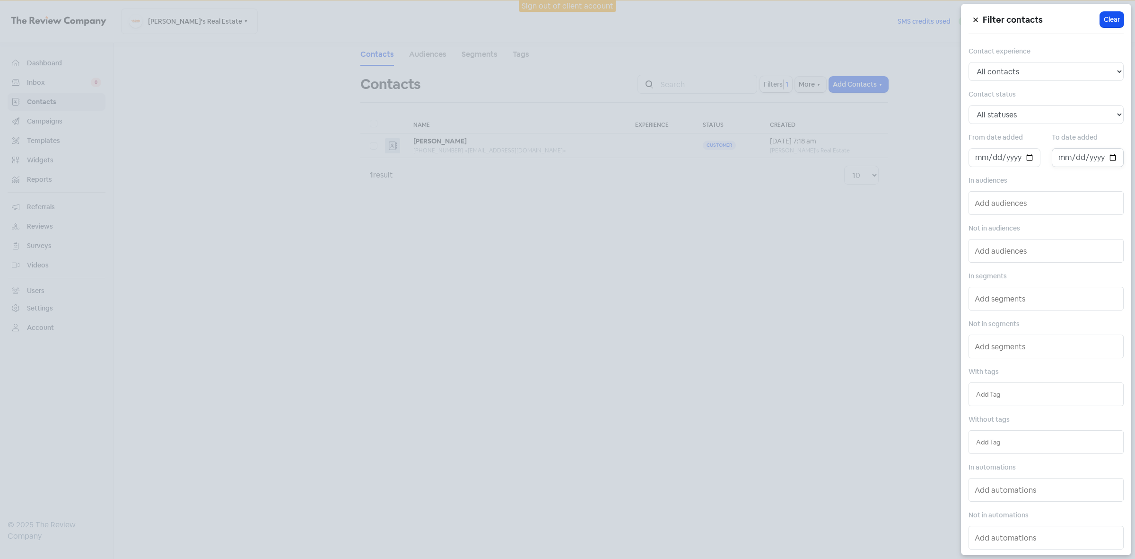
type input "2025-09-10"
click at [612, 369] on div at bounding box center [567, 279] width 1135 height 559
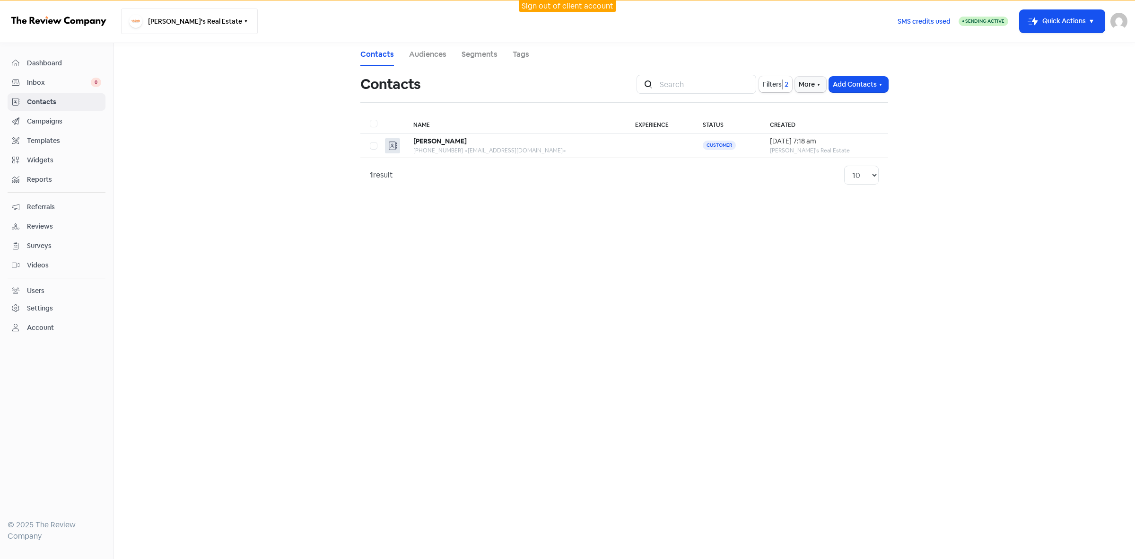
click at [199, 15] on button "Vivian's Real Estate" at bounding box center [189, 22] width 137 height 26
click at [581, 7] on link "Sign out of client account" at bounding box center [568, 6] width 92 height 10
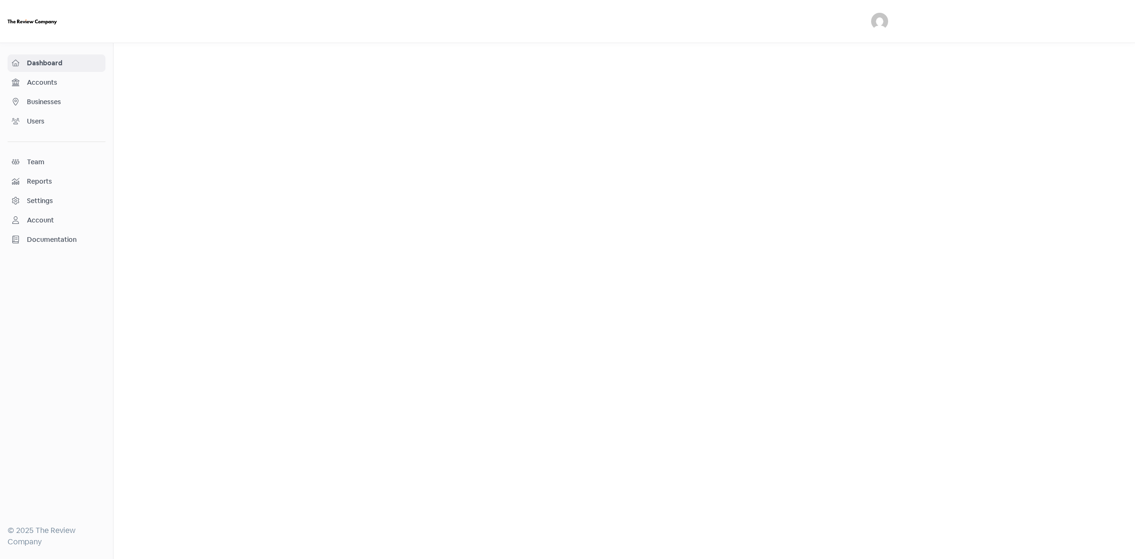
click at [52, 105] on span "Businesses" at bounding box center [64, 102] width 74 height 10
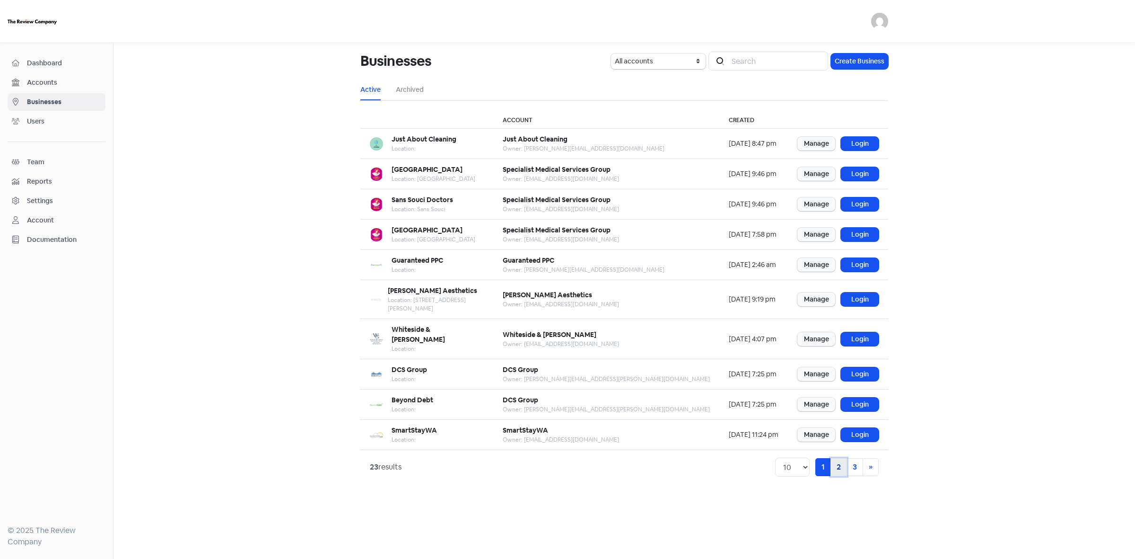
click at [838, 458] on link "2" at bounding box center [839, 467] width 17 height 18
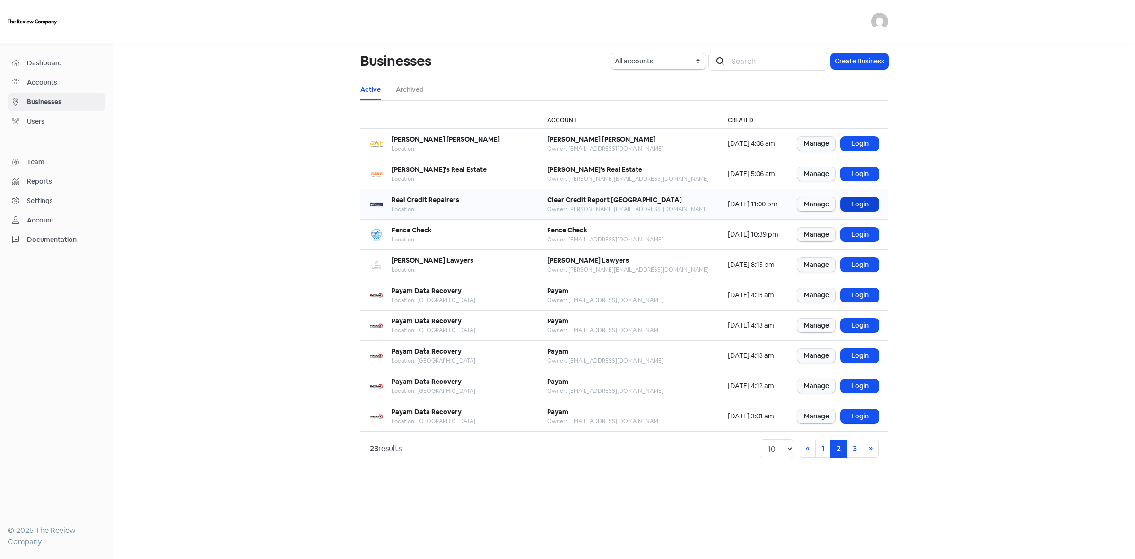
click at [868, 204] on link "Login" at bounding box center [860, 204] width 38 height 14
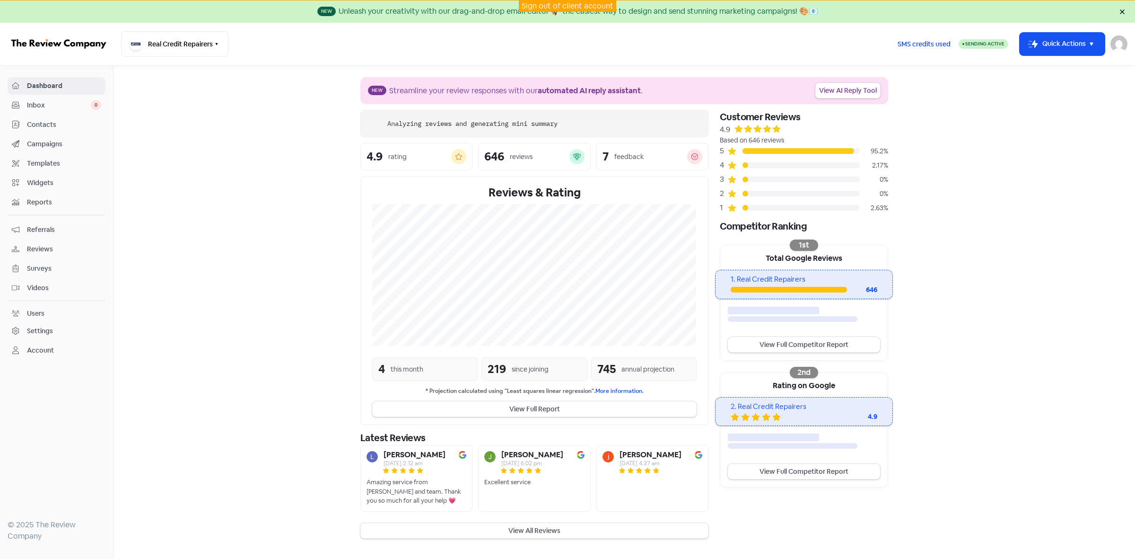
click at [40, 122] on span "Contacts" at bounding box center [64, 125] width 74 height 10
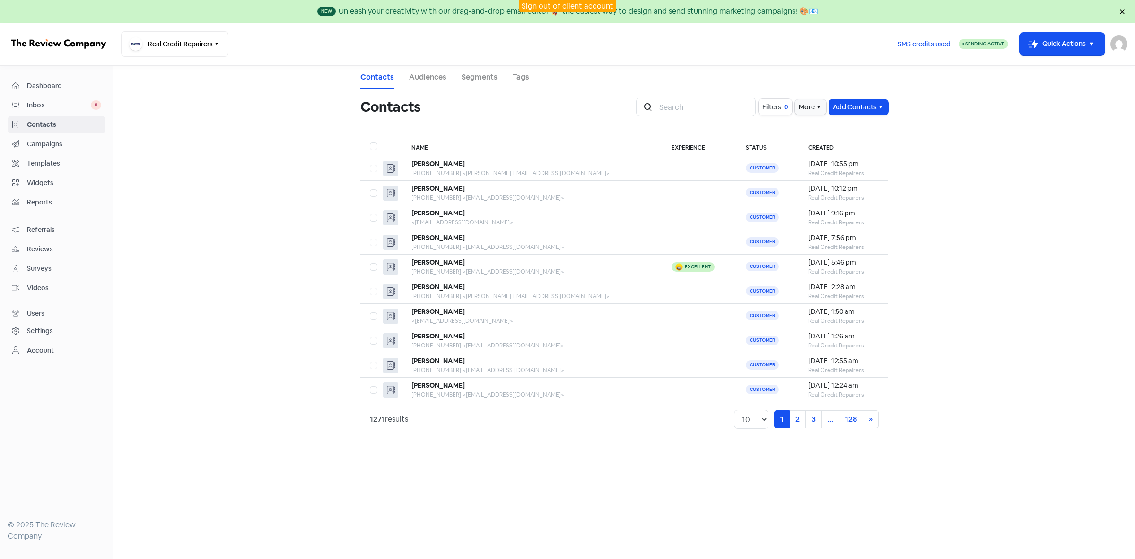
click at [773, 104] on span "Filters" at bounding box center [771, 107] width 19 height 10
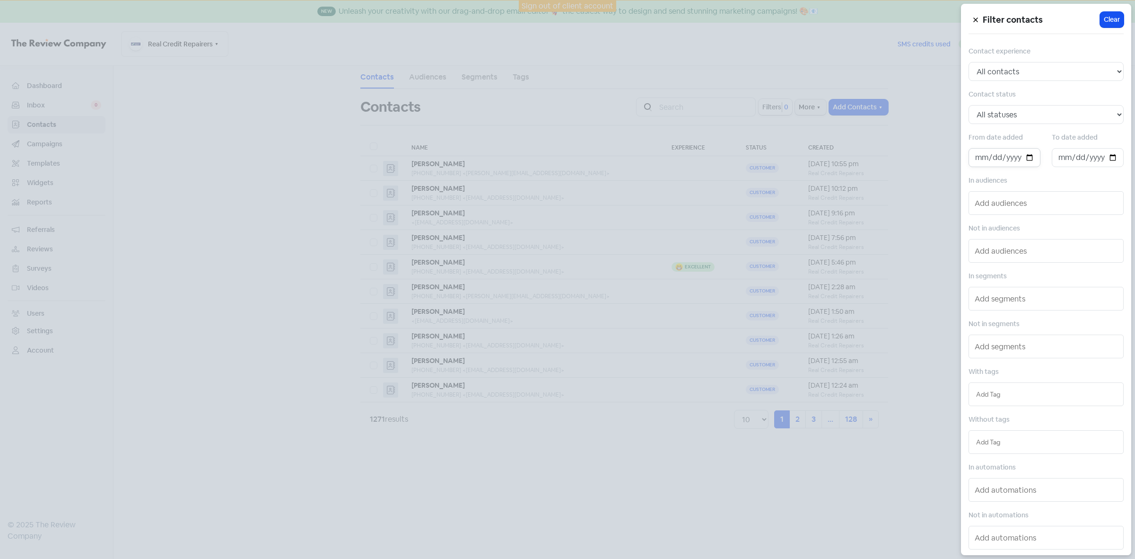
click at [1027, 156] on input "date" at bounding box center [1005, 157] width 72 height 19
type input "2025-09-03"
drag, startPoint x: 1115, startPoint y: 159, endPoint x: 1107, endPoint y: 162, distance: 8.5
click at [1107, 162] on input "date" at bounding box center [1088, 157] width 72 height 19
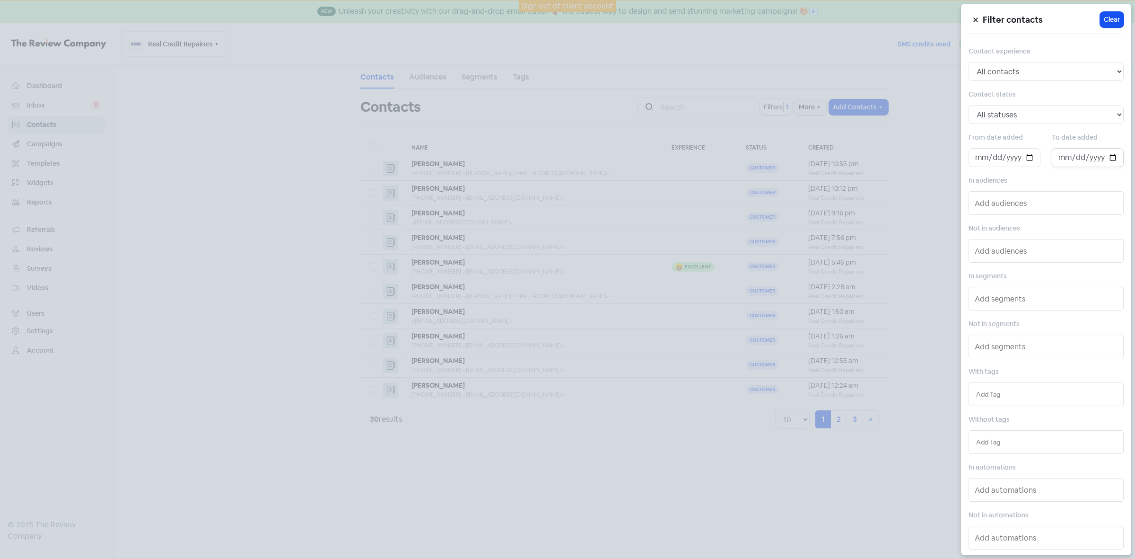
type input "2025-09-10"
click at [786, 477] on div at bounding box center [567, 279] width 1135 height 559
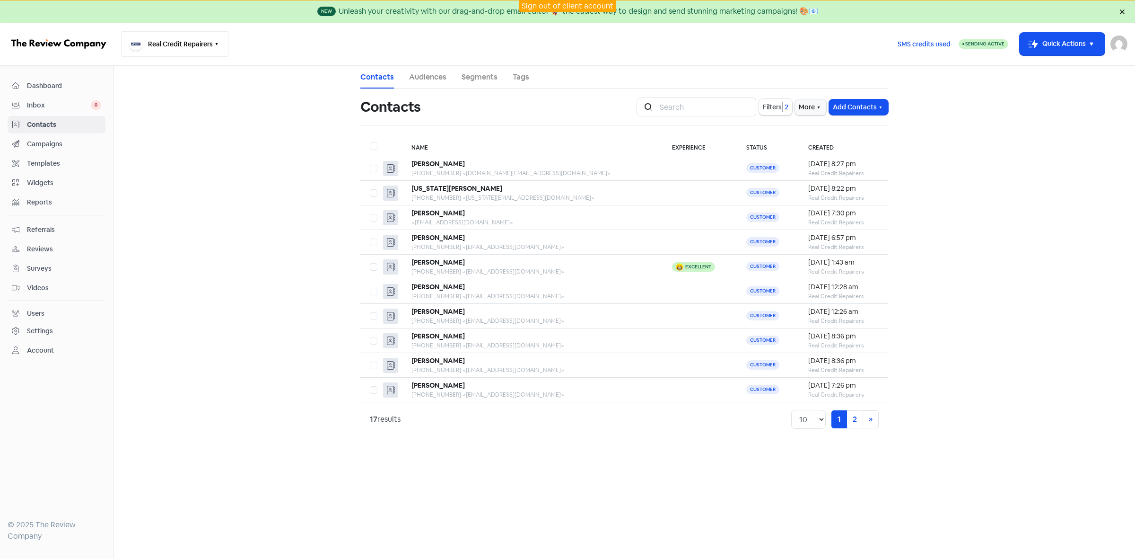
click at [181, 44] on button "Real Credit Repairers" at bounding box center [174, 44] width 107 height 26
click at [590, 9] on link "Sign out of client account" at bounding box center [568, 6] width 92 height 10
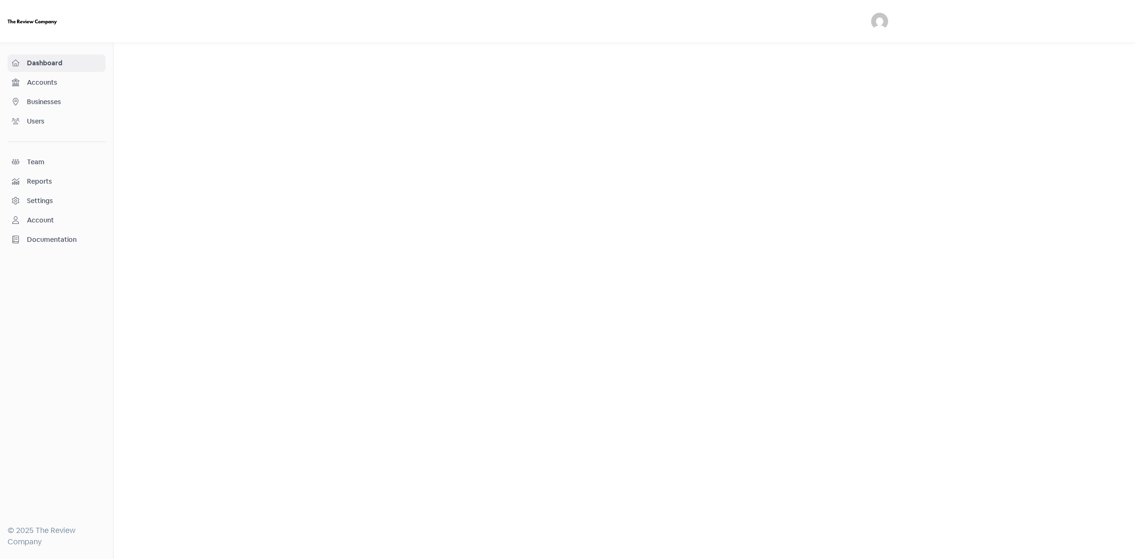
click at [45, 98] on span "Businesses" at bounding box center [64, 102] width 74 height 10
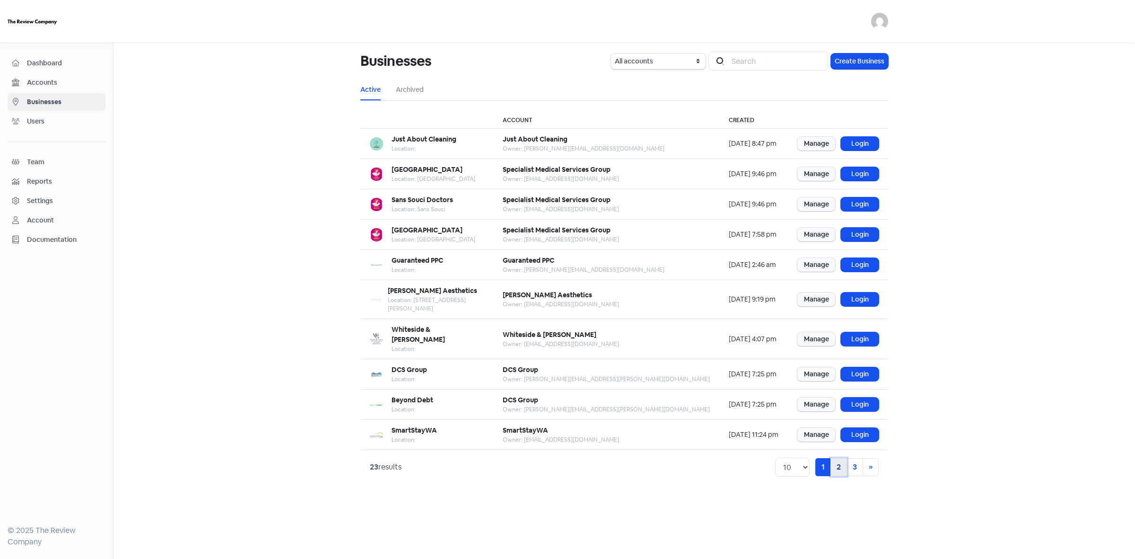
click at [831, 458] on link "2" at bounding box center [839, 467] width 17 height 18
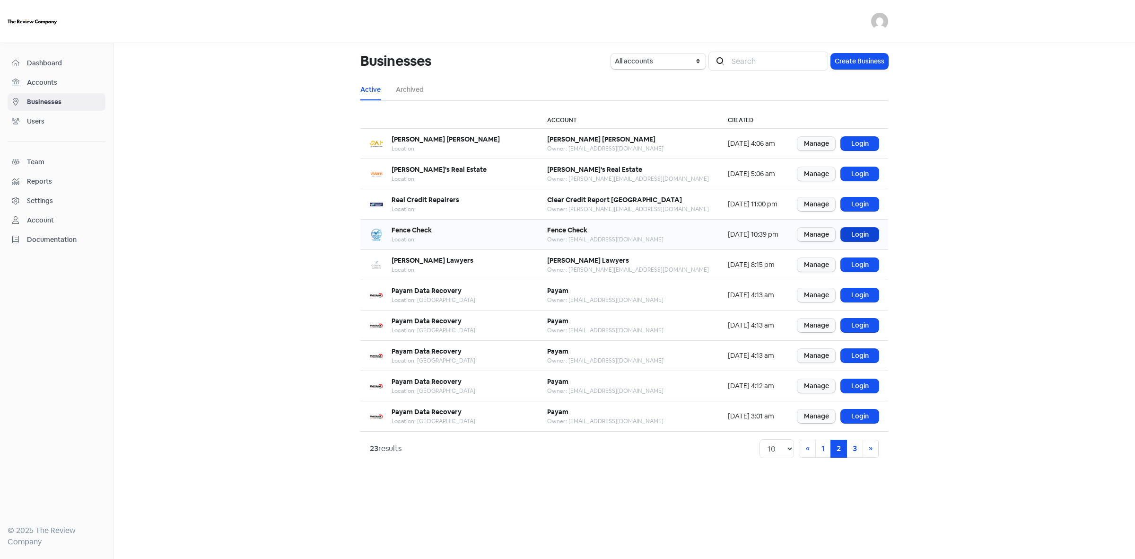
click at [861, 239] on link "Login" at bounding box center [860, 234] width 38 height 14
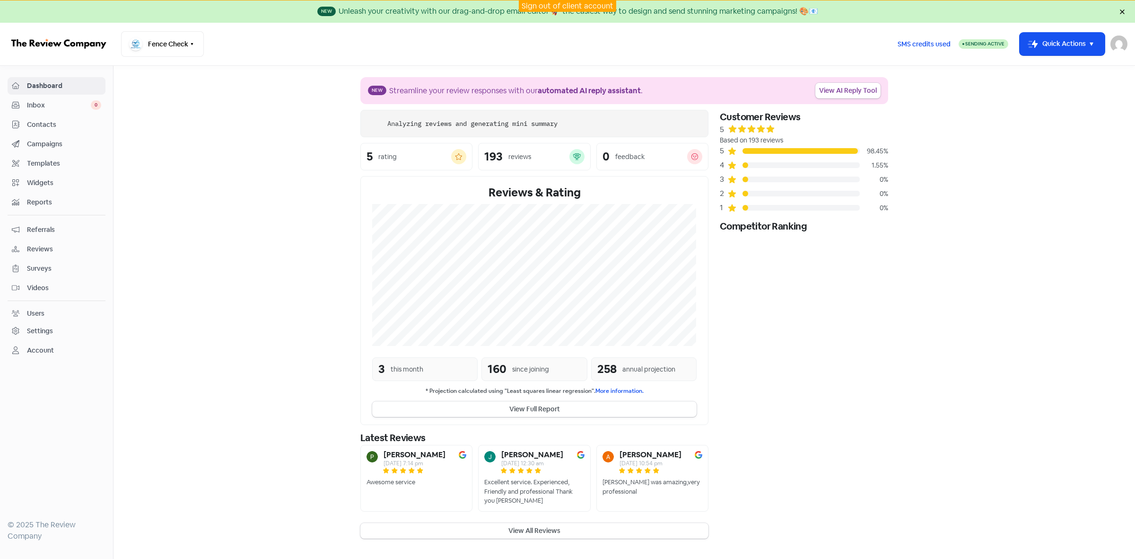
click at [39, 123] on span "Contacts" at bounding box center [64, 125] width 74 height 10
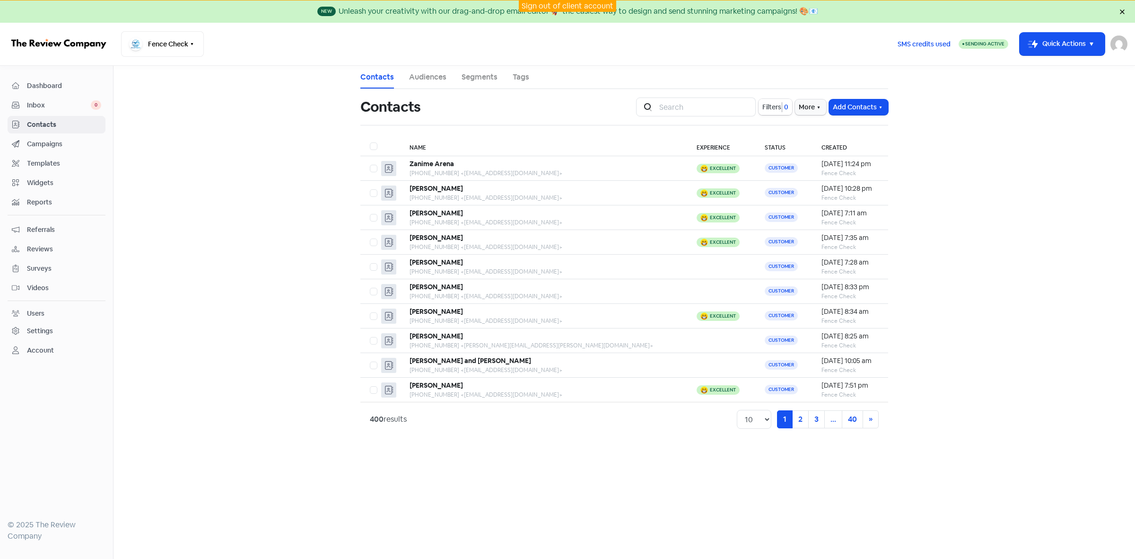
click at [771, 104] on span "Filters" at bounding box center [771, 107] width 19 height 10
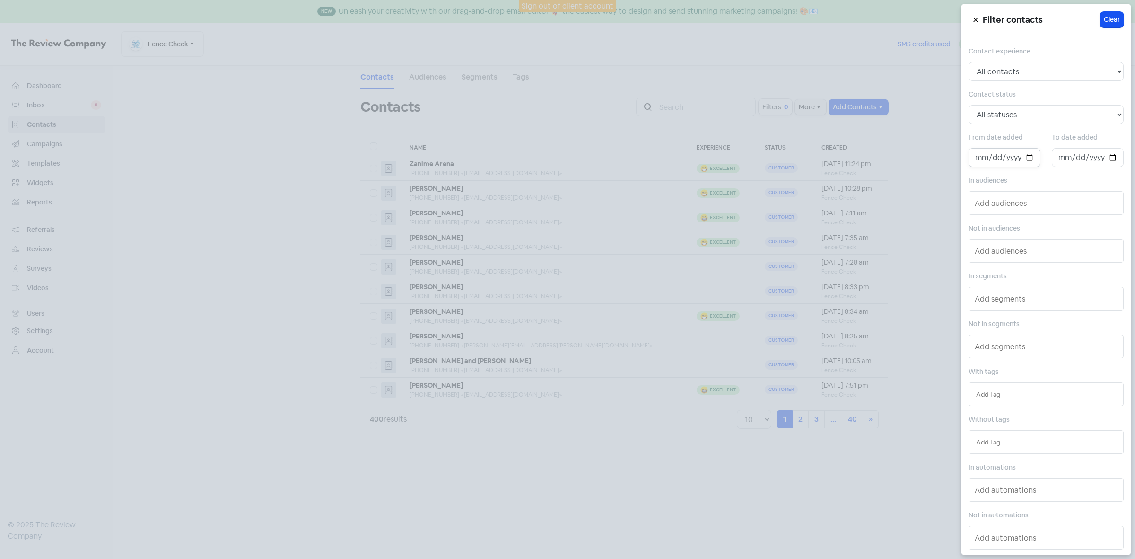
click at [1029, 157] on input "date" at bounding box center [1005, 157] width 72 height 19
type input "2025-09-03"
click at [1106, 156] on input "date" at bounding box center [1088, 157] width 72 height 19
type input "2025-09-10"
click at [859, 500] on div at bounding box center [567, 279] width 1135 height 559
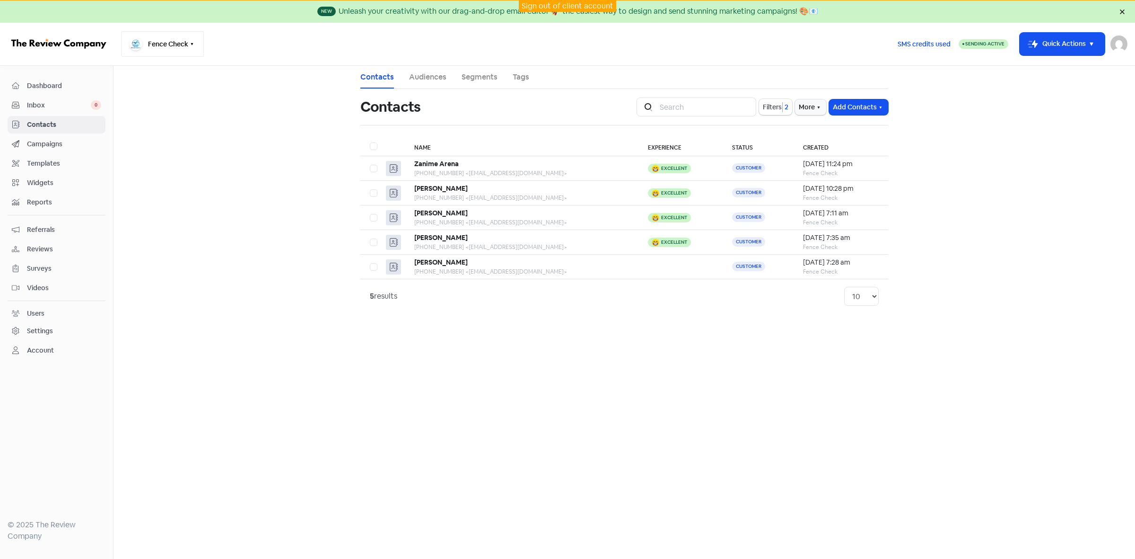
click at [190, 48] on button "Fence Check" at bounding box center [162, 44] width 83 height 26
click at [577, 10] on link "Sign out of client account" at bounding box center [568, 6] width 92 height 10
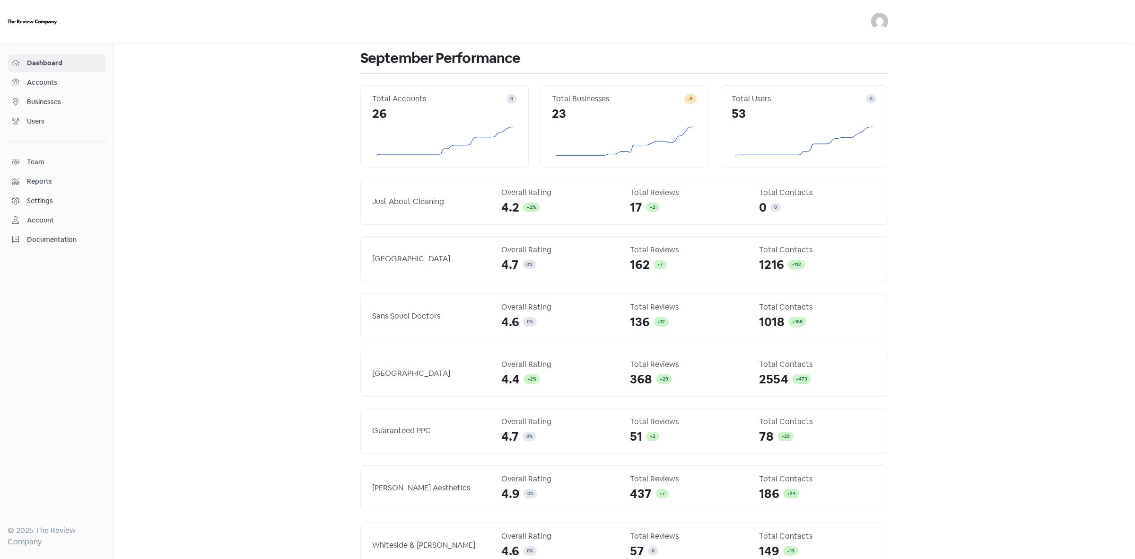
click at [45, 104] on span "Businesses" at bounding box center [64, 102] width 74 height 10
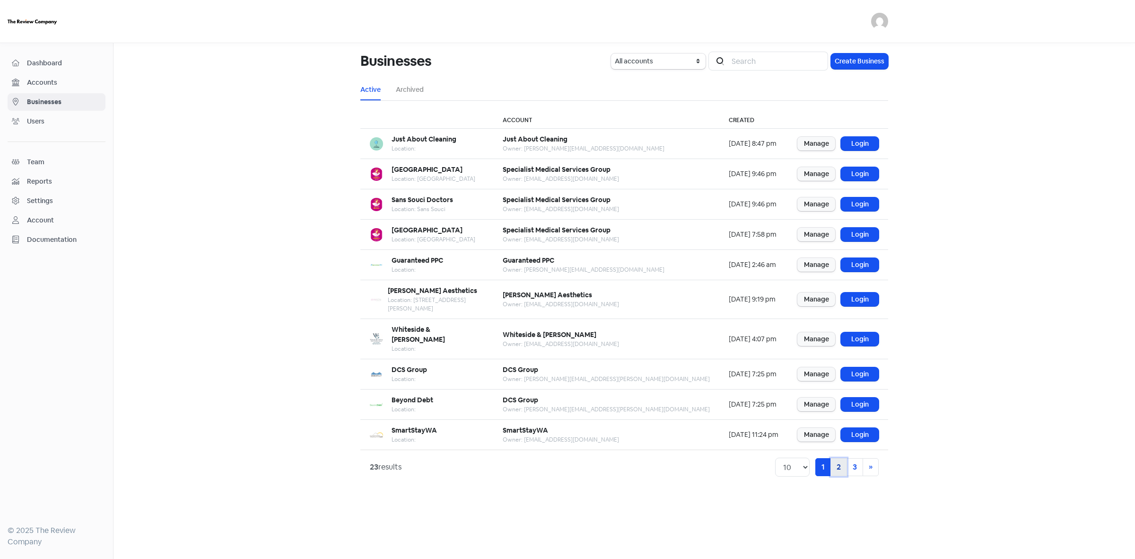
click at [842, 458] on link "2" at bounding box center [839, 467] width 17 height 18
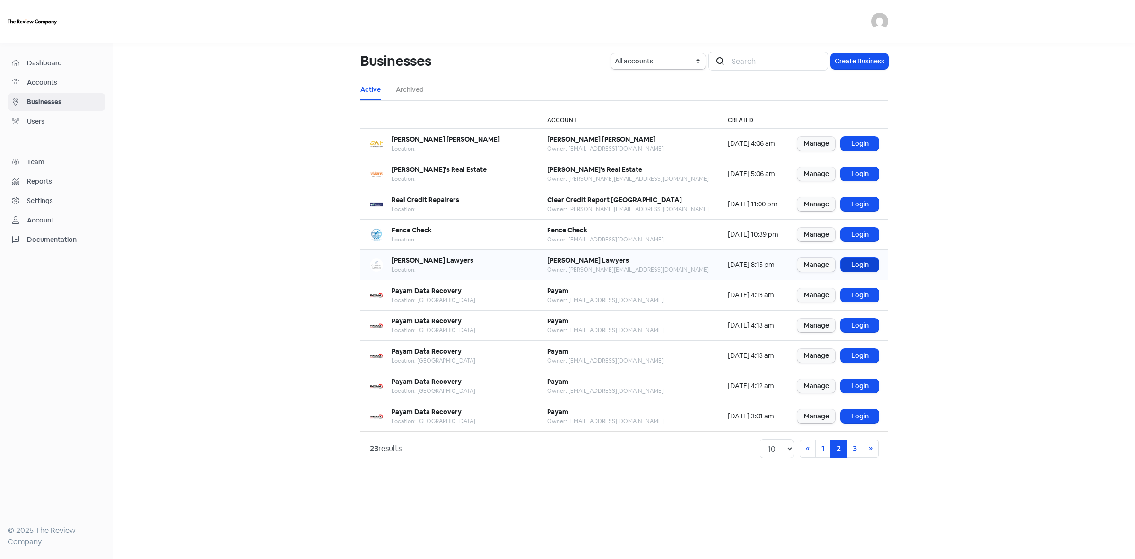
click at [857, 268] on link "Login" at bounding box center [860, 265] width 38 height 14
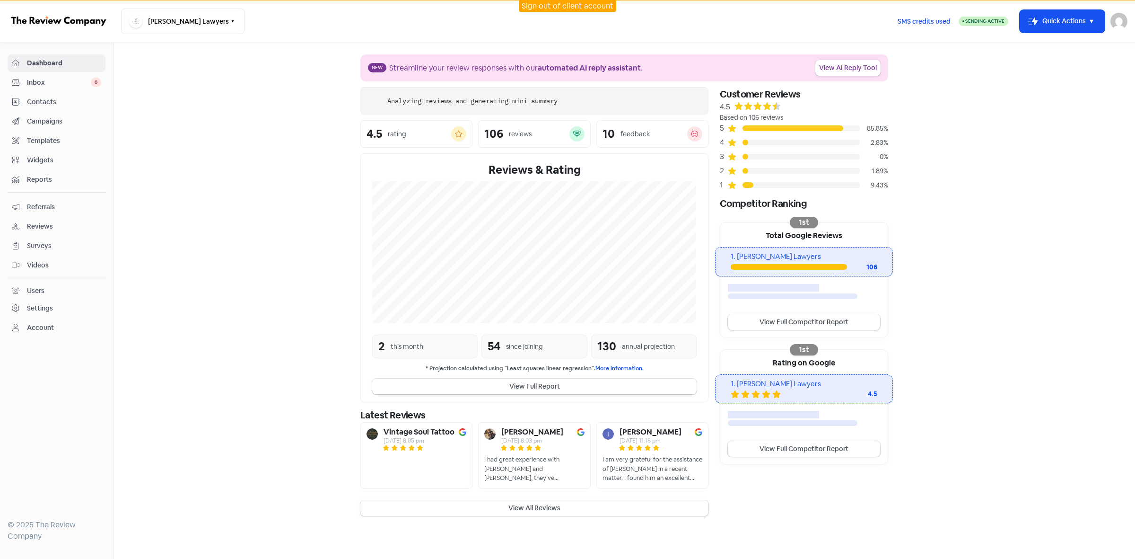
click at [53, 105] on span "Contacts" at bounding box center [64, 102] width 74 height 10
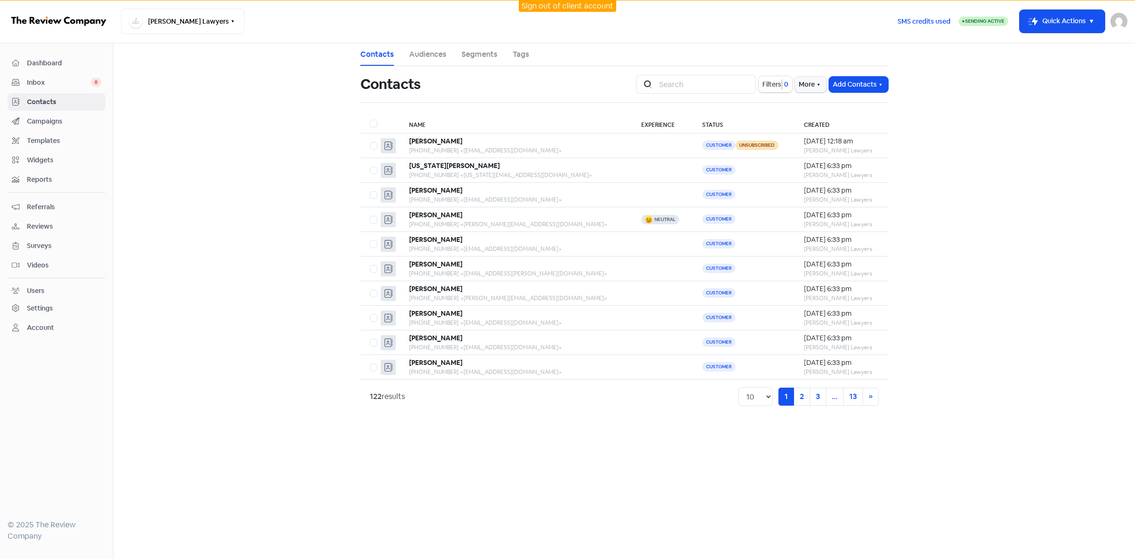
click at [770, 86] on span "Filters" at bounding box center [771, 84] width 19 height 10
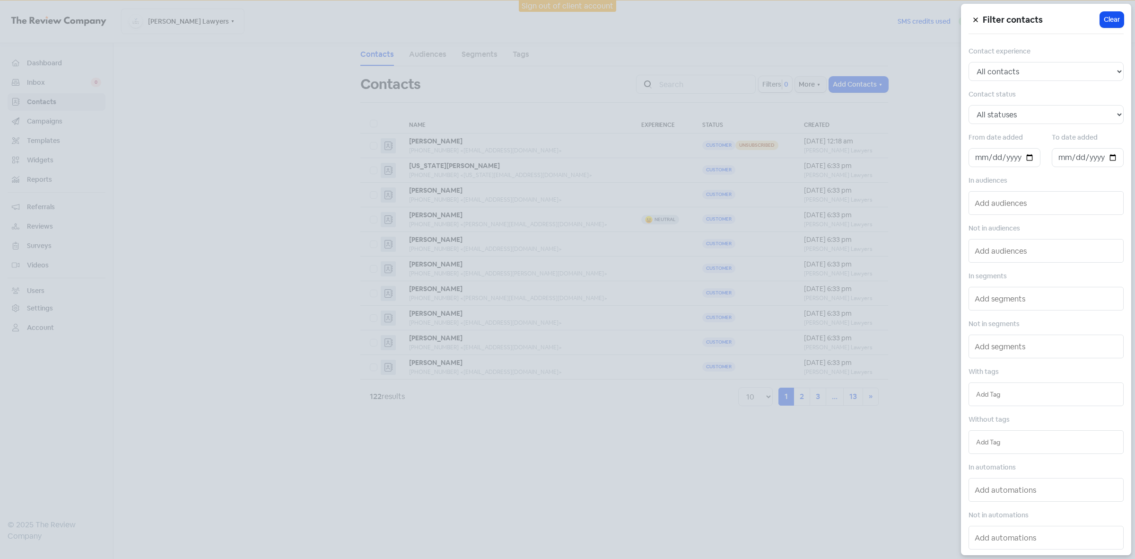
click at [665, 503] on div at bounding box center [567, 279] width 1135 height 559
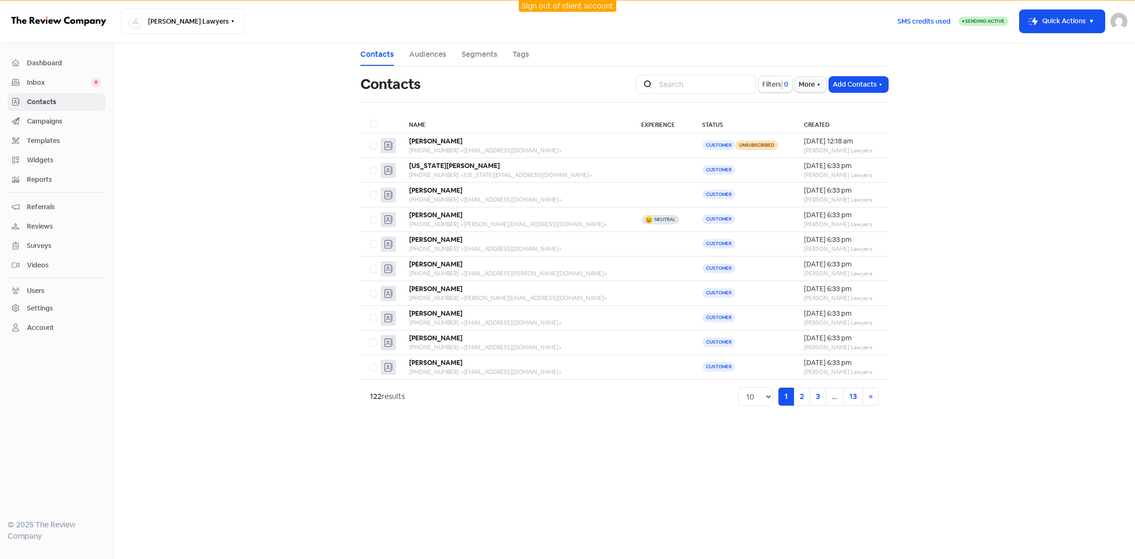
click at [606, 5] on link "Sign out of client account" at bounding box center [568, 6] width 92 height 10
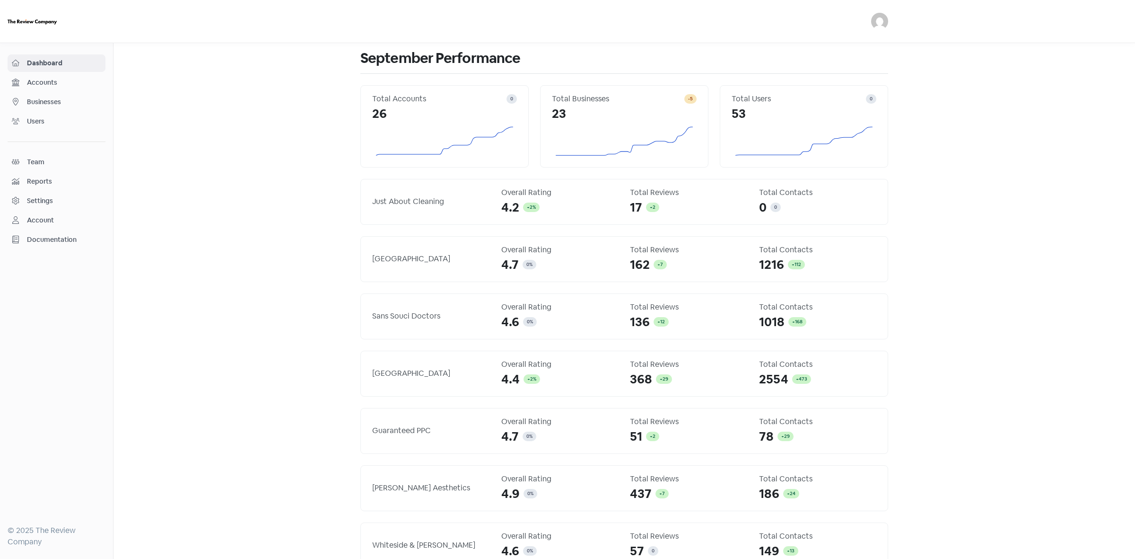
click at [50, 104] on span "Businesses" at bounding box center [64, 102] width 74 height 10
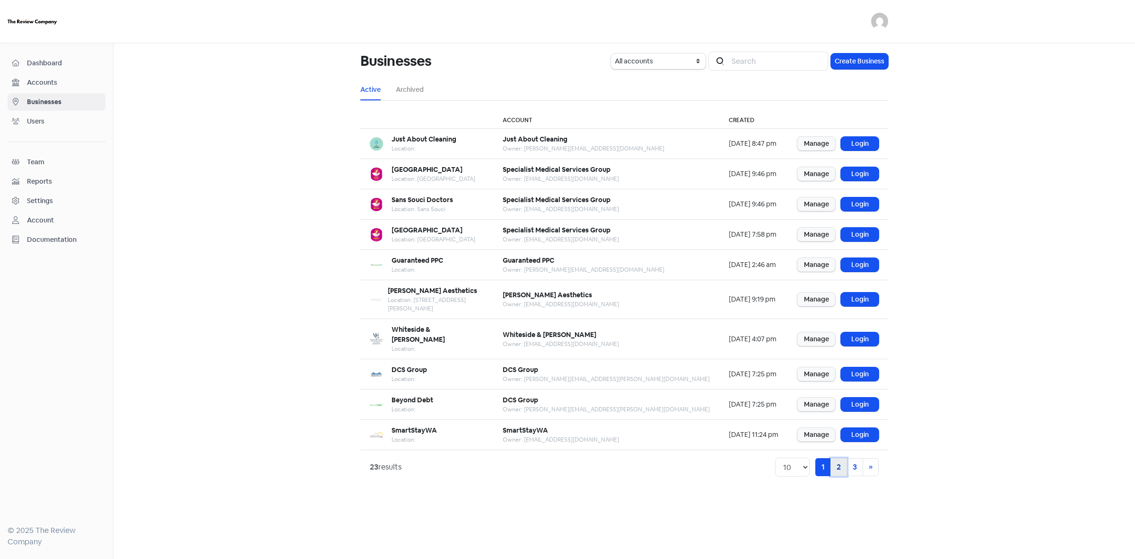
click at [842, 458] on link "2" at bounding box center [839, 467] width 17 height 18
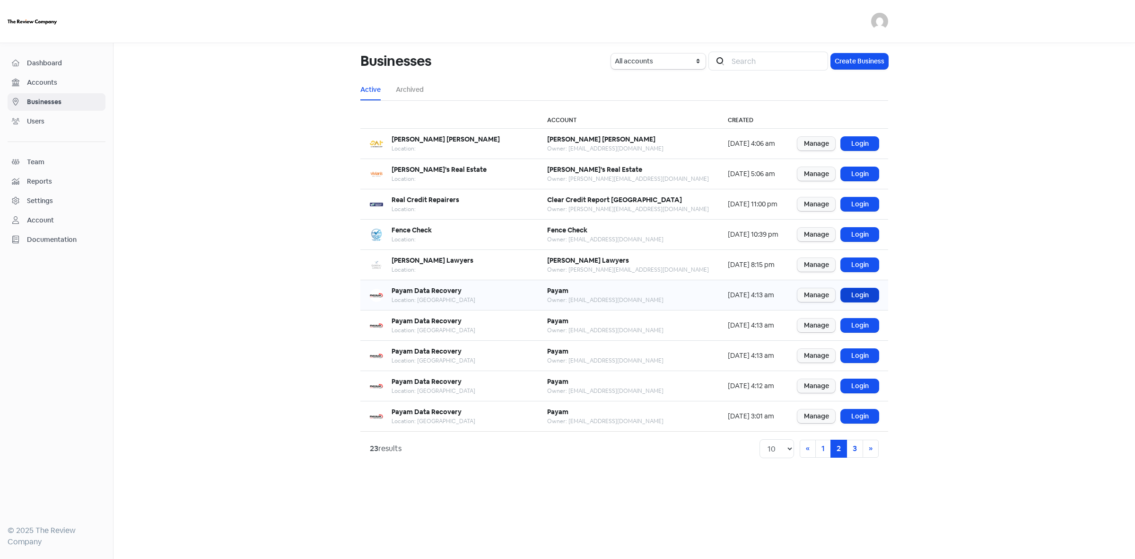
click at [854, 291] on link "Login" at bounding box center [860, 295] width 38 height 14
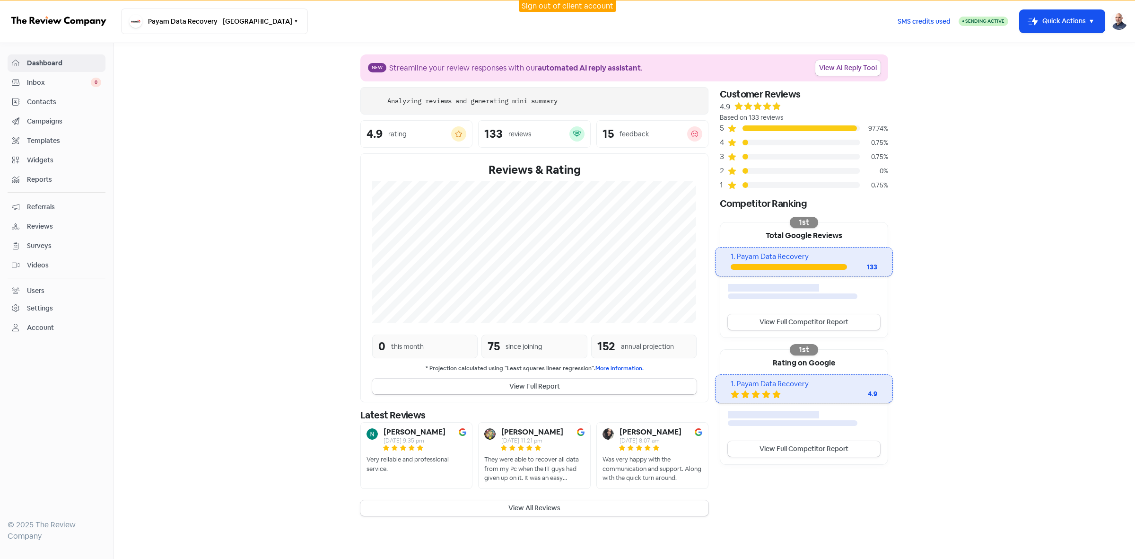
click at [39, 103] on span "Contacts" at bounding box center [64, 102] width 74 height 10
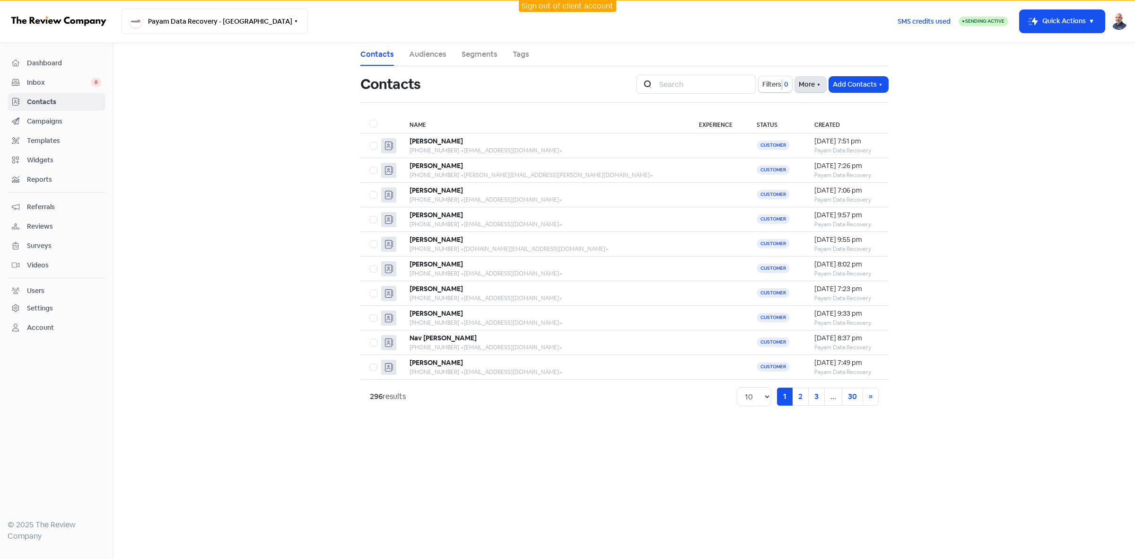
click at [802, 87] on button "More" at bounding box center [810, 85] width 31 height 16
click at [764, 87] on span "Filters" at bounding box center [771, 84] width 19 height 10
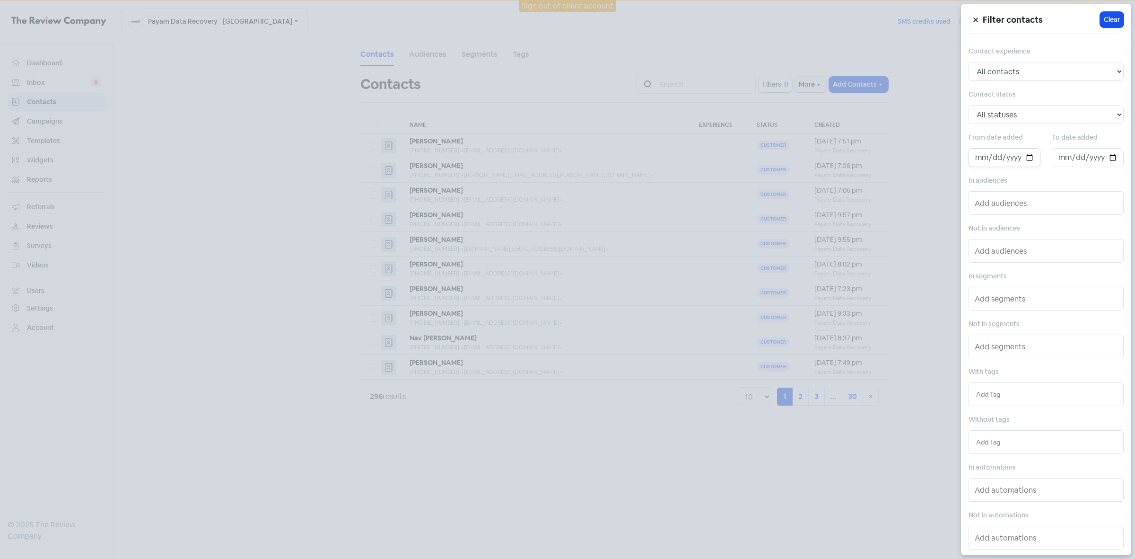
click at [1027, 156] on input "date" at bounding box center [1005, 157] width 72 height 19
type input "[DATE]"
click at [1104, 159] on input "date" at bounding box center [1088, 157] width 72 height 19
type input "[DATE]"
click at [873, 367] on div at bounding box center [567, 279] width 1135 height 559
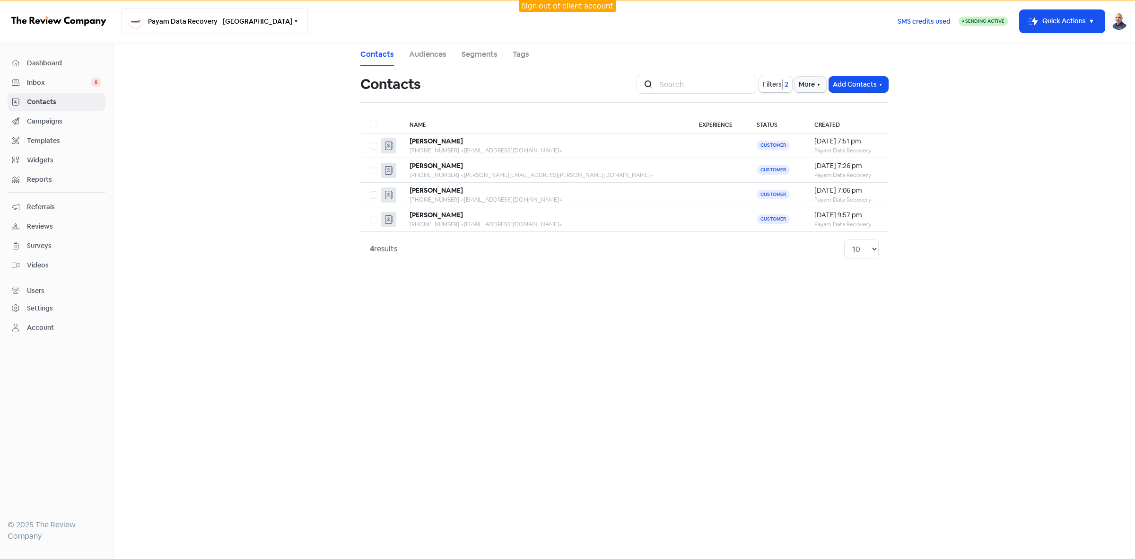
click at [233, 25] on button "Payam Data Recovery - [GEOGRAPHIC_DATA]" at bounding box center [214, 22] width 187 height 26
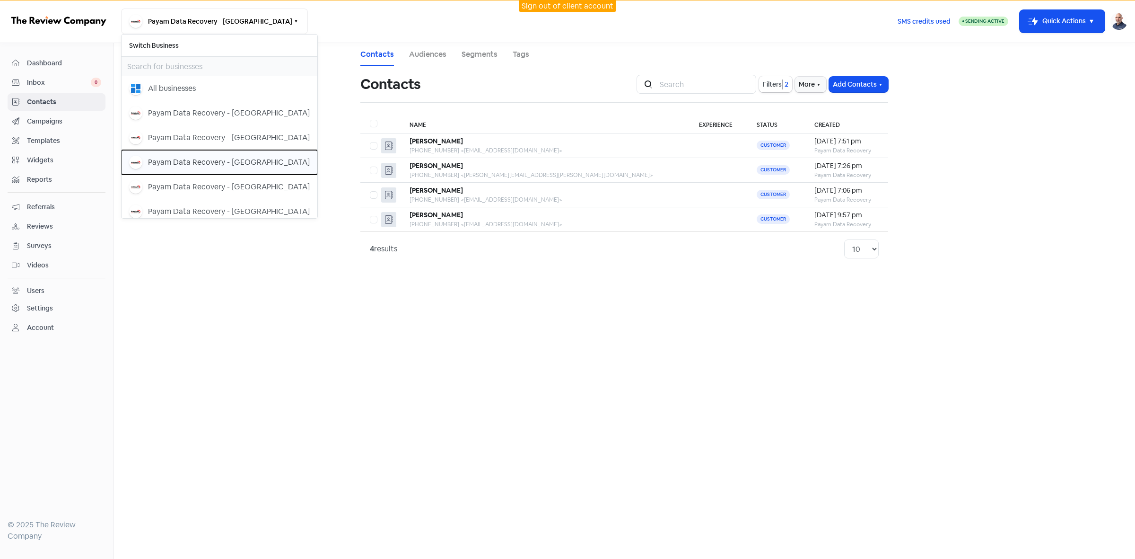
click at [221, 159] on div "Payam Data Recovery - [GEOGRAPHIC_DATA]" at bounding box center [229, 162] width 162 height 11
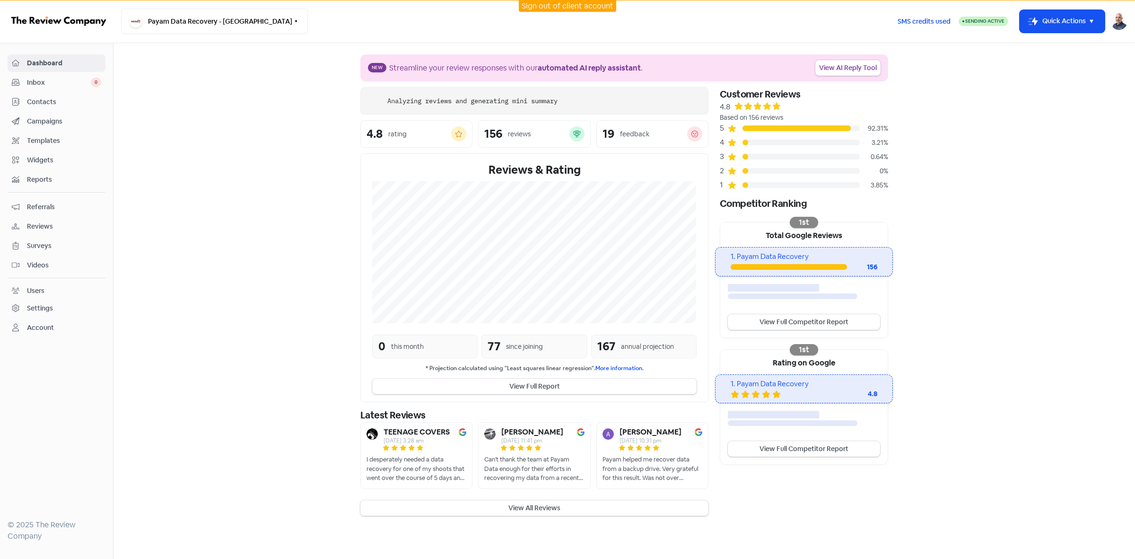
click at [39, 105] on span "Contacts" at bounding box center [64, 102] width 74 height 10
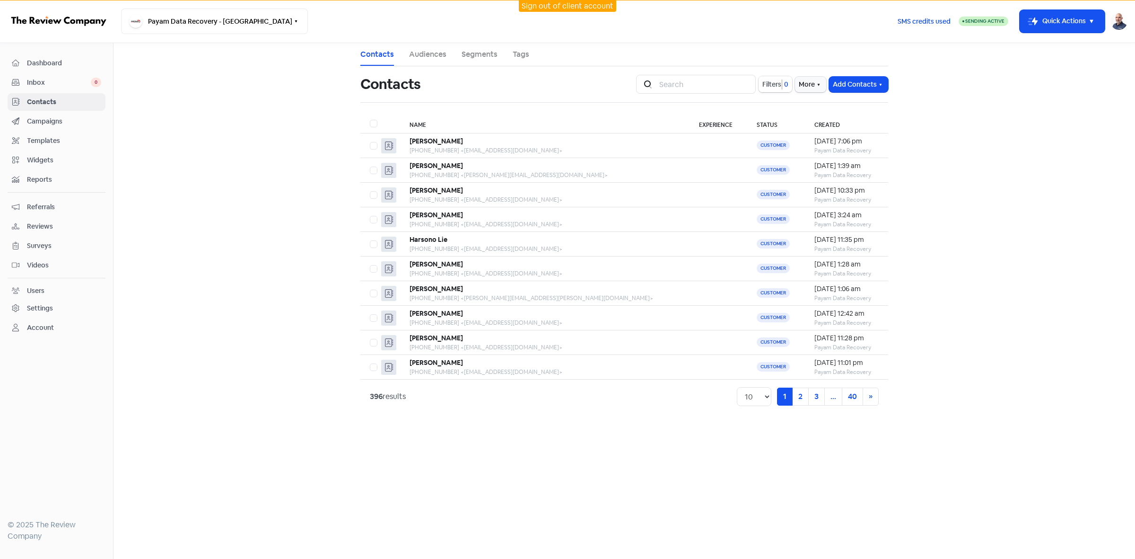
click at [772, 84] on span "Filters" at bounding box center [771, 84] width 19 height 10
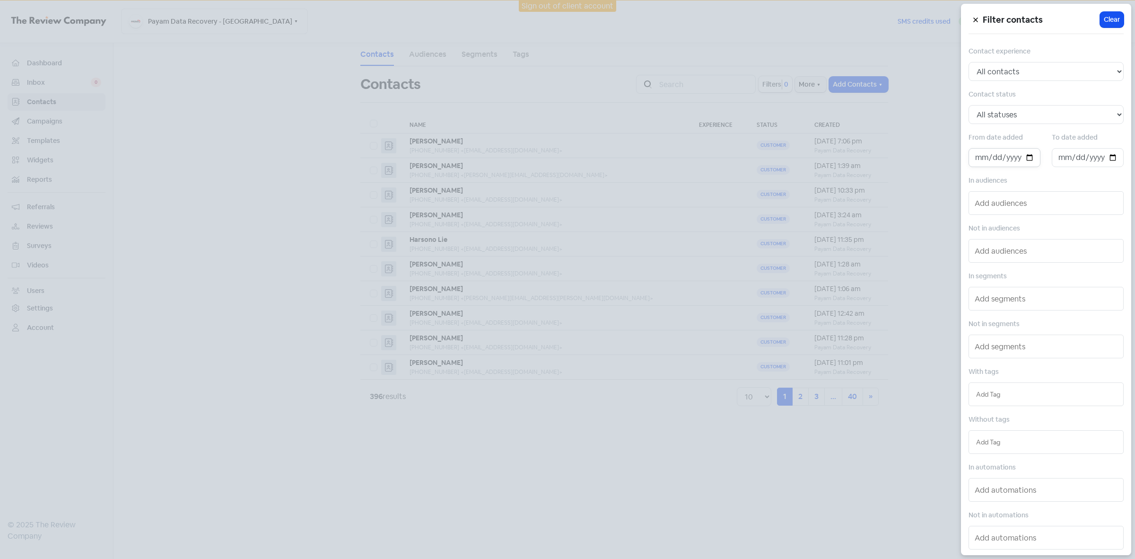
click at [1026, 159] on input "date" at bounding box center [1005, 157] width 72 height 19
click at [1026, 158] on input "date" at bounding box center [1005, 157] width 72 height 19
drag, startPoint x: 1026, startPoint y: 158, endPoint x: 1027, endPoint y: 167, distance: 8.5
click at [1026, 158] on input "date" at bounding box center [1005, 157] width 72 height 19
type input "[DATE]"
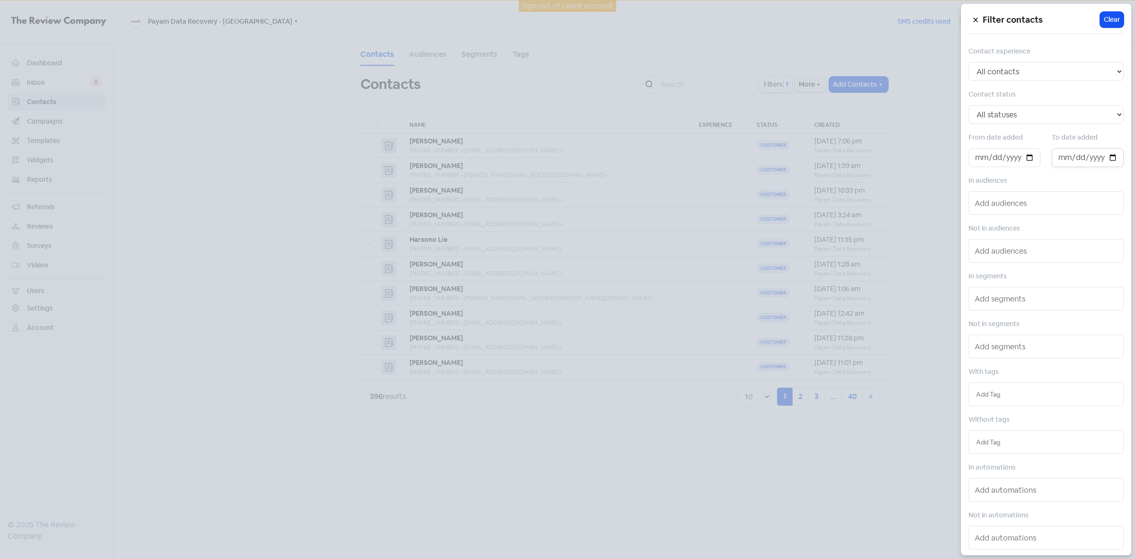
click at [1107, 159] on input "date" at bounding box center [1088, 157] width 72 height 19
type input "[DATE]"
click at [891, 533] on div at bounding box center [567, 279] width 1135 height 559
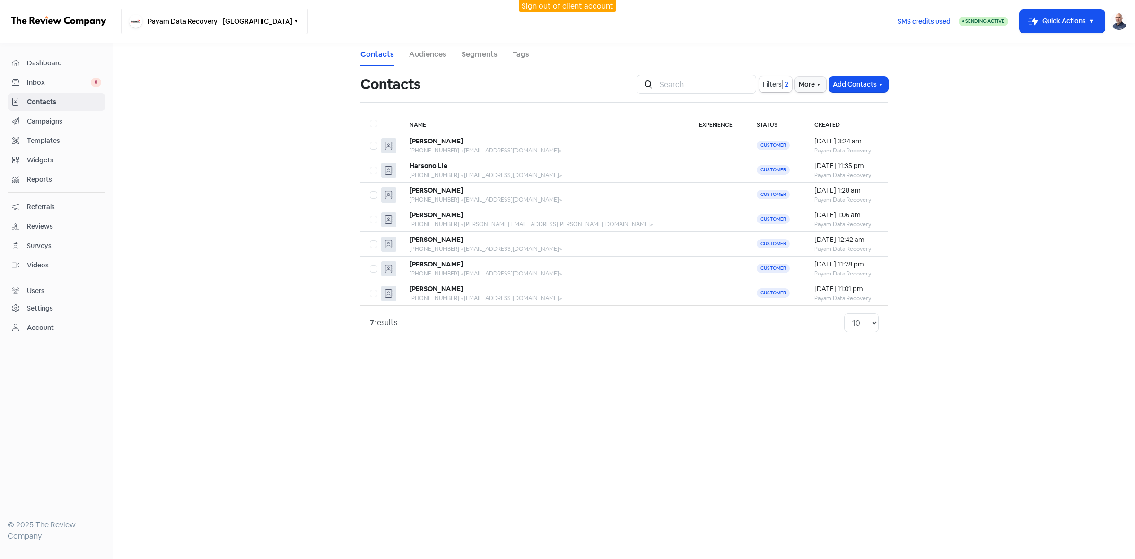
click at [159, 23] on button "Payam Data Recovery - [GEOGRAPHIC_DATA]" at bounding box center [214, 22] width 187 height 26
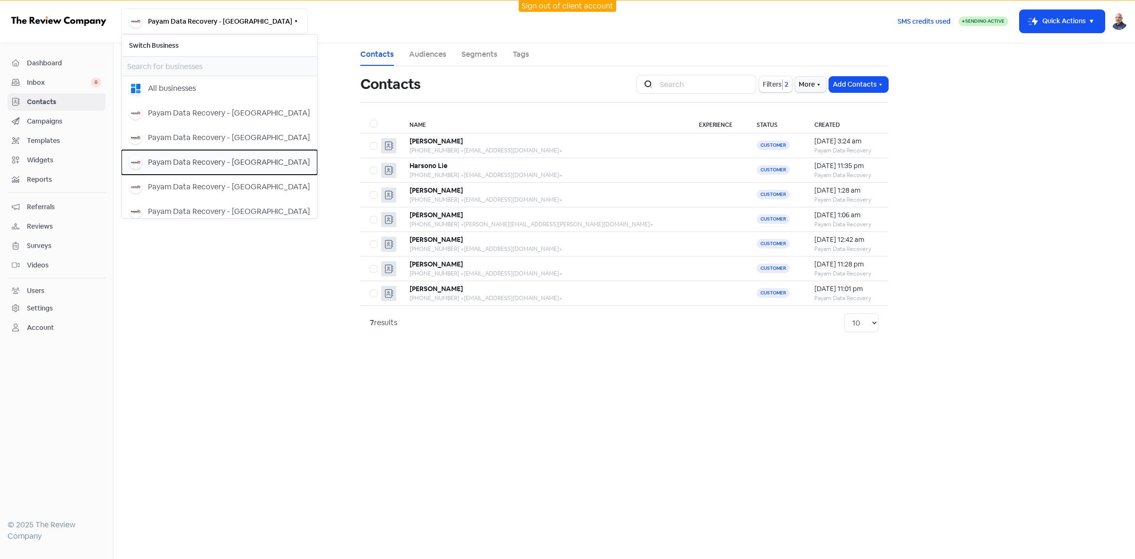
click at [246, 164] on div "Payam Data Recovery - [GEOGRAPHIC_DATA]" at bounding box center [229, 162] width 162 height 11
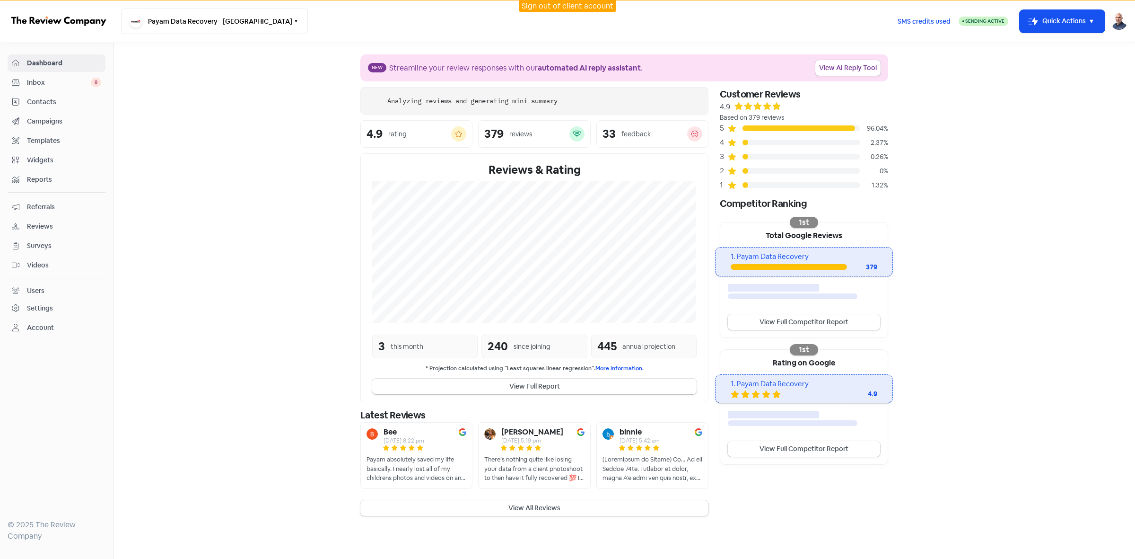
click at [56, 124] on span "Campaigns" at bounding box center [64, 121] width 74 height 10
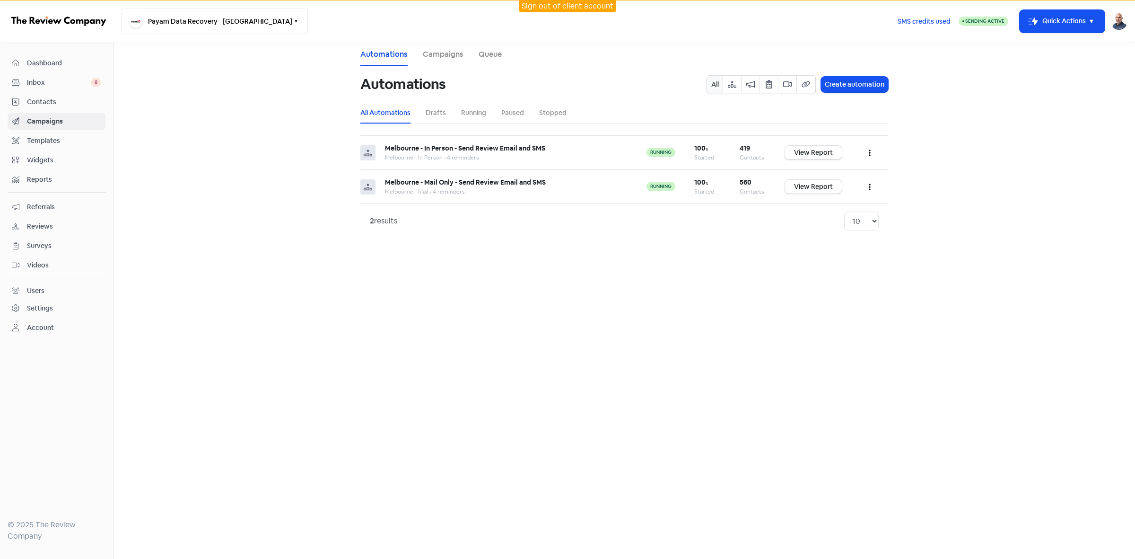
click at [53, 103] on span "Contacts" at bounding box center [64, 102] width 74 height 10
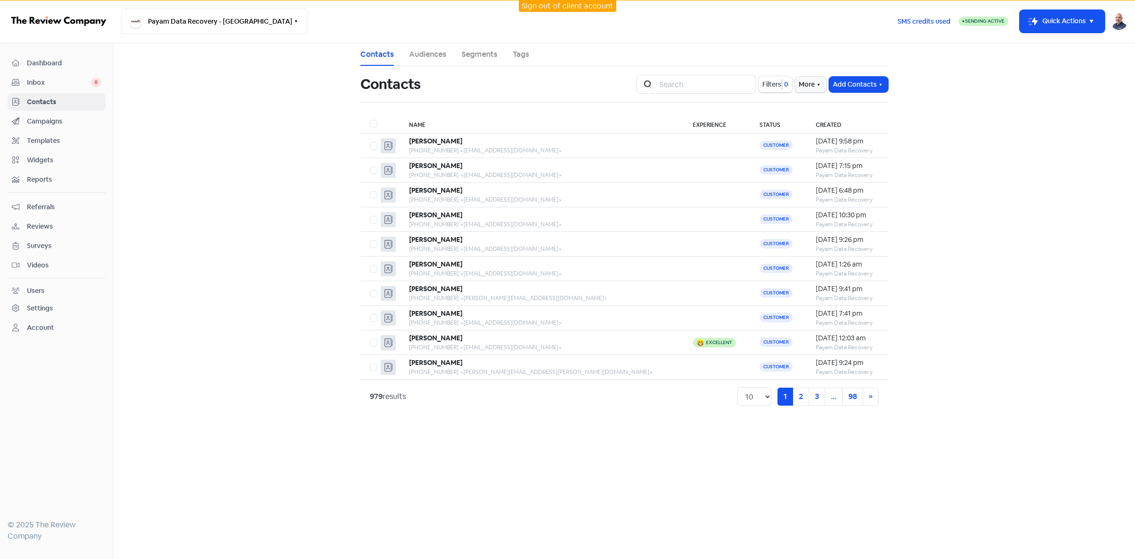
click at [762, 87] on span "Filters" at bounding box center [771, 84] width 19 height 10
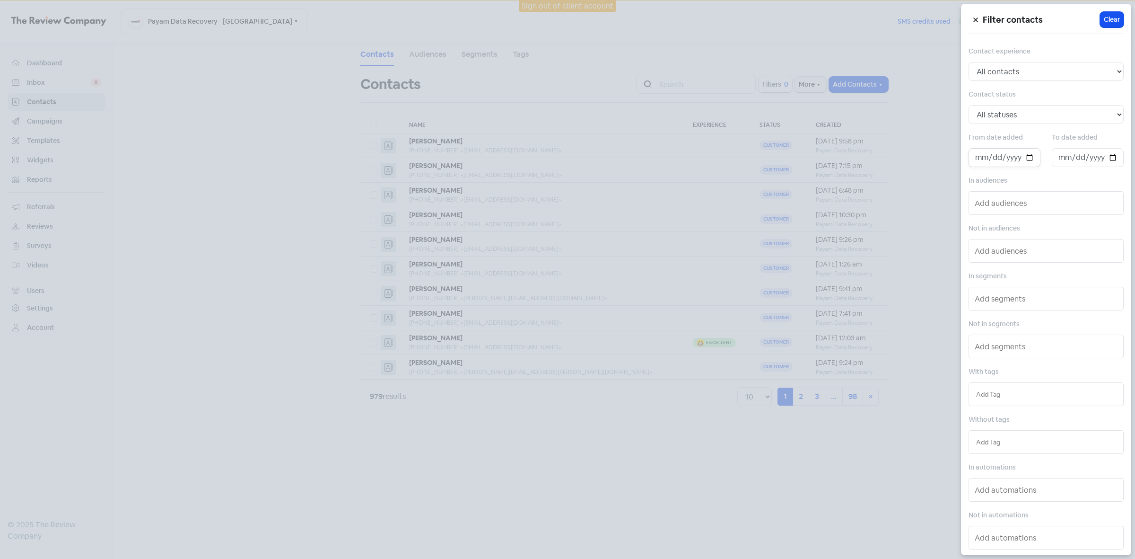
click at [1026, 157] on input "date" at bounding box center [1005, 157] width 72 height 19
type input "[DATE]"
click at [1105, 157] on input "date" at bounding box center [1088, 157] width 72 height 19
type input "[DATE]"
click at [704, 494] on div at bounding box center [567, 279] width 1135 height 559
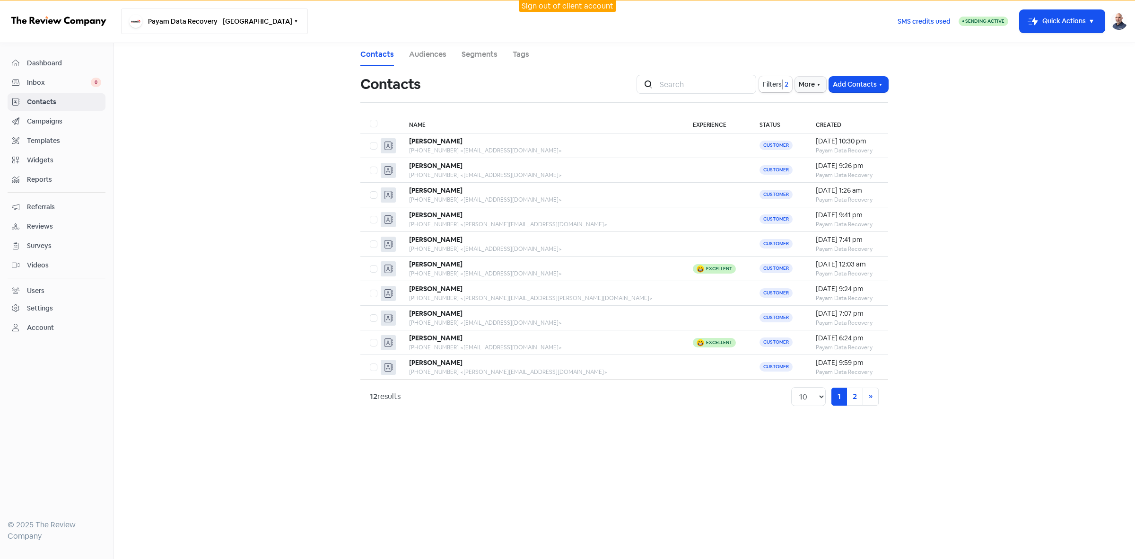
click at [248, 24] on button "Payam Data Recovery - [GEOGRAPHIC_DATA]" at bounding box center [214, 22] width 187 height 26
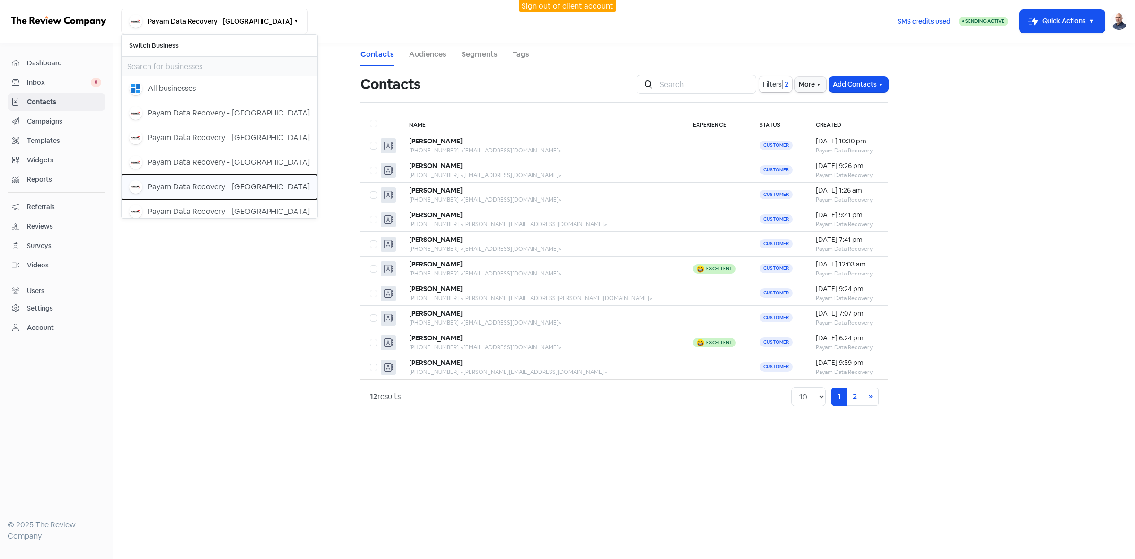
click at [245, 187] on div "Payam Data Recovery - [GEOGRAPHIC_DATA]" at bounding box center [229, 186] width 162 height 11
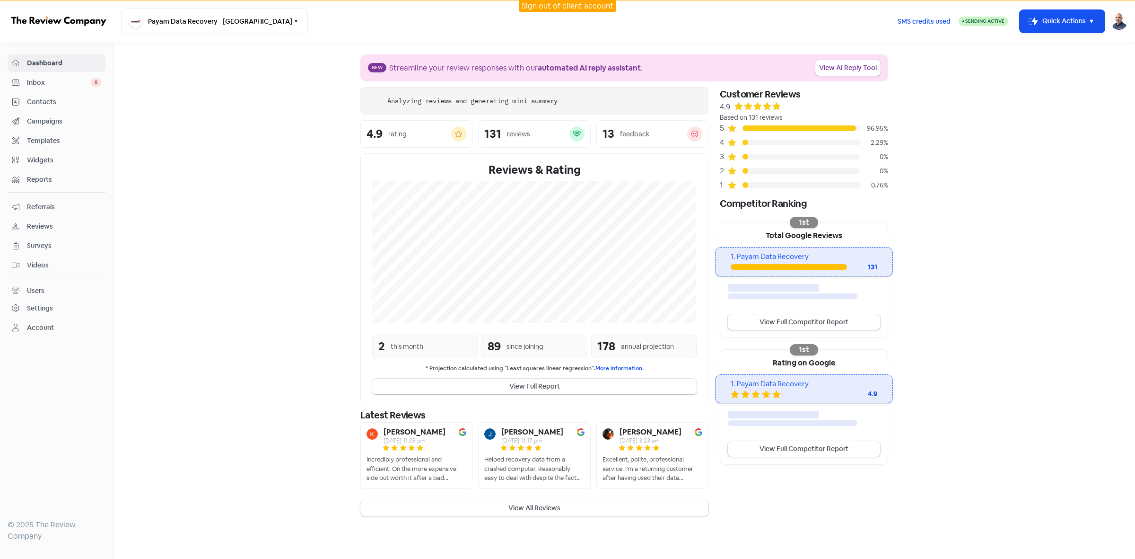
click at [44, 104] on span "Contacts" at bounding box center [64, 102] width 74 height 10
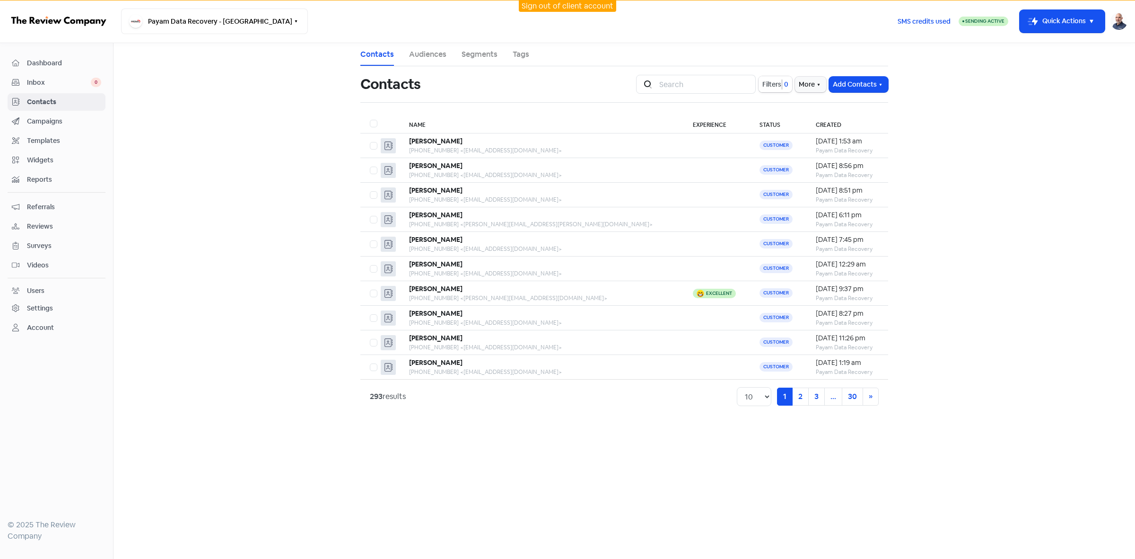
click at [778, 84] on span "Filters" at bounding box center [771, 84] width 19 height 10
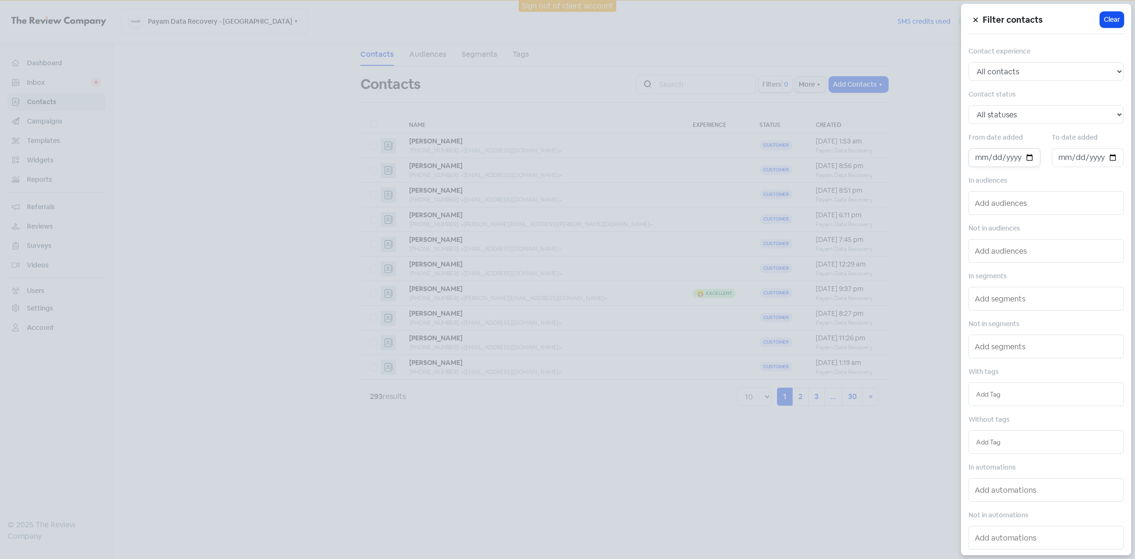
click at [1024, 157] on input "date" at bounding box center [1005, 157] width 72 height 19
type input "[DATE]"
click at [1110, 159] on input "date" at bounding box center [1088, 157] width 72 height 19
type input "[DATE]"
click at [762, 460] on div at bounding box center [567, 279] width 1135 height 559
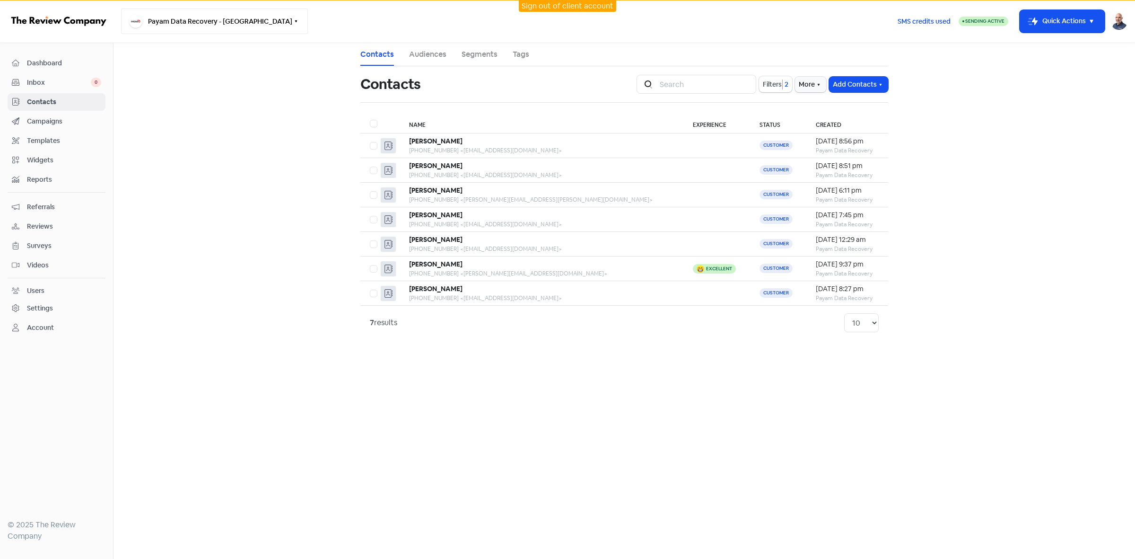
click at [216, 26] on button "Payam Data Recovery - [GEOGRAPHIC_DATA]" at bounding box center [214, 22] width 187 height 26
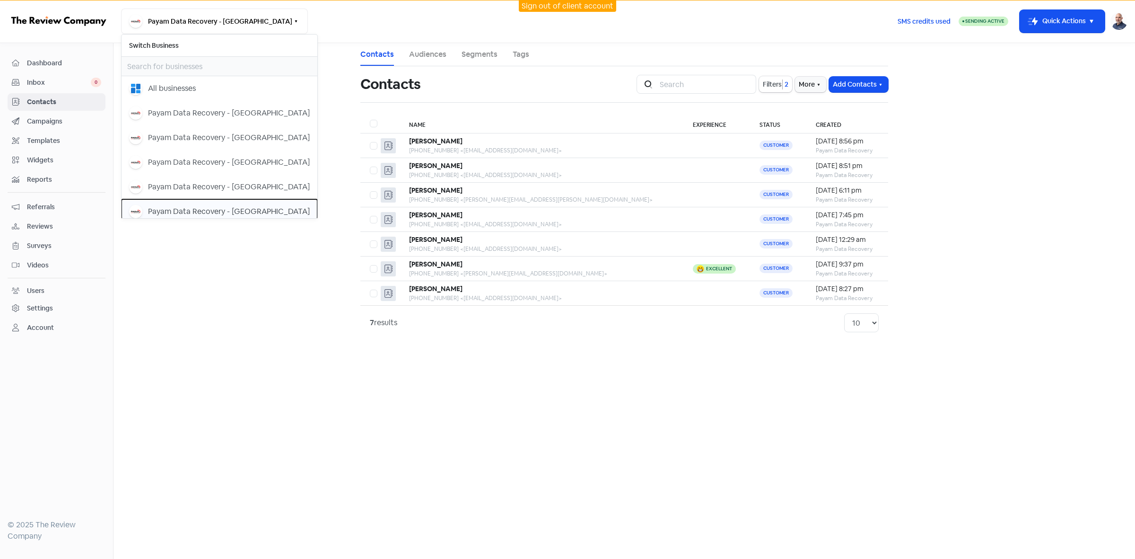
click at [251, 213] on div "Payam Data Recovery - [GEOGRAPHIC_DATA]" at bounding box center [229, 211] width 162 height 11
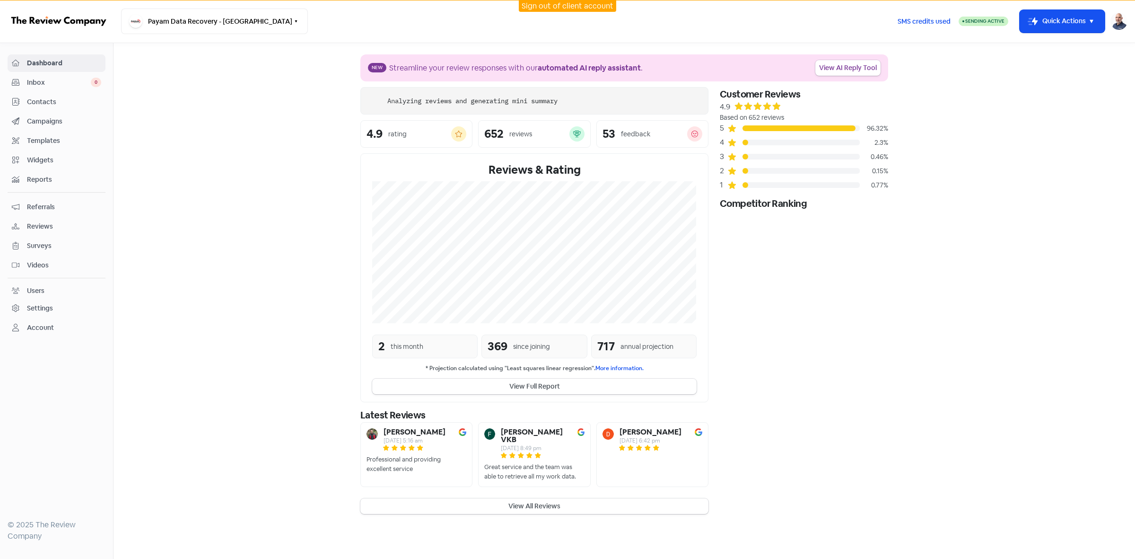
click at [43, 106] on span "Contacts" at bounding box center [64, 102] width 74 height 10
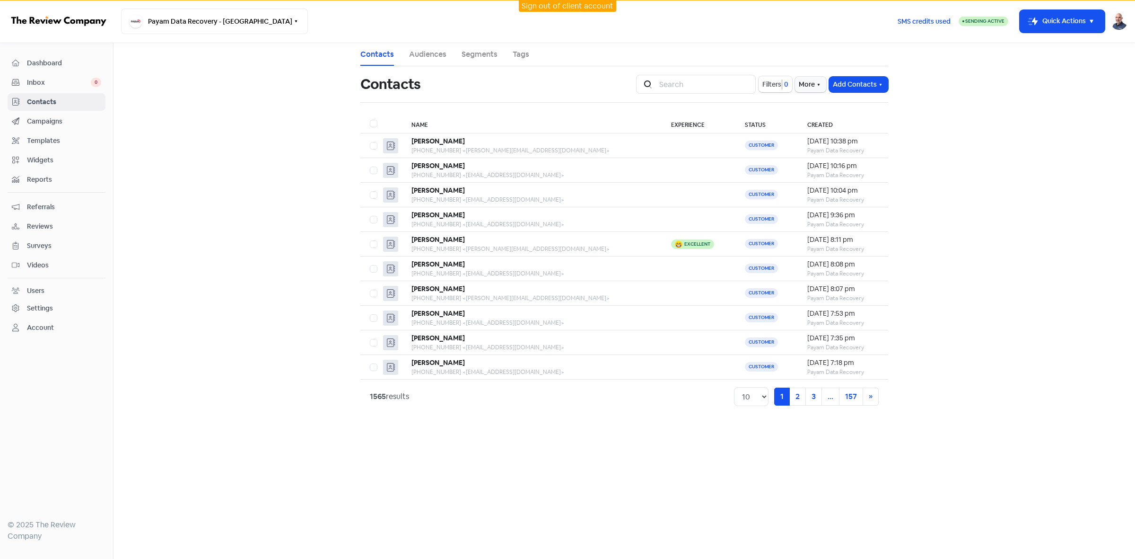
click at [769, 83] on span "Filters" at bounding box center [771, 84] width 19 height 10
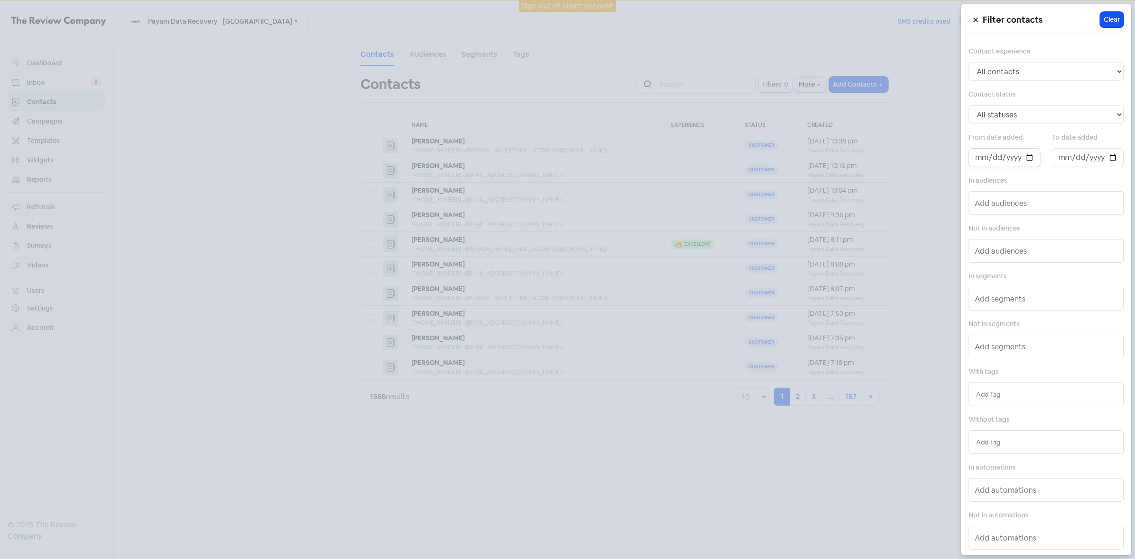
click at [1027, 158] on input "date" at bounding box center [1005, 157] width 72 height 19
type input "2025-09-03"
click at [1104, 157] on input "date" at bounding box center [1088, 157] width 72 height 19
type input "2025-09-10"
click at [707, 503] on div at bounding box center [567, 279] width 1135 height 559
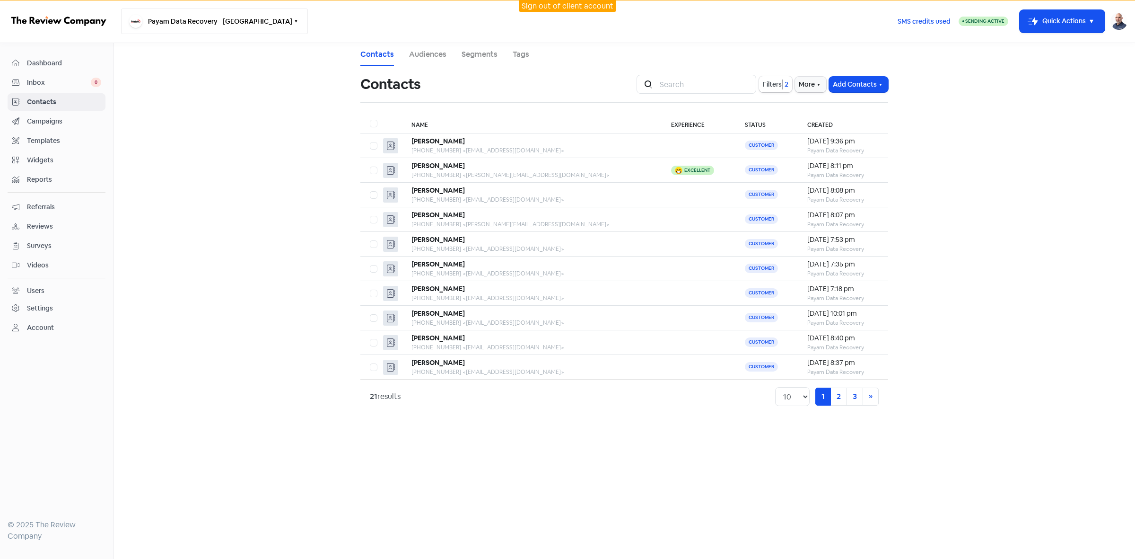
click at [216, 20] on button "Payam Data Recovery - Sydney" at bounding box center [214, 22] width 187 height 26
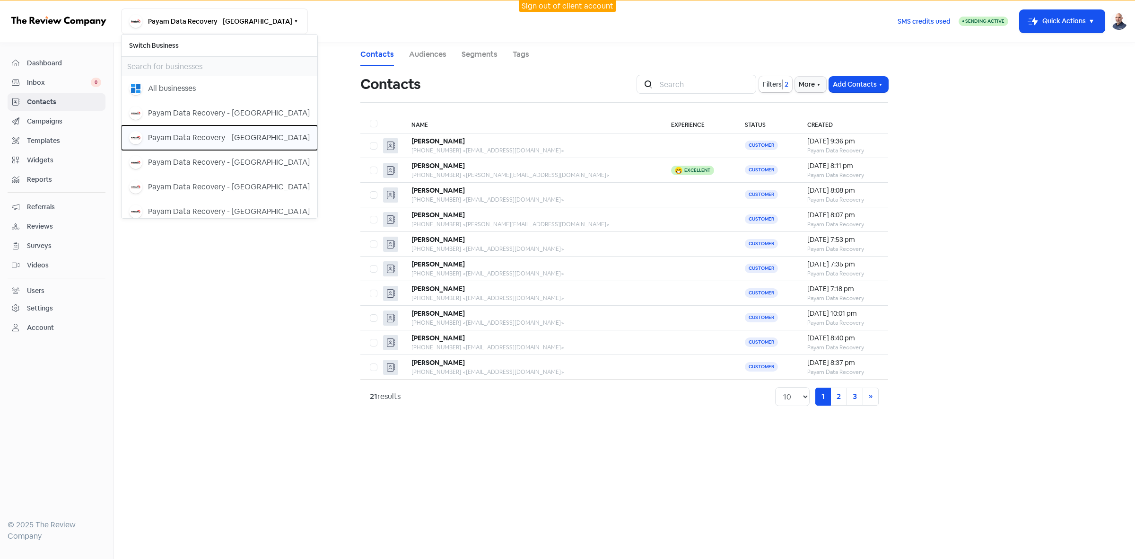
click at [244, 136] on div "Payam Data Recovery - Brisbane" at bounding box center [229, 137] width 162 height 11
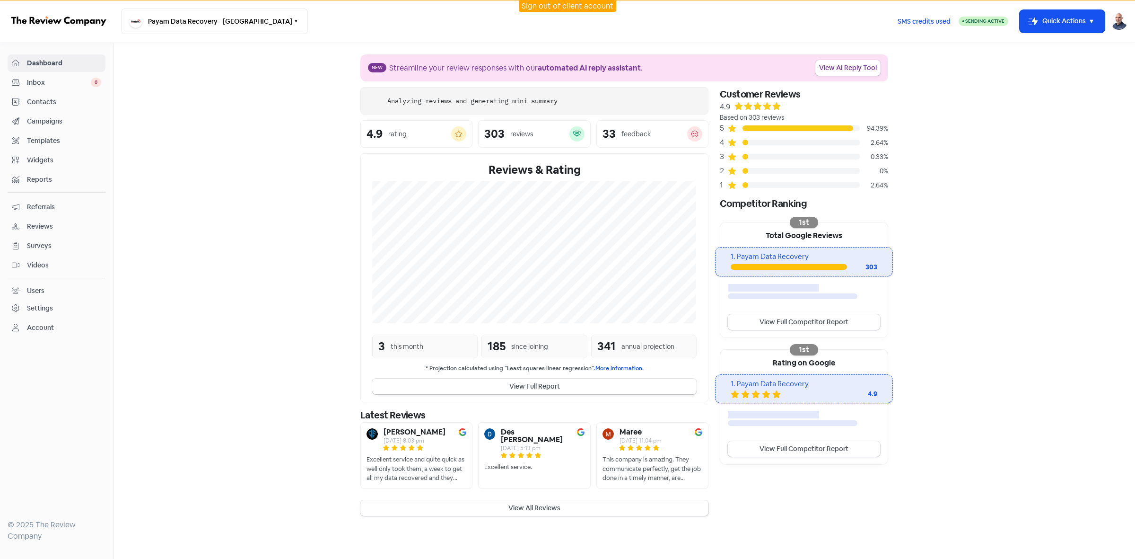
click at [48, 107] on div "Contacts" at bounding box center [56, 101] width 89 height 11
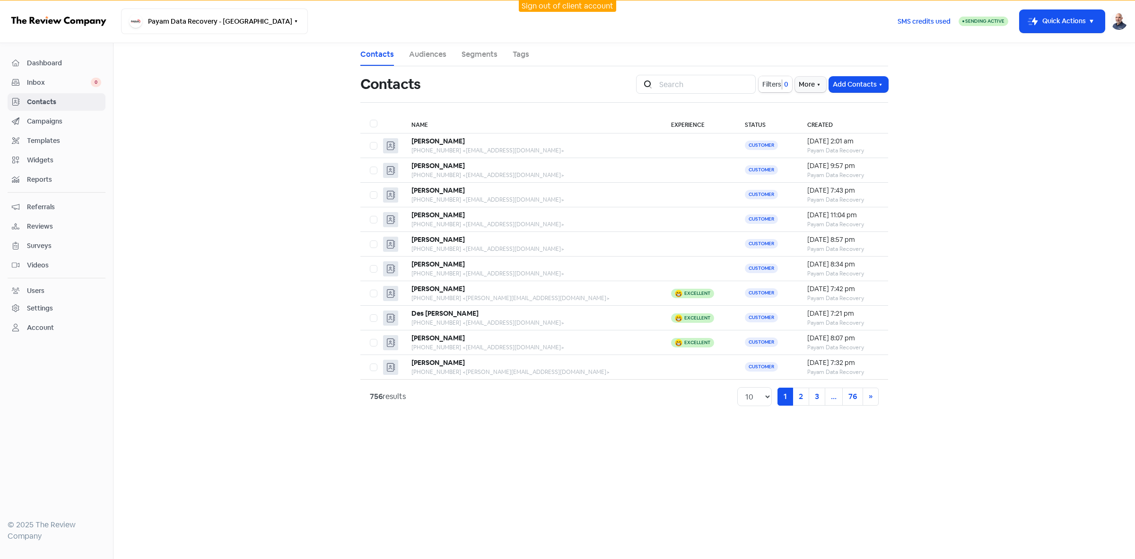
click at [770, 86] on span "Filters" at bounding box center [771, 84] width 19 height 10
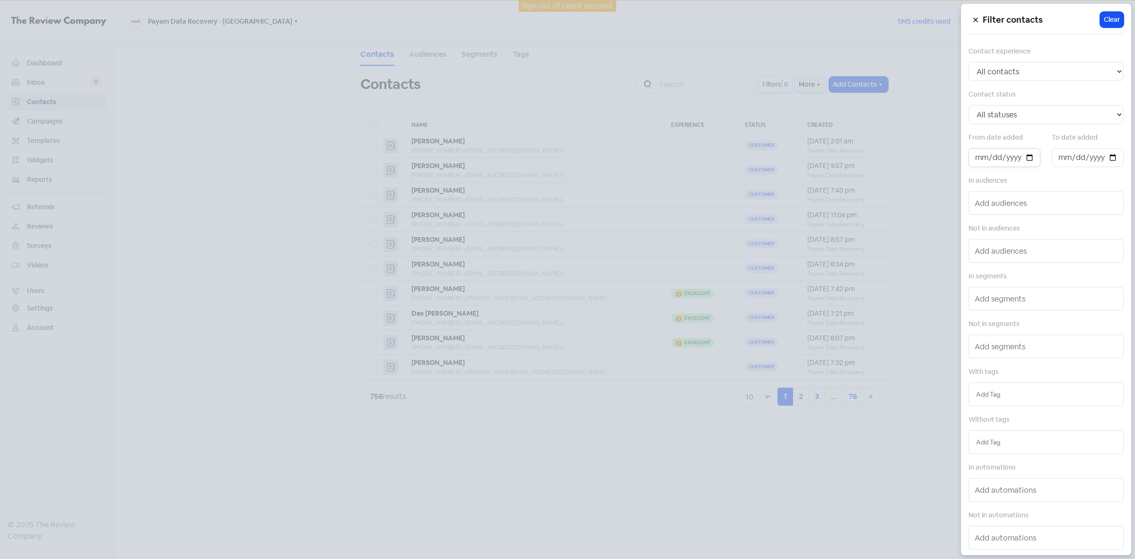
click at [1025, 157] on input "date" at bounding box center [1005, 157] width 72 height 19
type input "[DATE]"
click at [1107, 159] on input "date" at bounding box center [1088, 157] width 72 height 19
click at [1071, 223] on div "Filter contacts Icon For Loading Clear Contact experience All contacts Any expe…" at bounding box center [1046, 279] width 170 height 551
click at [1107, 156] on input "[DATE]" at bounding box center [1088, 157] width 72 height 19
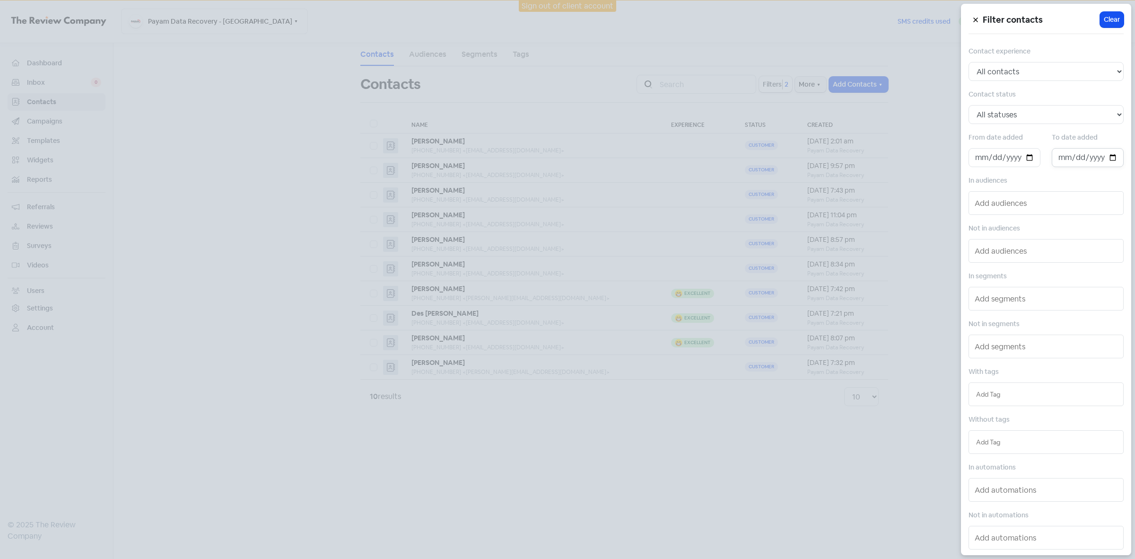
type input "[DATE]"
click at [778, 457] on div at bounding box center [567, 279] width 1135 height 559
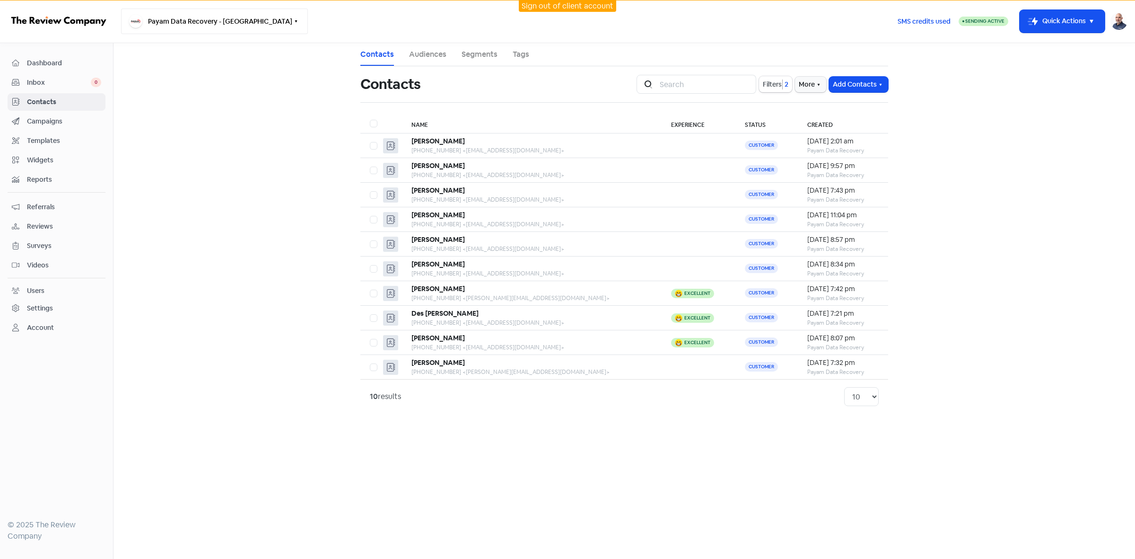
click at [228, 21] on button "Payam Data Recovery - Brisbane" at bounding box center [214, 22] width 187 height 26
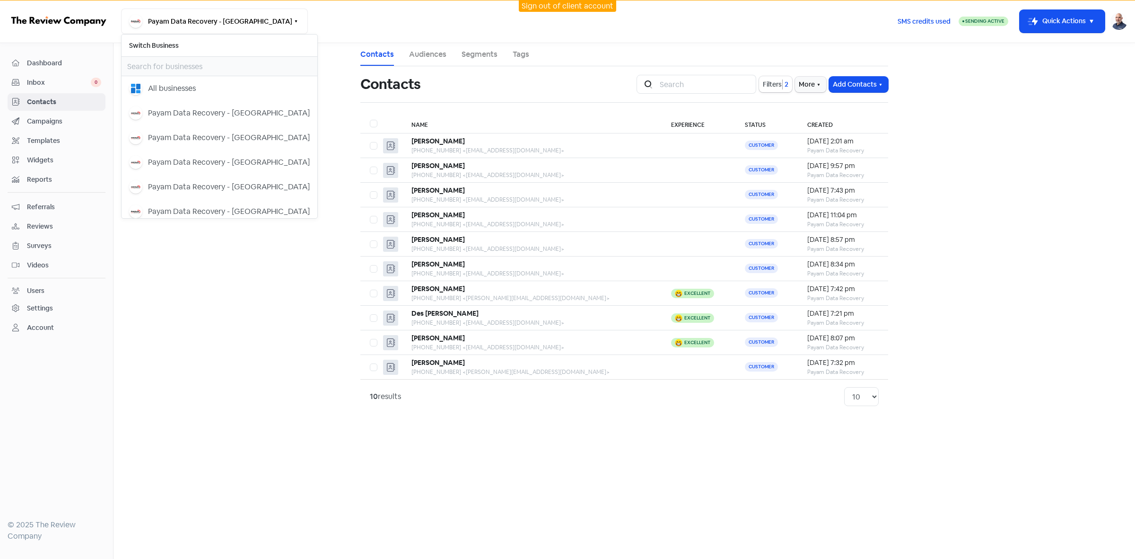
click at [556, 6] on link "Sign out of client account" at bounding box center [568, 6] width 92 height 10
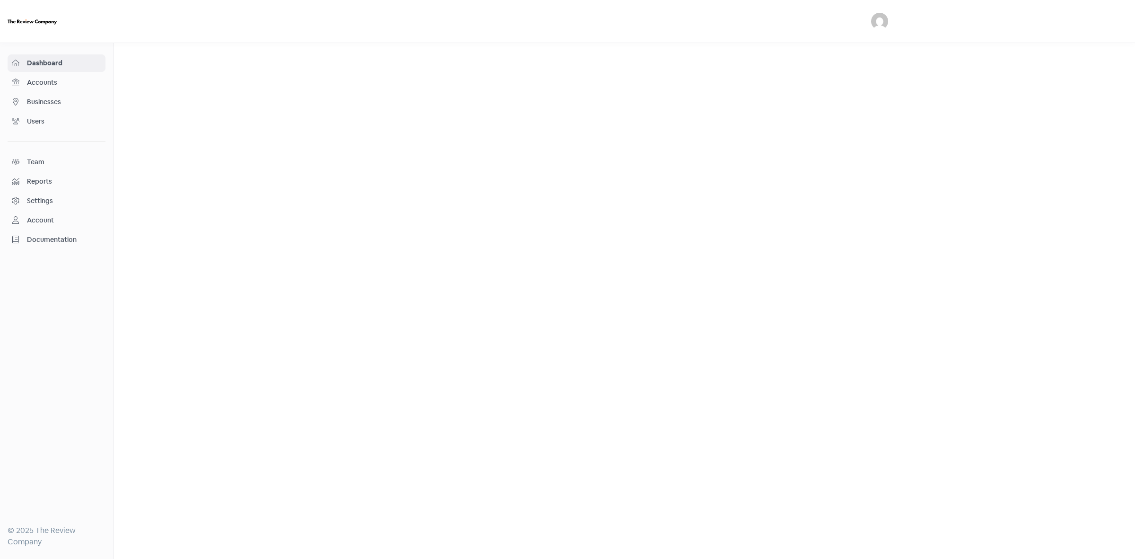
click at [57, 100] on span "Businesses" at bounding box center [64, 102] width 74 height 10
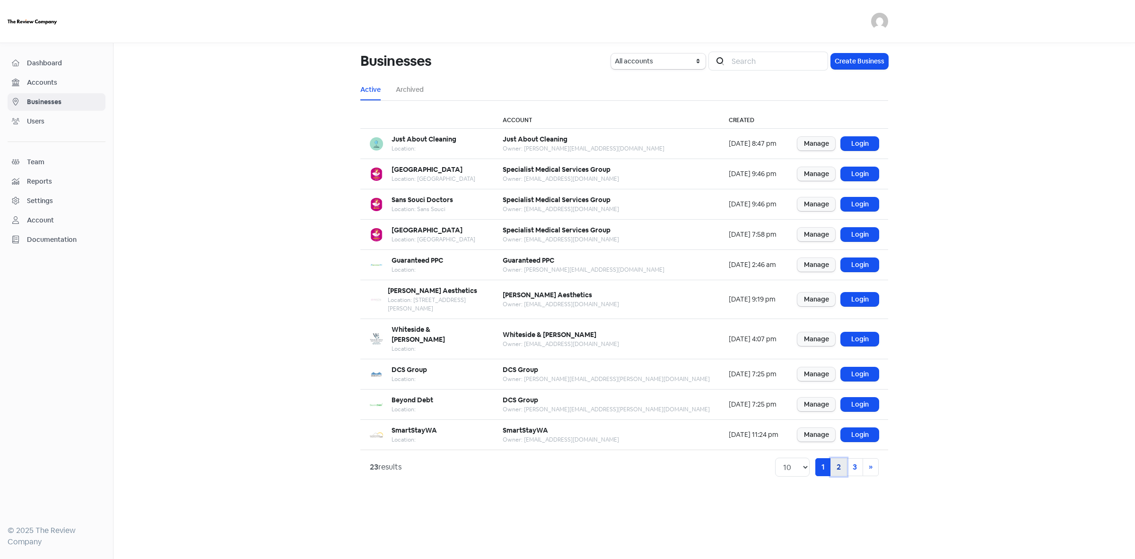
click at [838, 458] on link "2" at bounding box center [839, 467] width 17 height 18
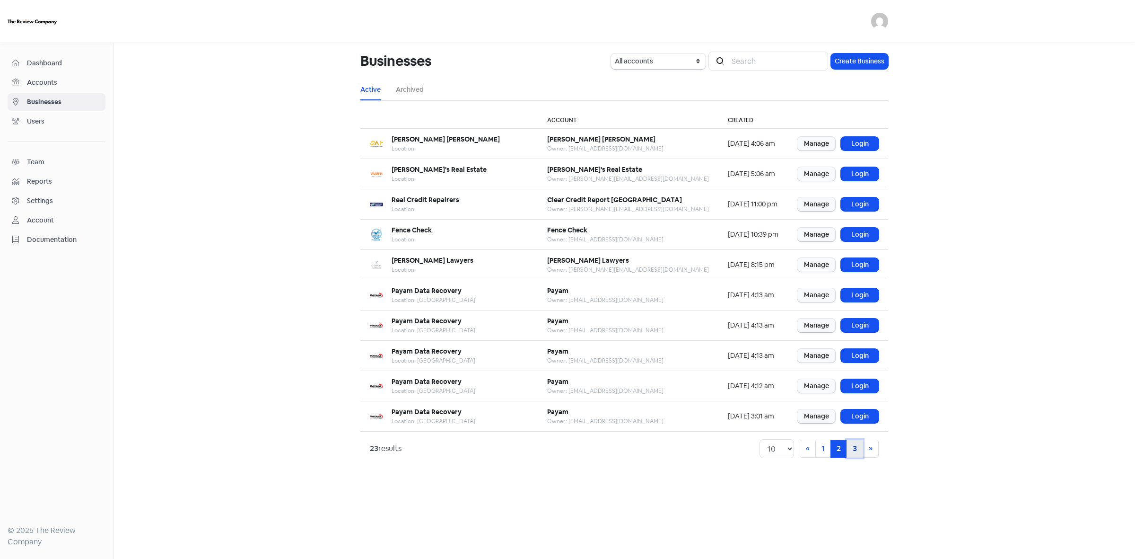
click at [855, 448] on link "3" at bounding box center [855, 448] width 17 height 18
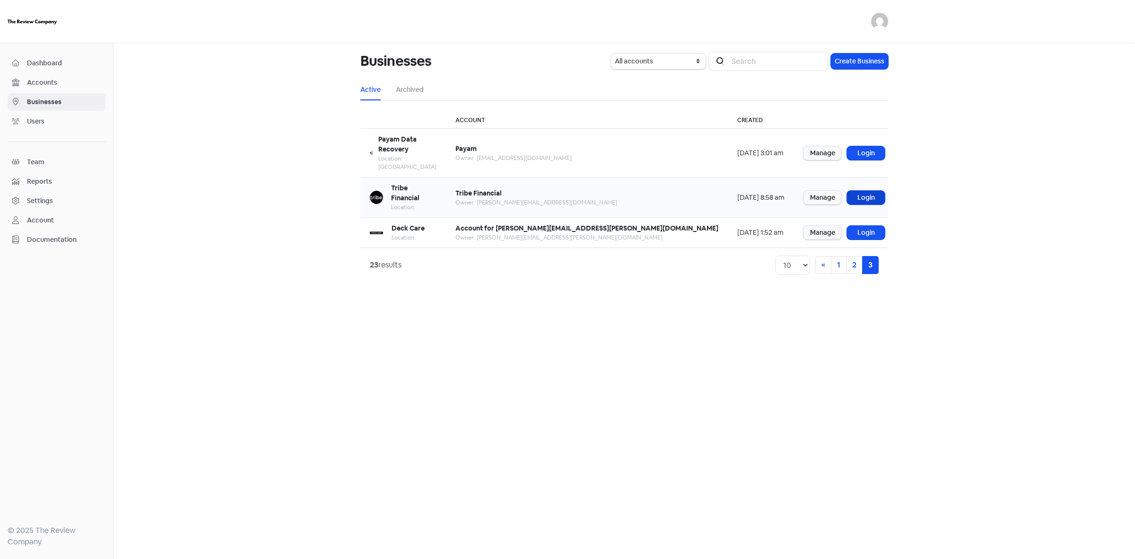
click at [866, 191] on link "Login" at bounding box center [866, 198] width 38 height 14
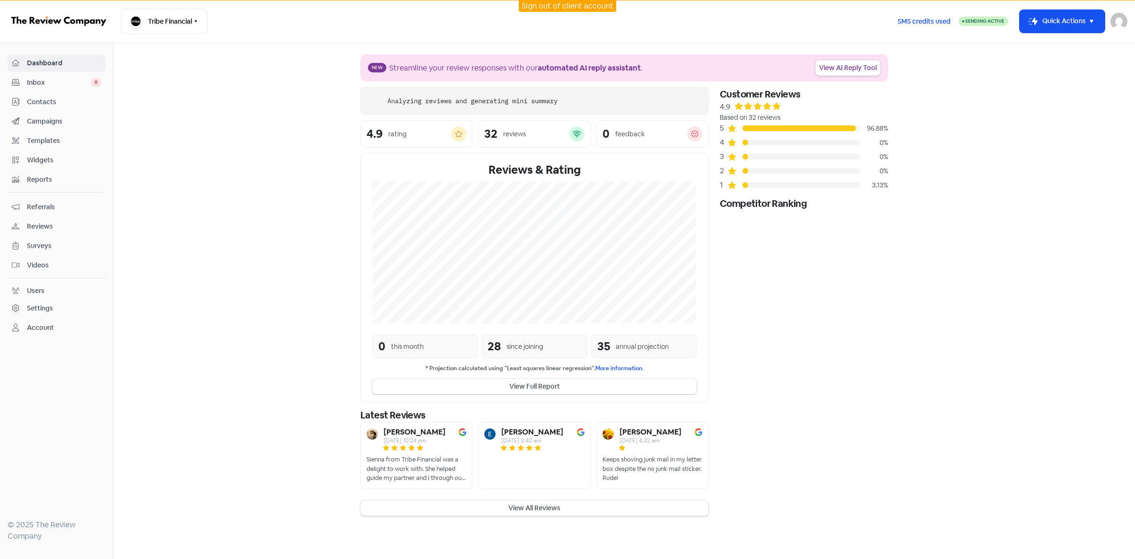
click at [39, 105] on span "Contacts" at bounding box center [64, 102] width 74 height 10
